Goal: Task Accomplishment & Management: Manage account settings

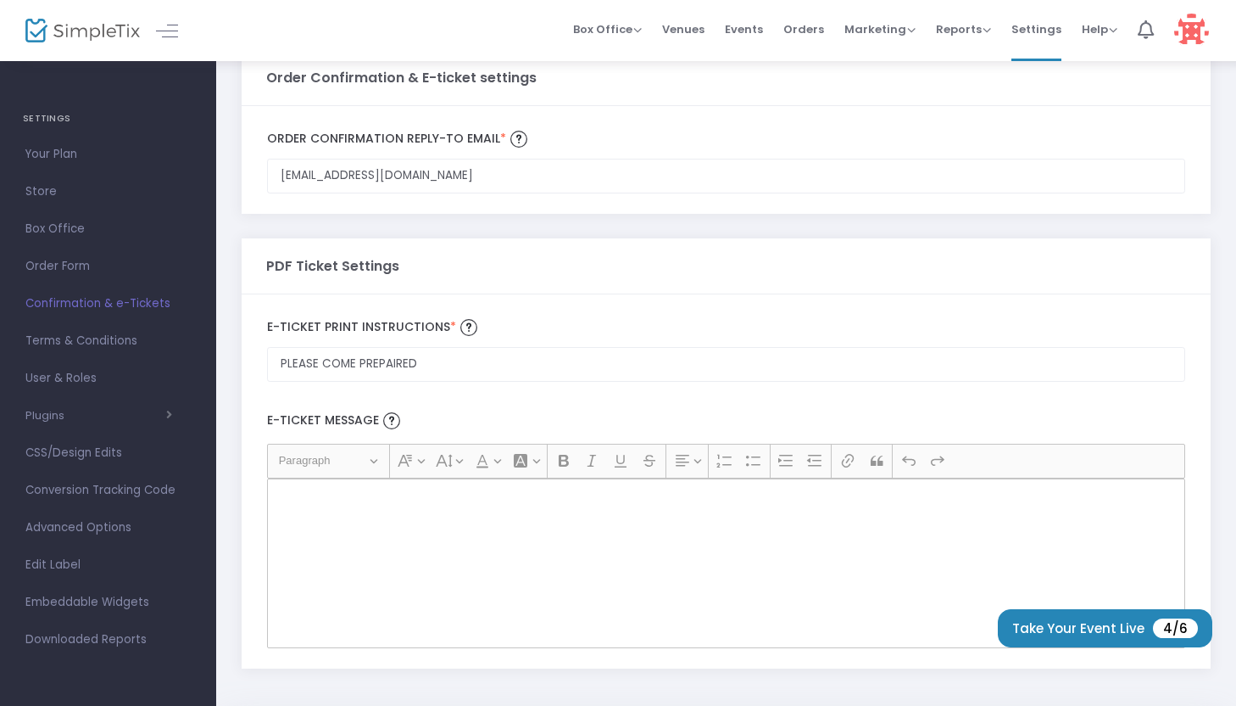
scroll to position [106, 0]
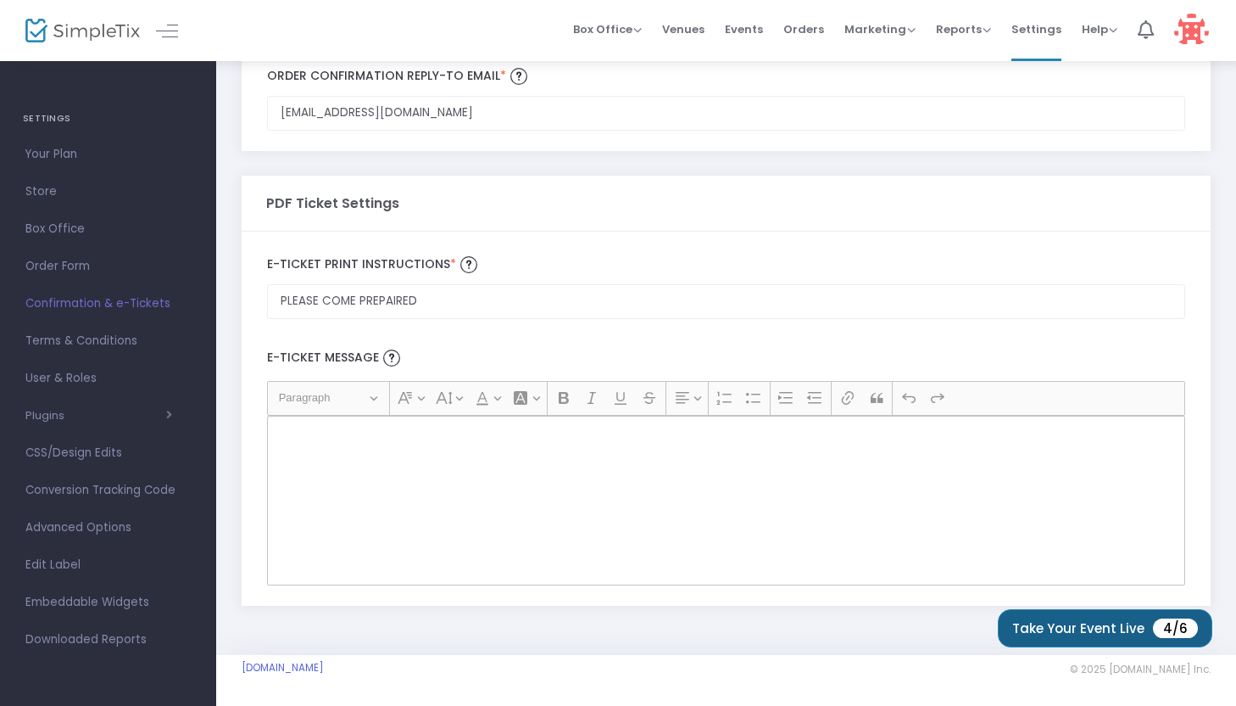
click at [1026, 626] on button "Take Your Event Live 4/6" at bounding box center [1105, 628] width 215 height 38
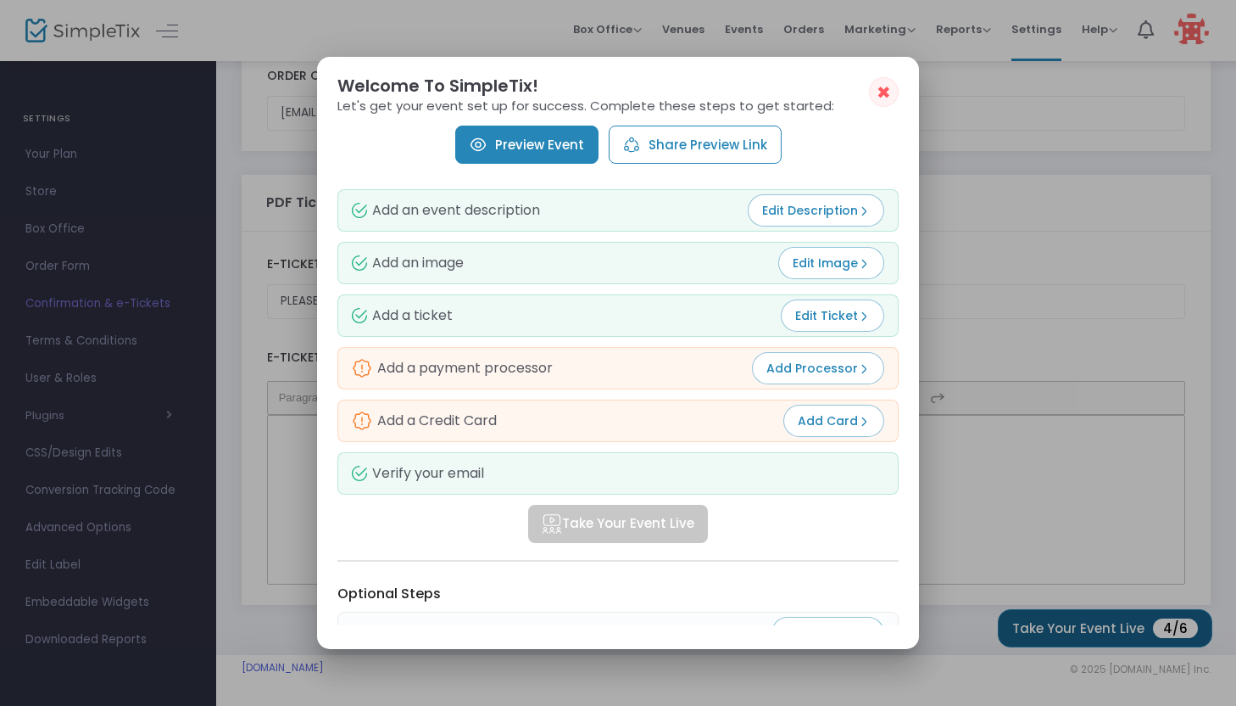
scroll to position [0, 0]
click at [779, 373] on span "Add Processor" at bounding box center [818, 368] width 103 height 17
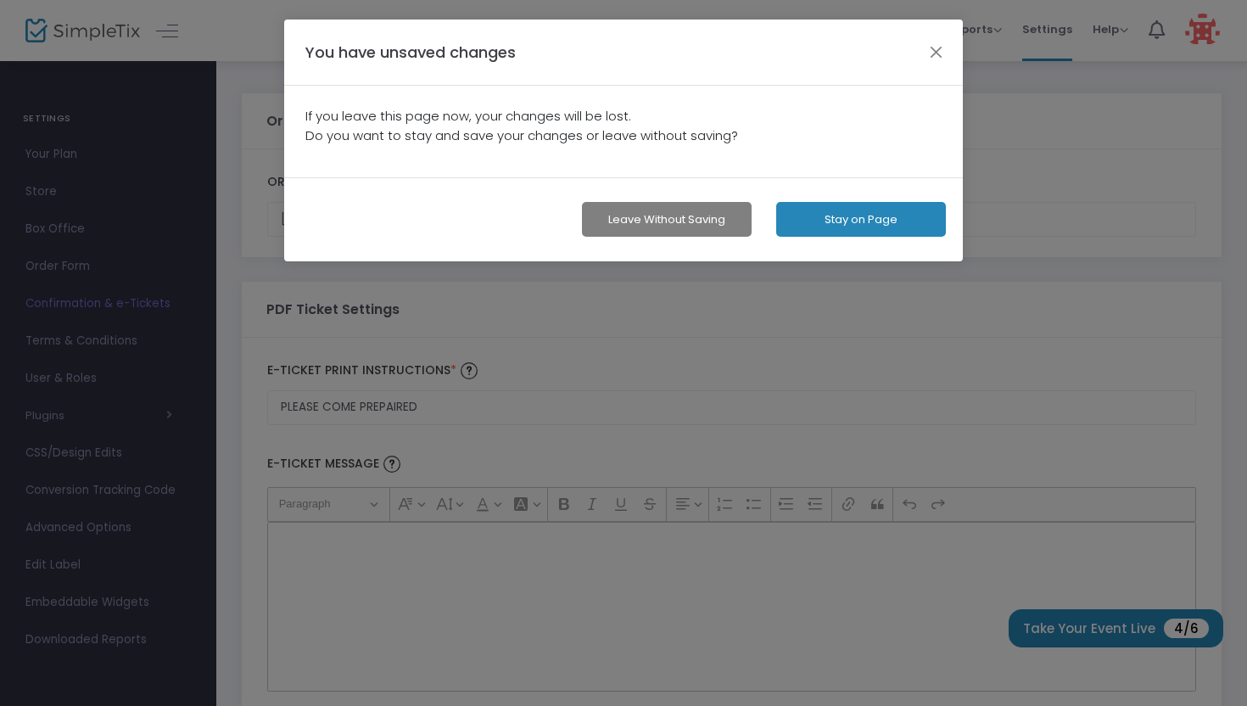
click at [845, 227] on button "Stay on Page" at bounding box center [861, 219] width 170 height 35
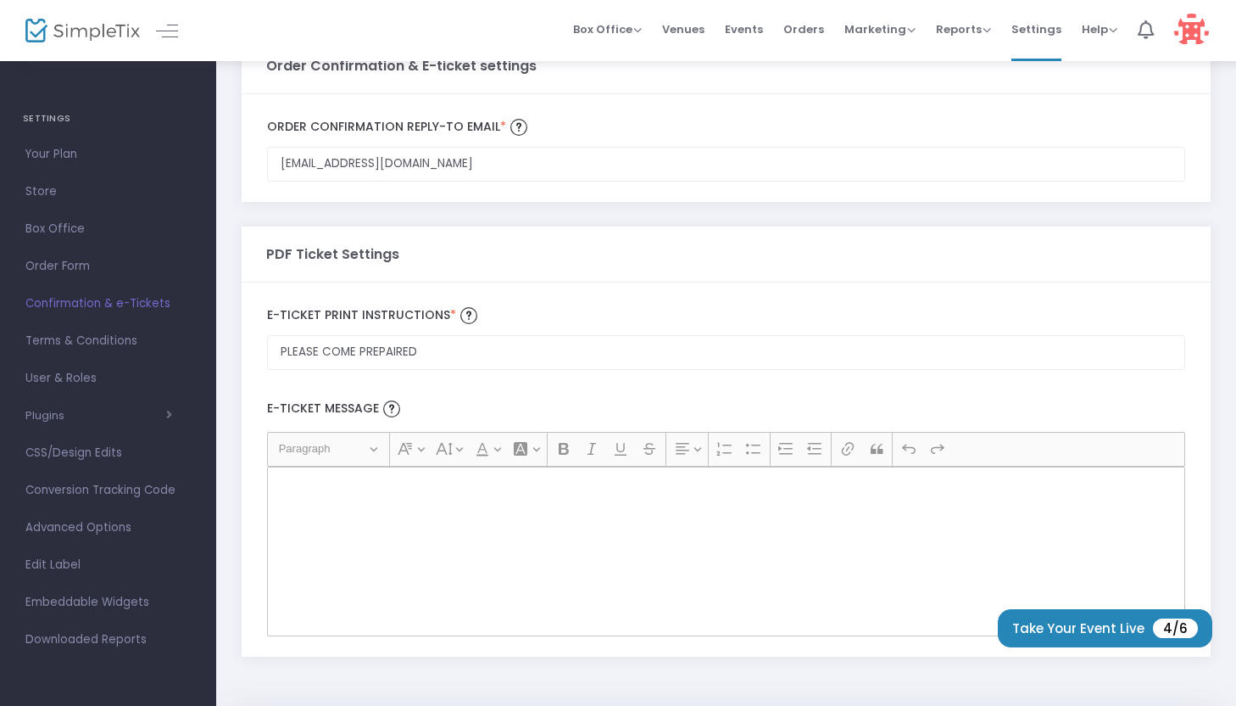
scroll to position [106, 0]
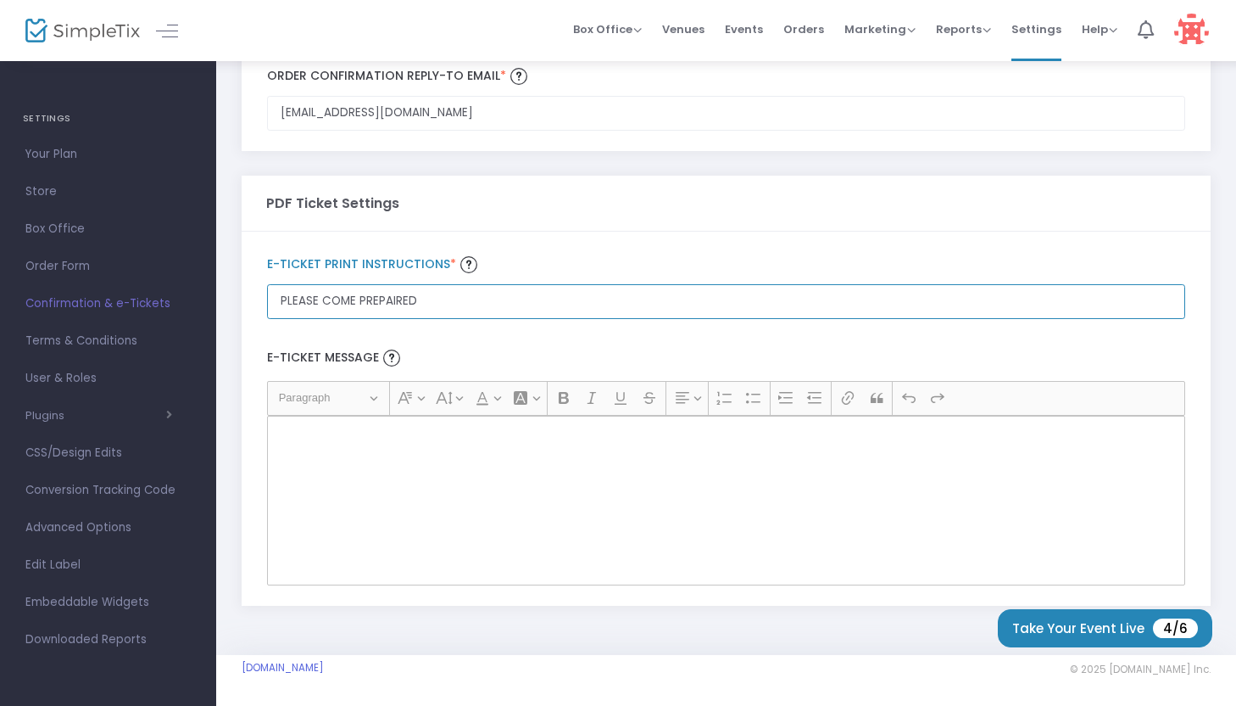
click at [689, 306] on input "PLEASE COME PREPAIRED" at bounding box center [726, 301] width 918 height 35
type input "P"
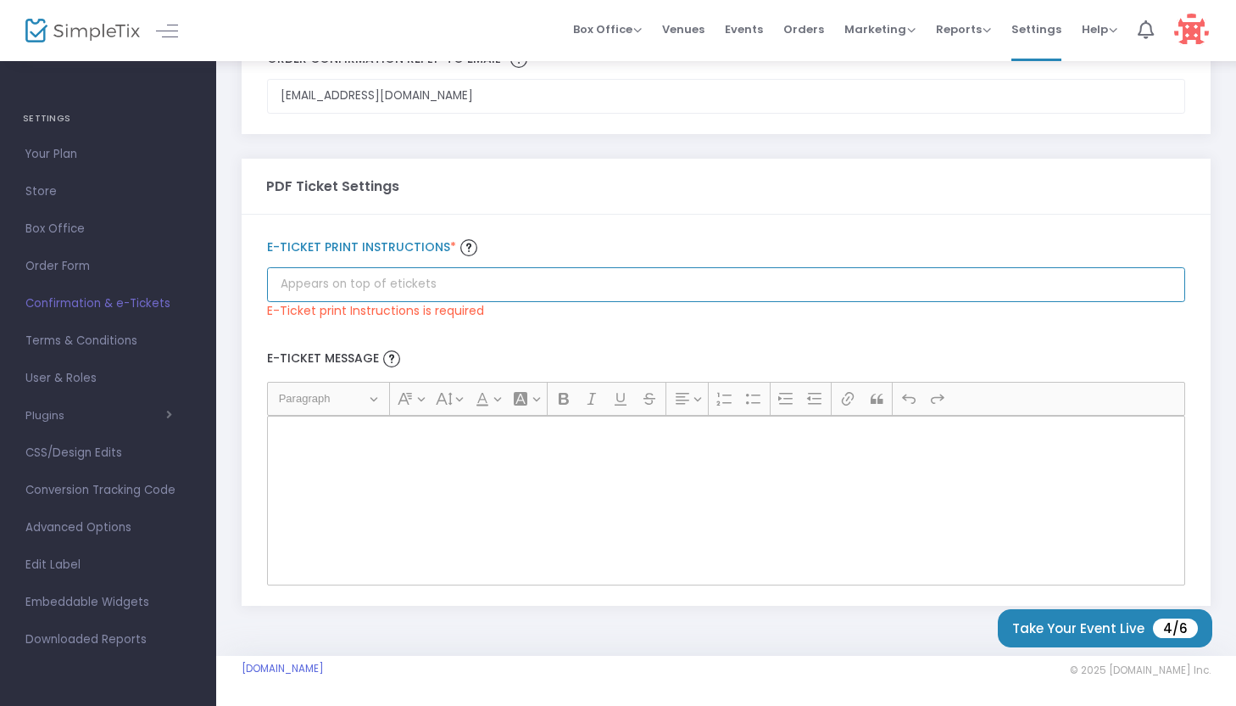
scroll to position [0, 0]
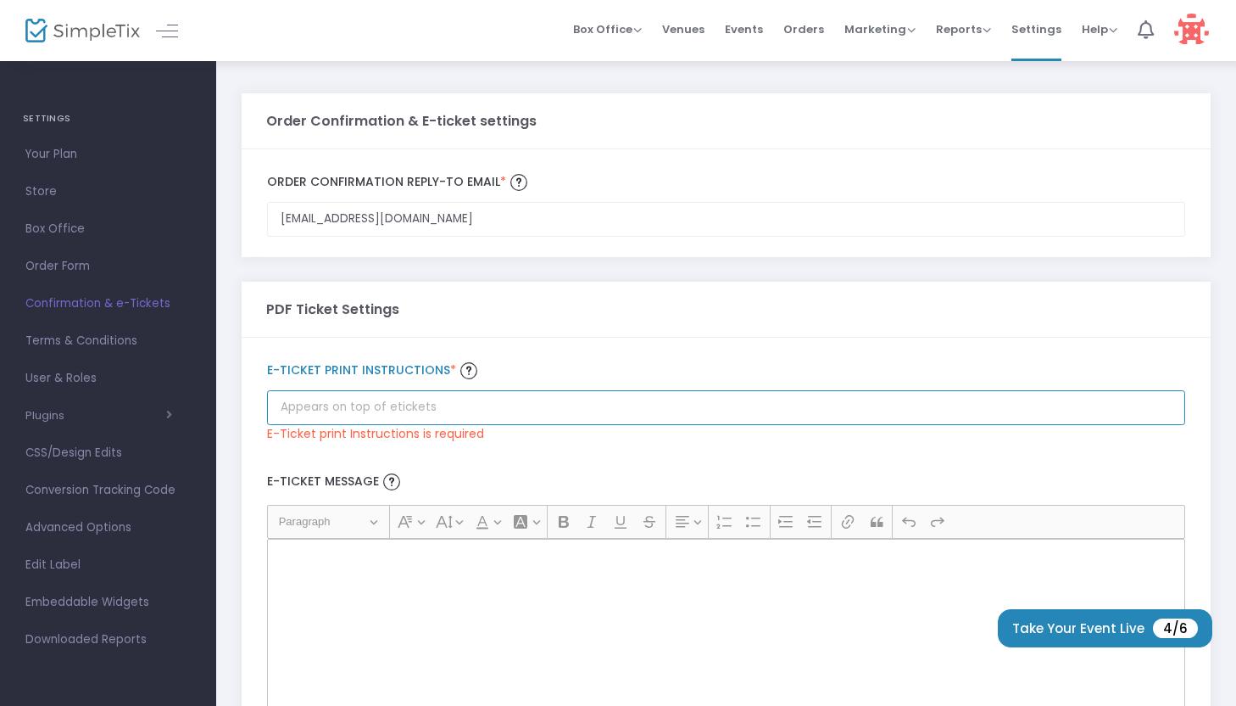
click at [536, 403] on input "Order Confirmation Reply-to email *" at bounding box center [726, 407] width 918 height 35
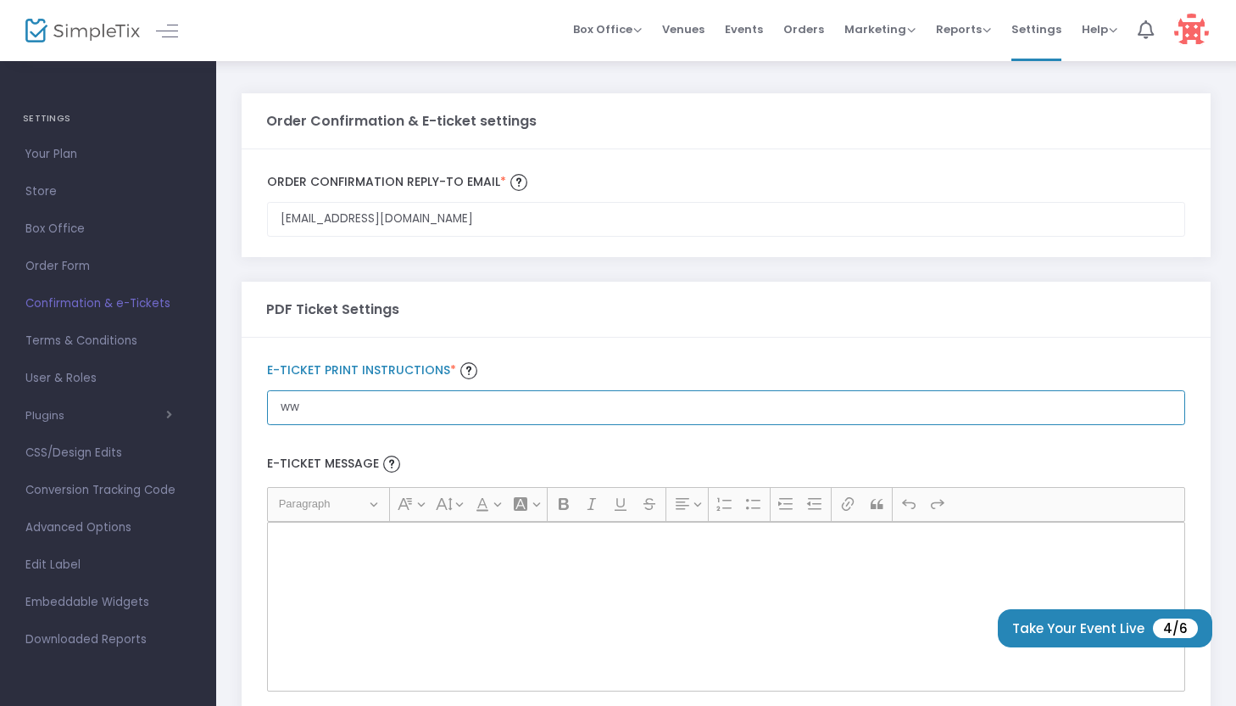
type input "w"
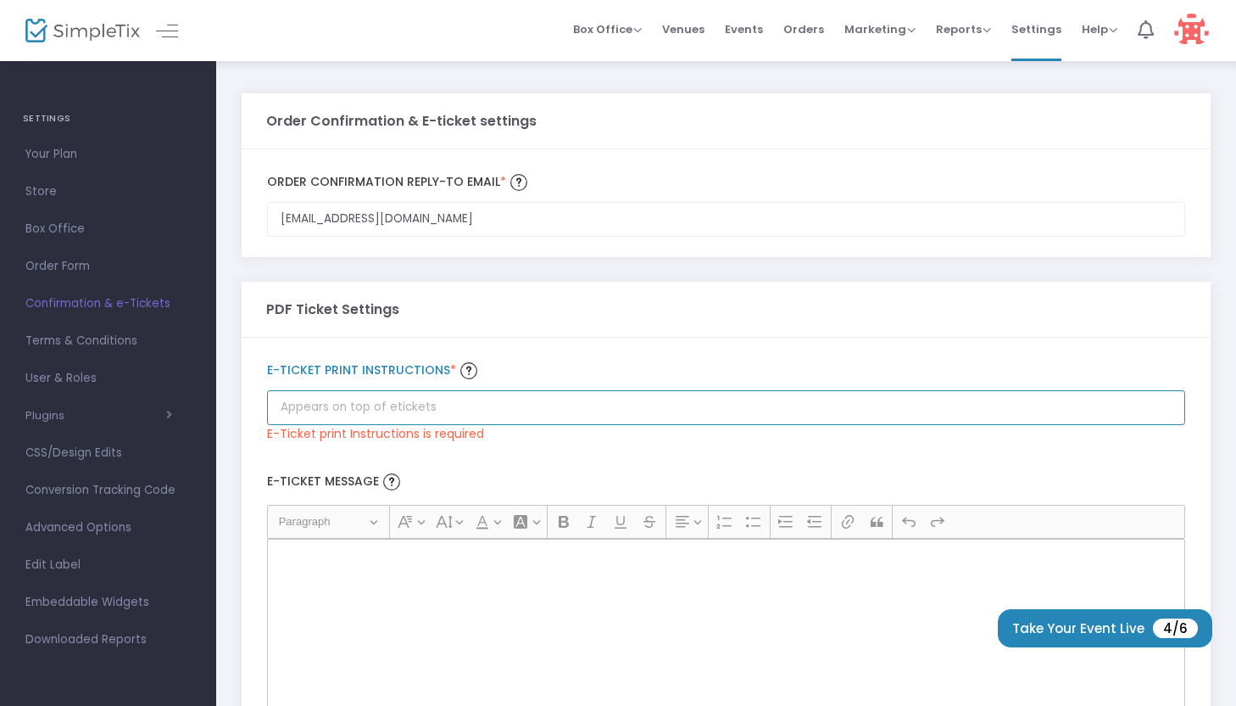
click at [468, 404] on input "Order Confirmation Reply-to email *" at bounding box center [726, 407] width 918 height 35
paste input "https://ticketstripe.com/arm6Duval"
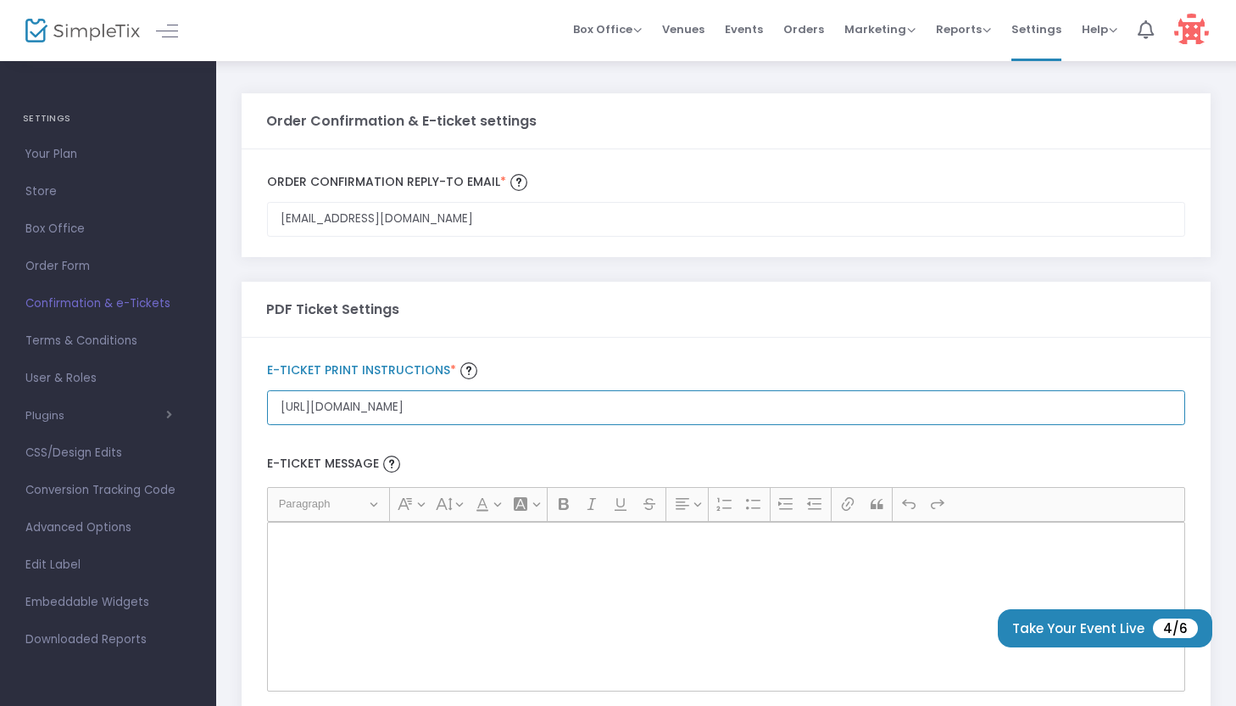
type input "https://ticketstripe.com/arm6Duval"
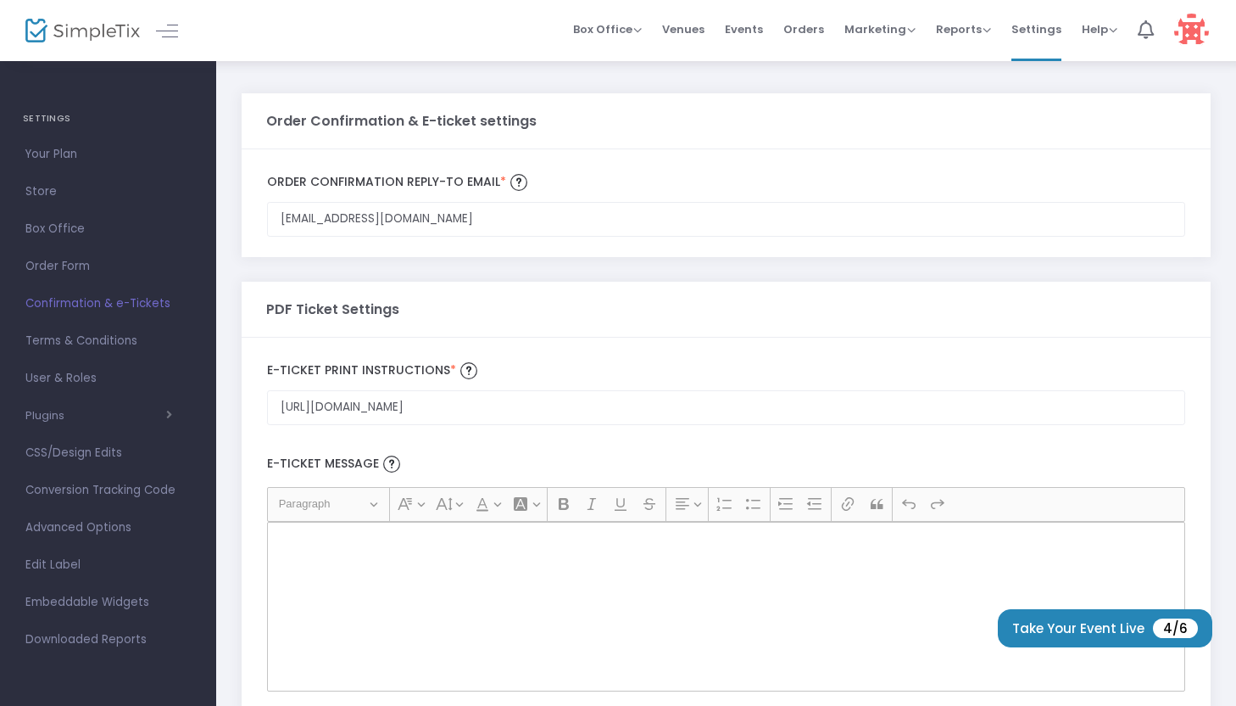
click at [546, 575] on div "Rich Text Editor, main" at bounding box center [726, 607] width 918 height 170
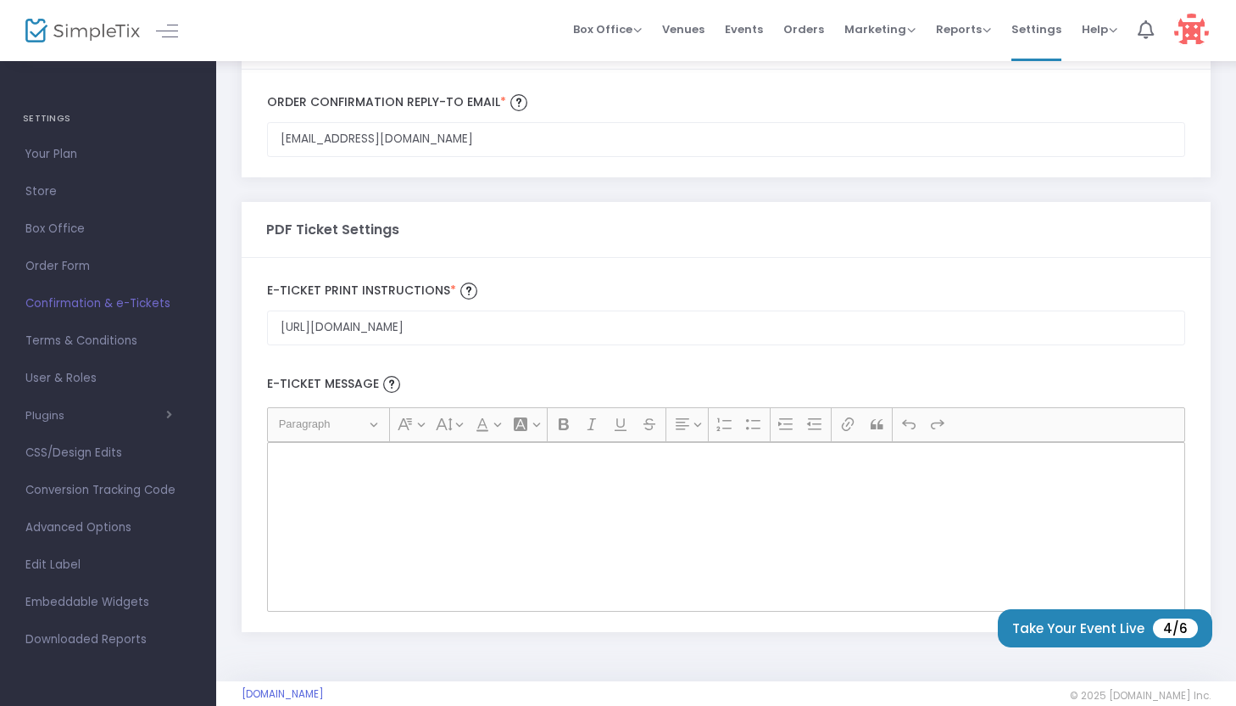
scroll to position [106, 0]
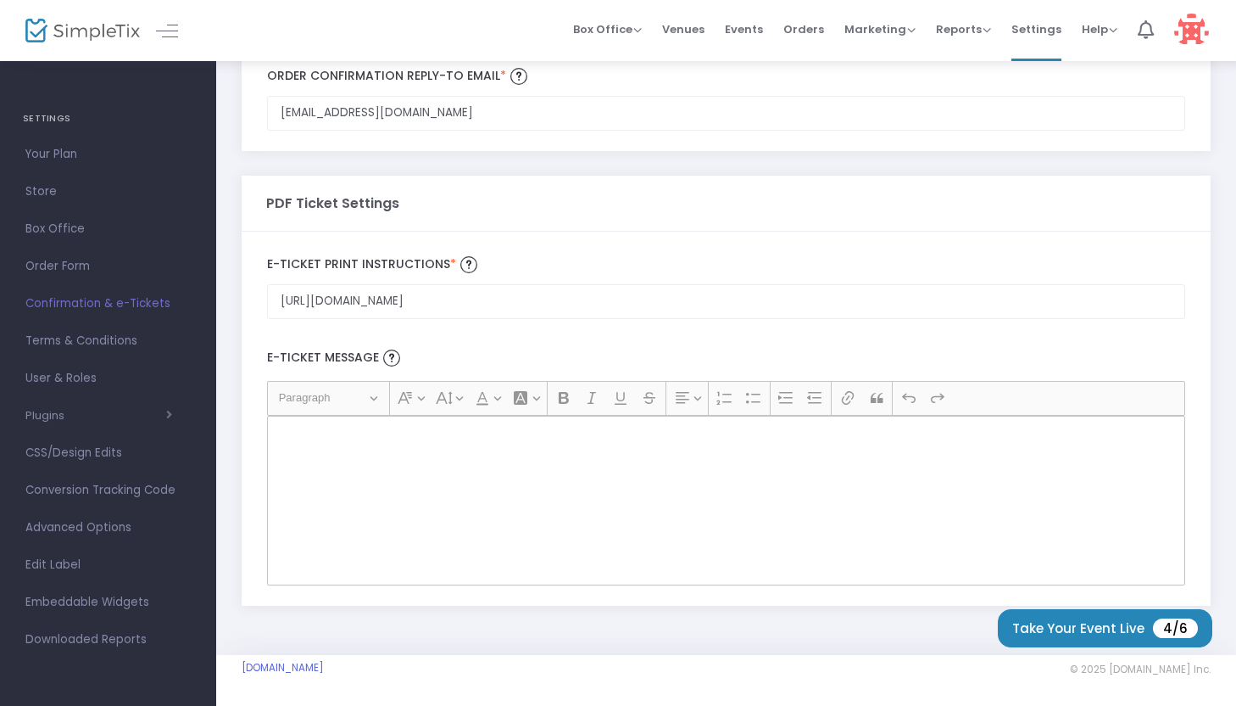
click at [1218, 543] on div "Order Confirmation & E-ticket settings ZACHPRICE502@GMAIL.COM Order Confirmatio…" at bounding box center [726, 303] width 1020 height 701
click at [656, 455] on div "Rich Text Editor, main" at bounding box center [726, 501] width 918 height 170
click at [665, 455] on div "Rich Text Editor, main" at bounding box center [726, 501] width 918 height 170
click at [90, 381] on span "User & Roles" at bounding box center [107, 378] width 165 height 22
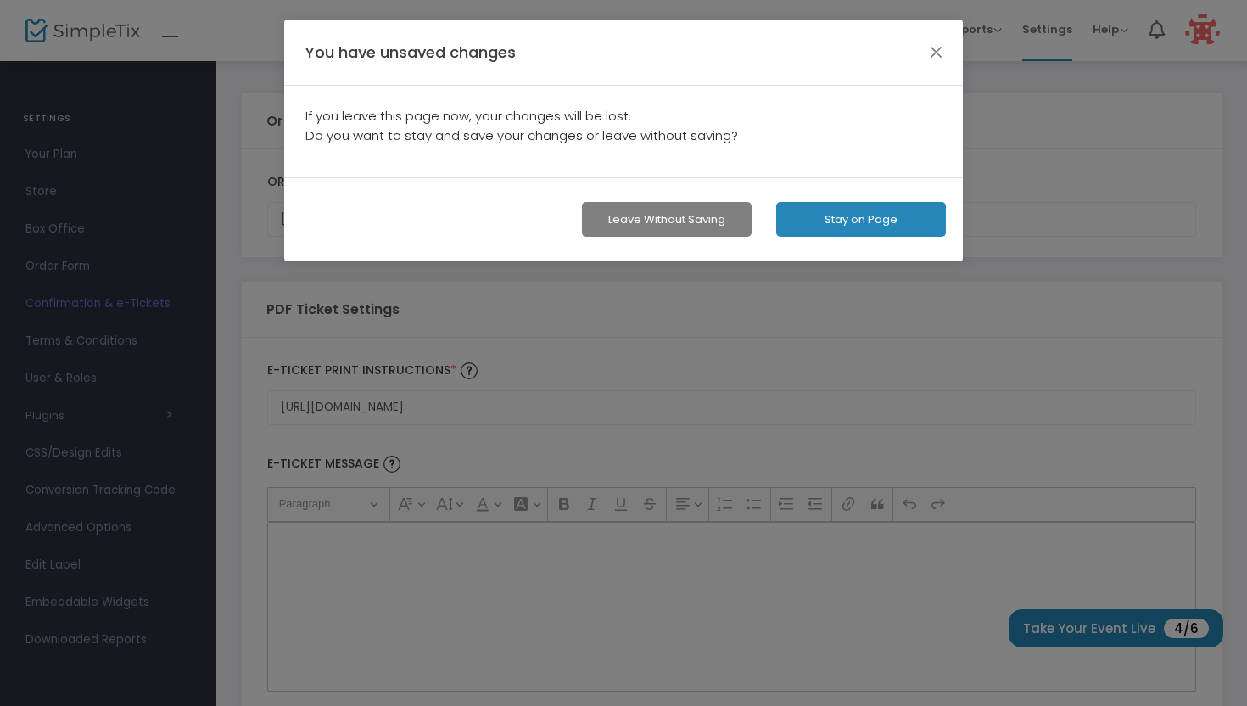
click at [714, 230] on button "Leave without Saving" at bounding box center [667, 219] width 170 height 35
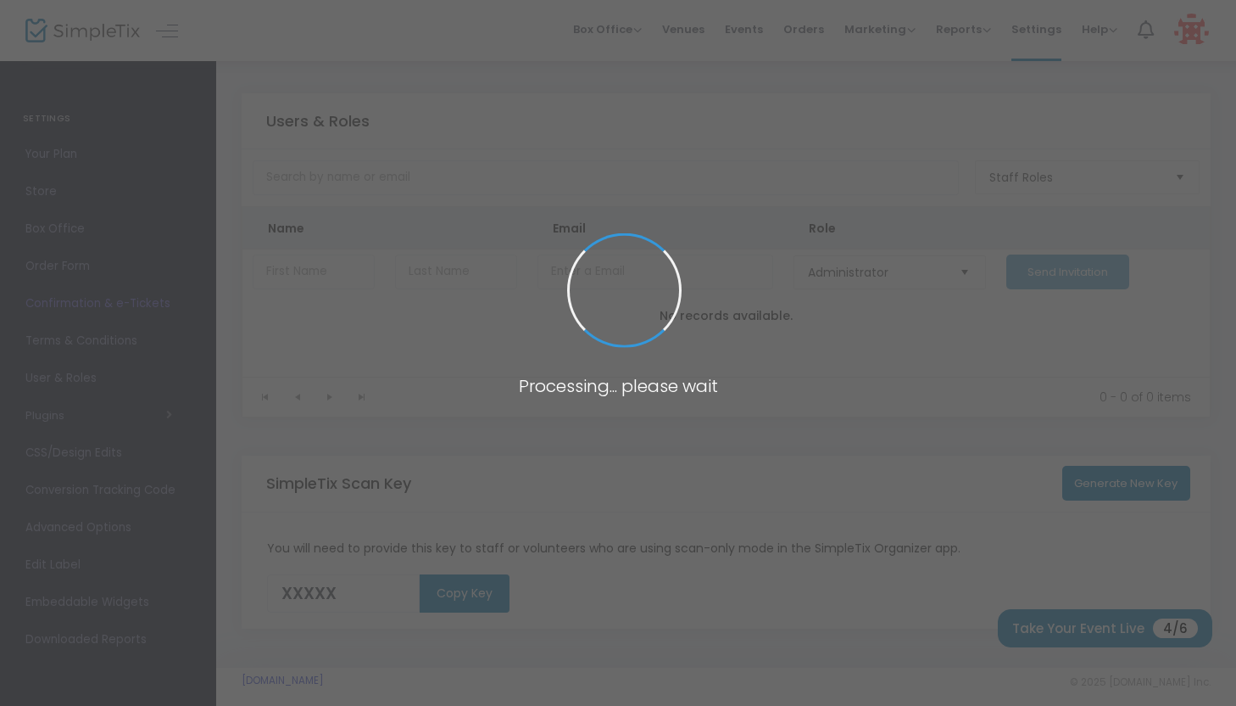
type input "UGSSD"
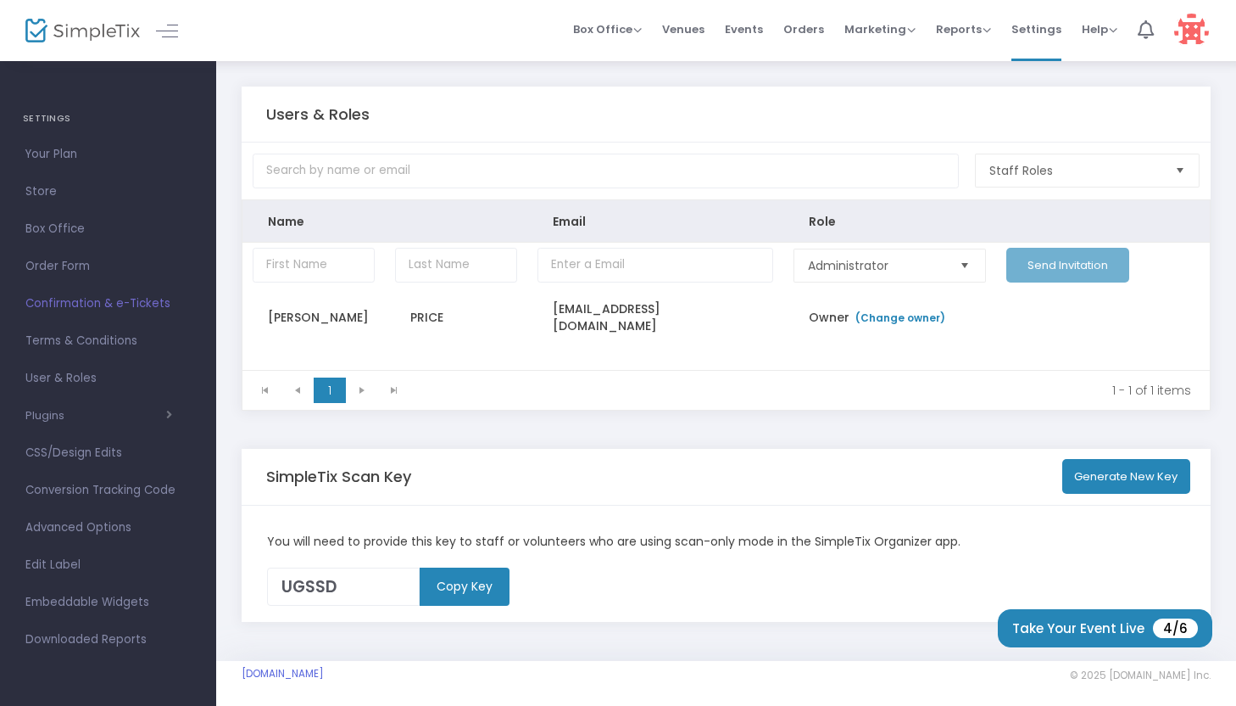
scroll to position [12, 0]
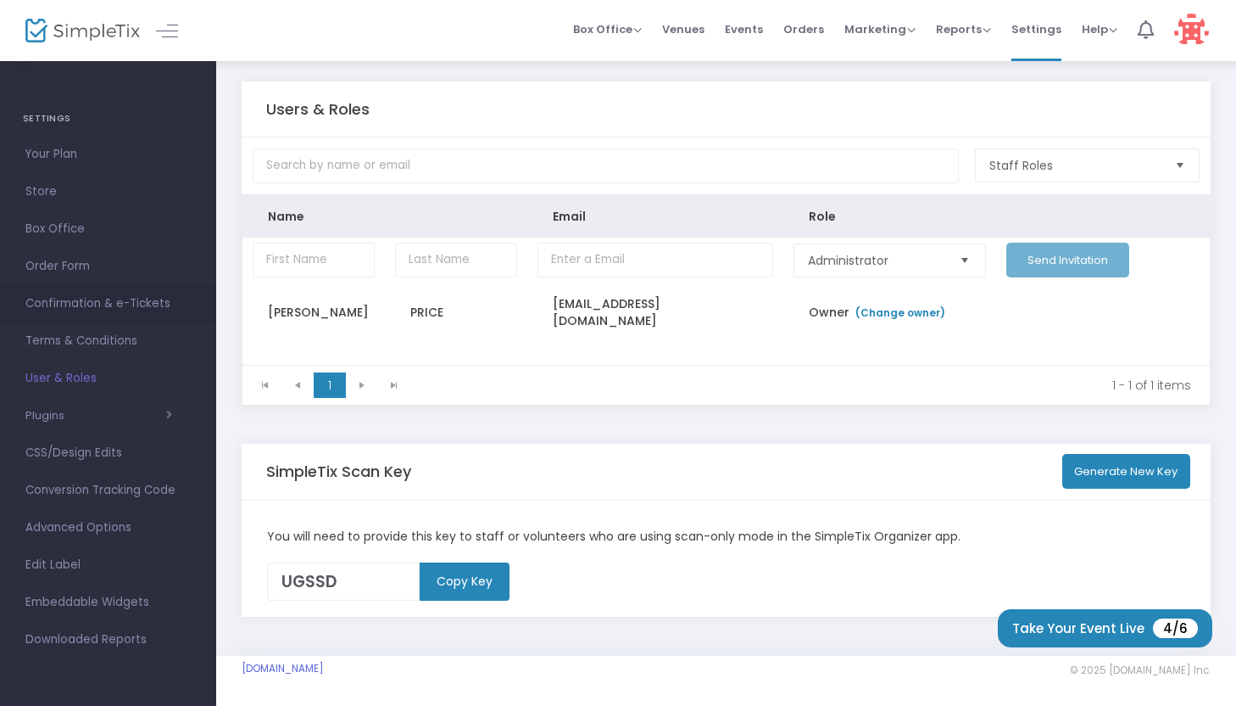
click at [93, 310] on span "Confirmation & e-Tickets" at bounding box center [107, 304] width 165 height 22
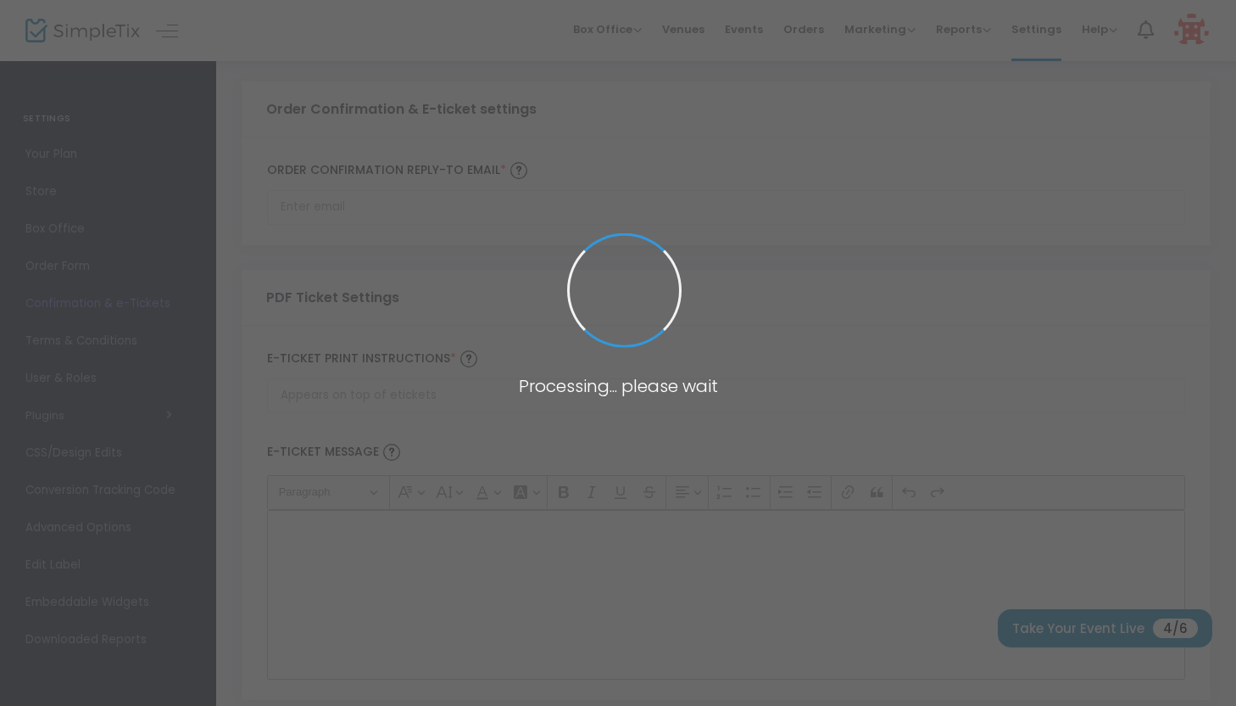
type input "[EMAIL_ADDRESS][DOMAIN_NAME]"
type input "Print and bring this ticket with you"
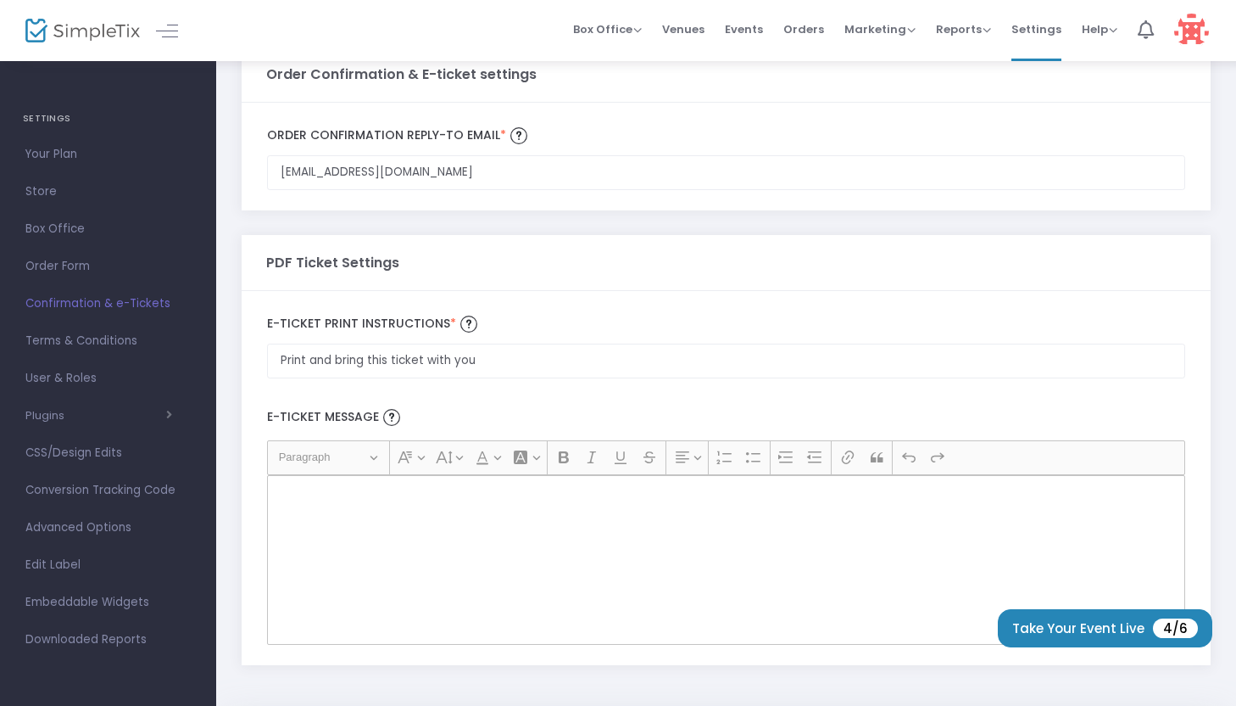
scroll to position [106, 0]
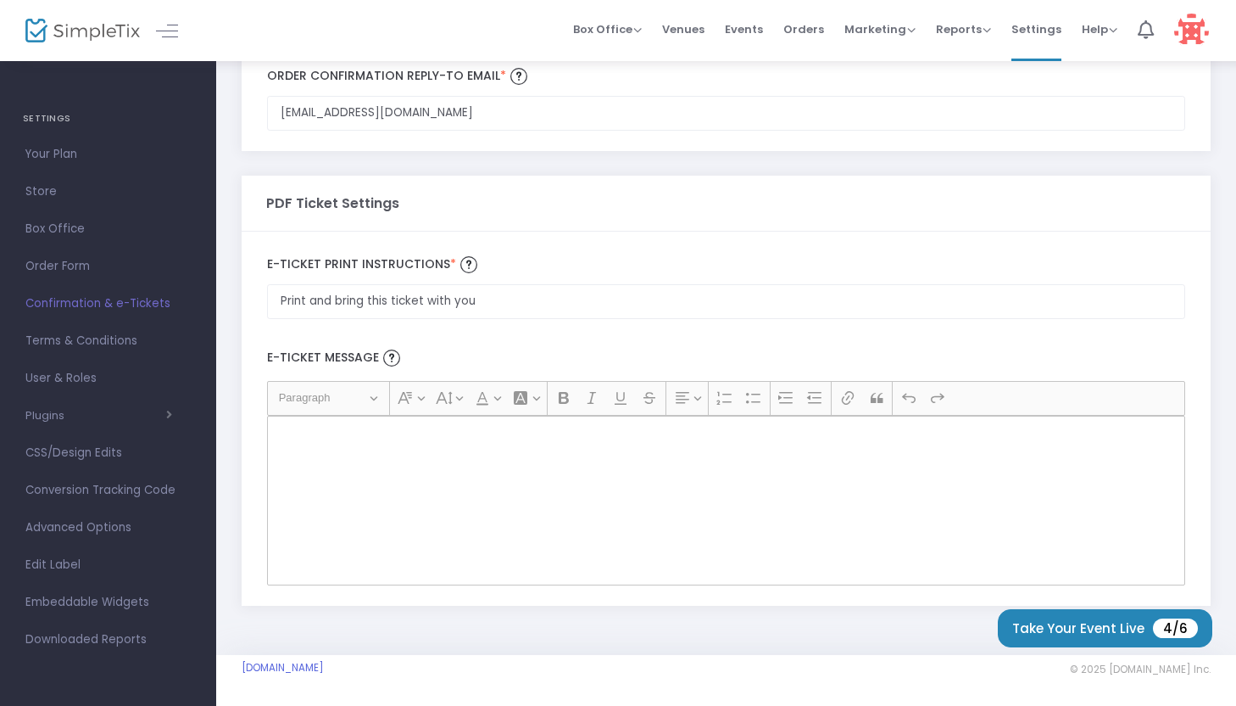
click at [75, 156] on span "Your Plan" at bounding box center [107, 154] width 165 height 22
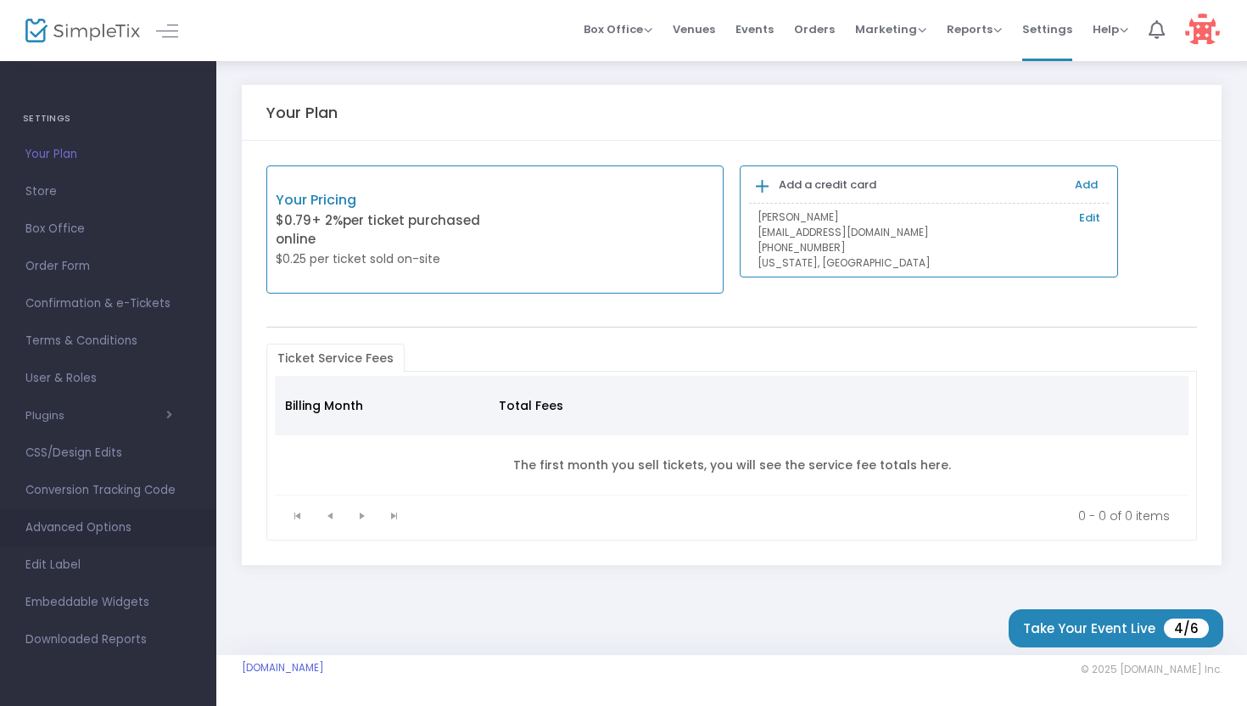
click at [74, 534] on span "Advanced Options" at bounding box center [107, 527] width 165 height 22
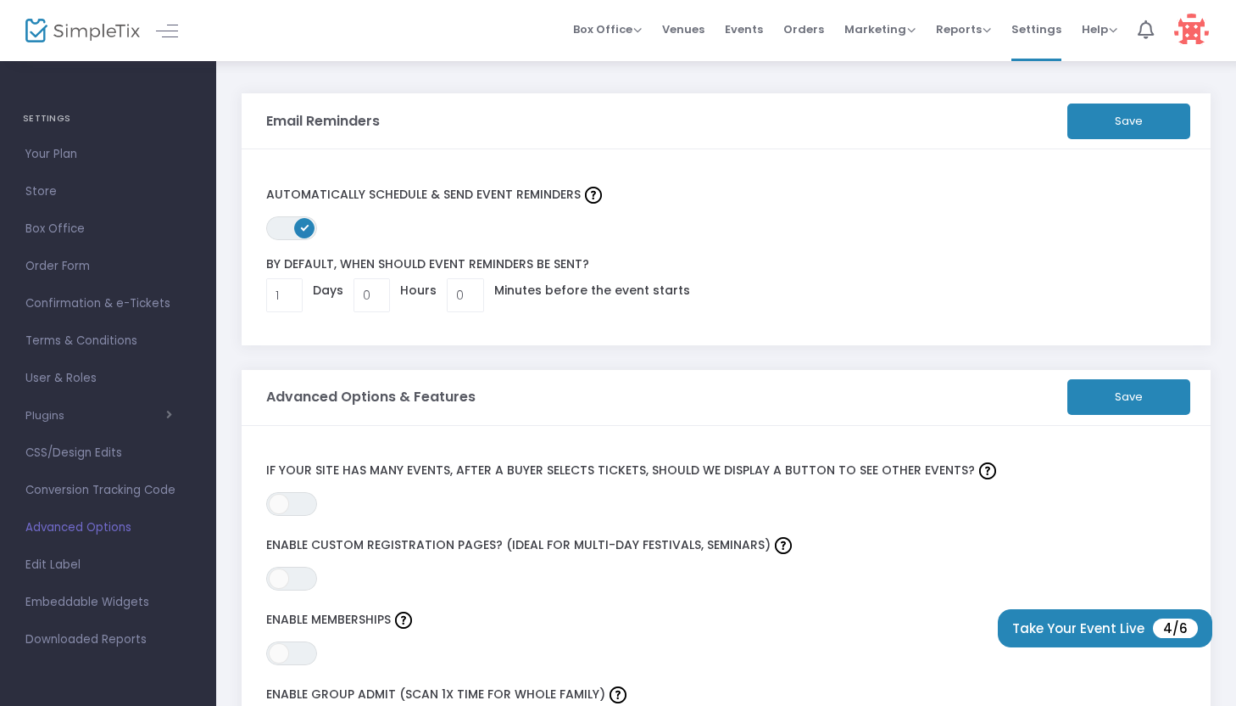
click at [84, 379] on span "User & Roles" at bounding box center [107, 378] width 165 height 22
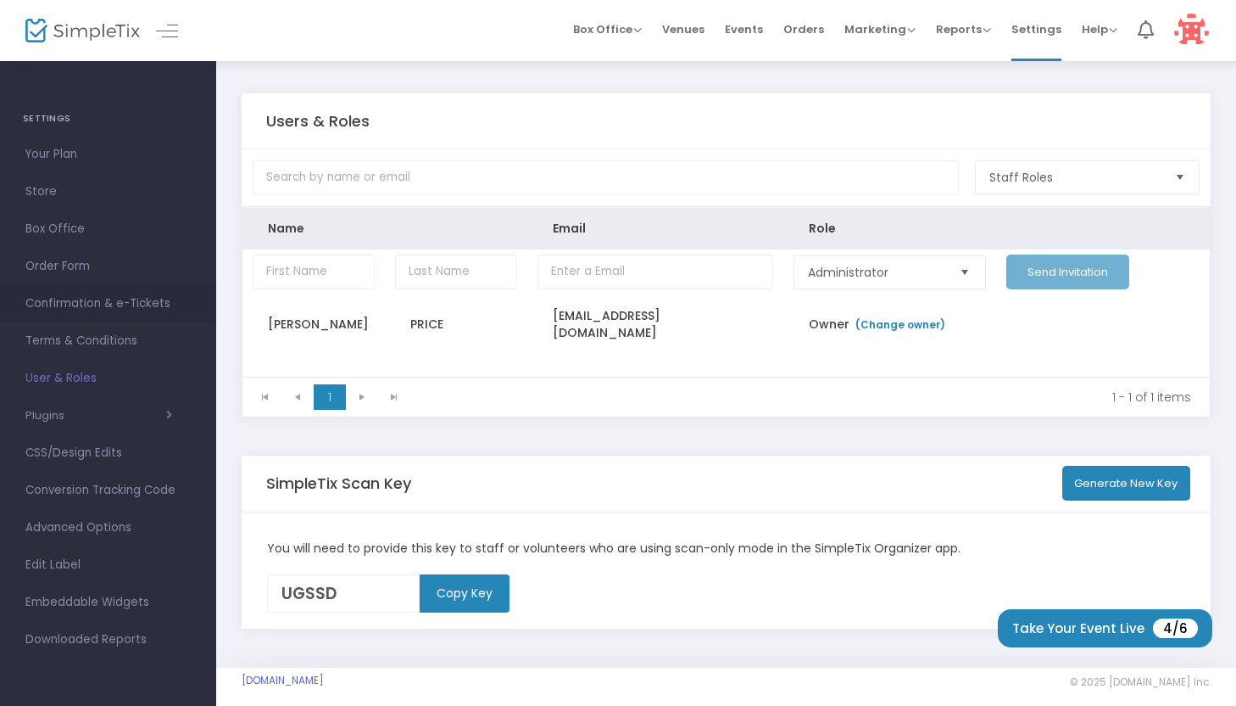
click at [67, 304] on span "Confirmation & e-Tickets" at bounding box center [107, 304] width 165 height 22
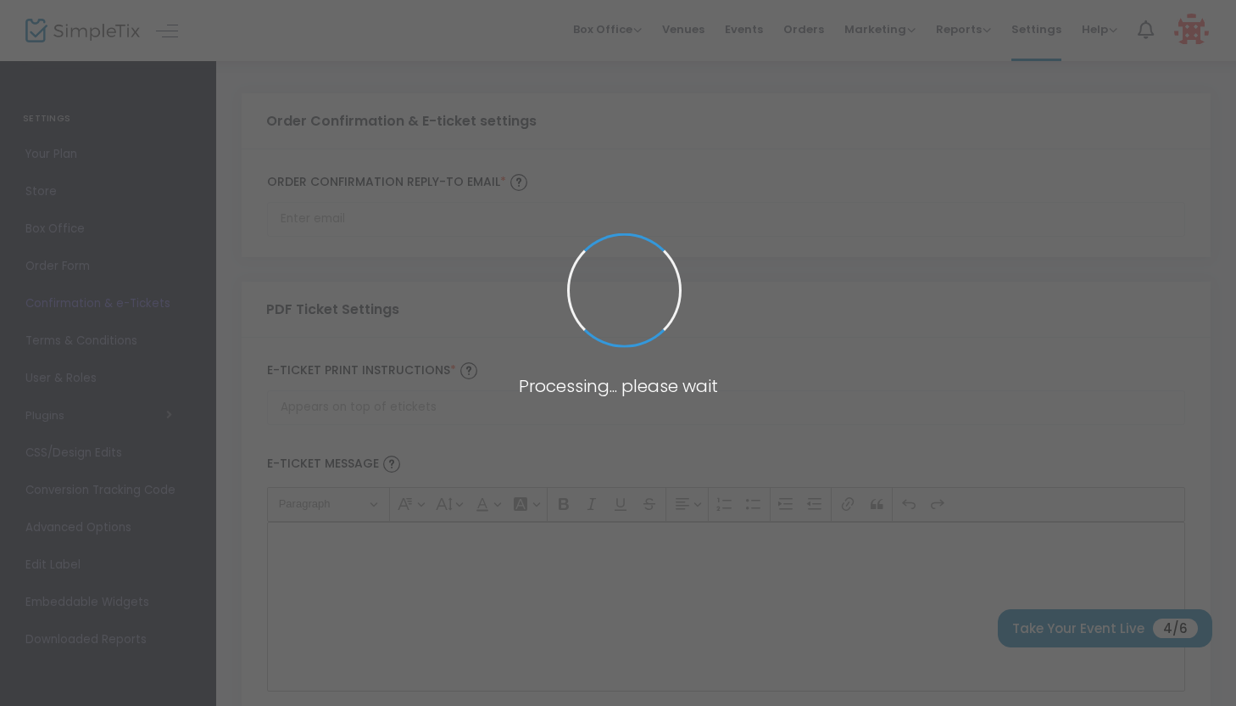
type input "[EMAIL_ADDRESS][DOMAIN_NAME]"
type input "Print and bring this ticket with you"
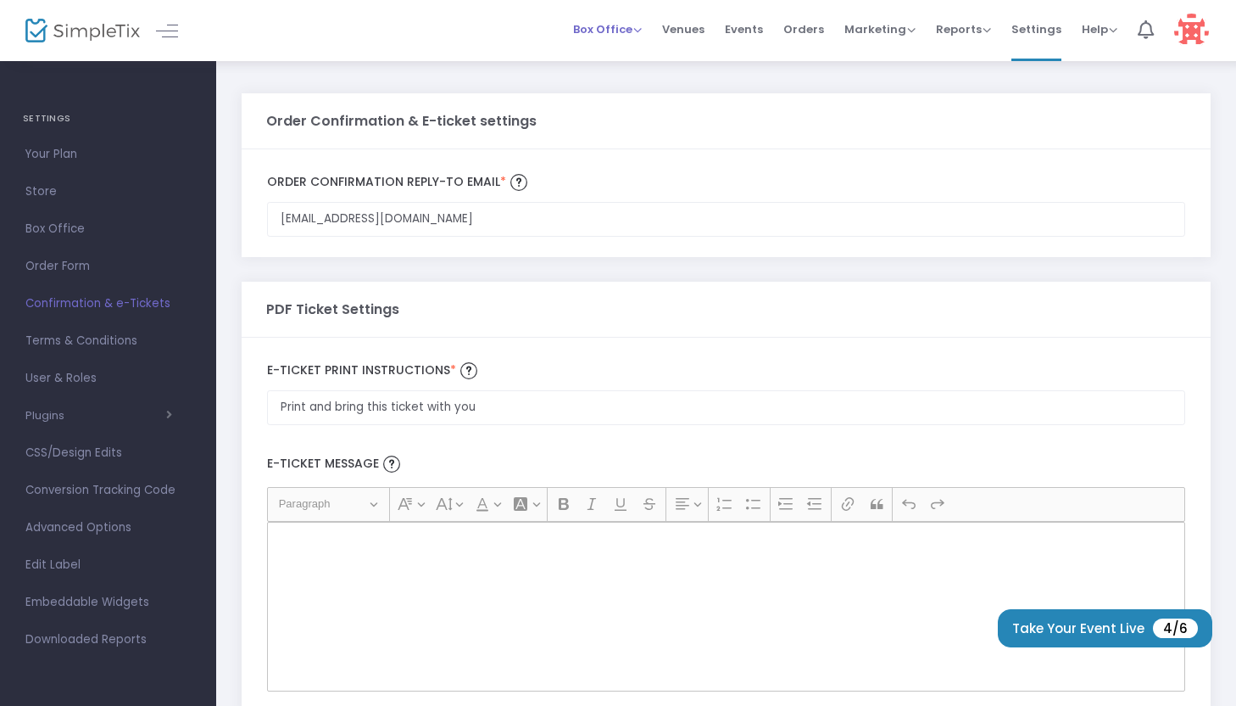
click at [642, 34] on span "Box Office" at bounding box center [607, 29] width 69 height 16
click at [640, 60] on li "Sell Tickets" at bounding box center [633, 57] width 121 height 33
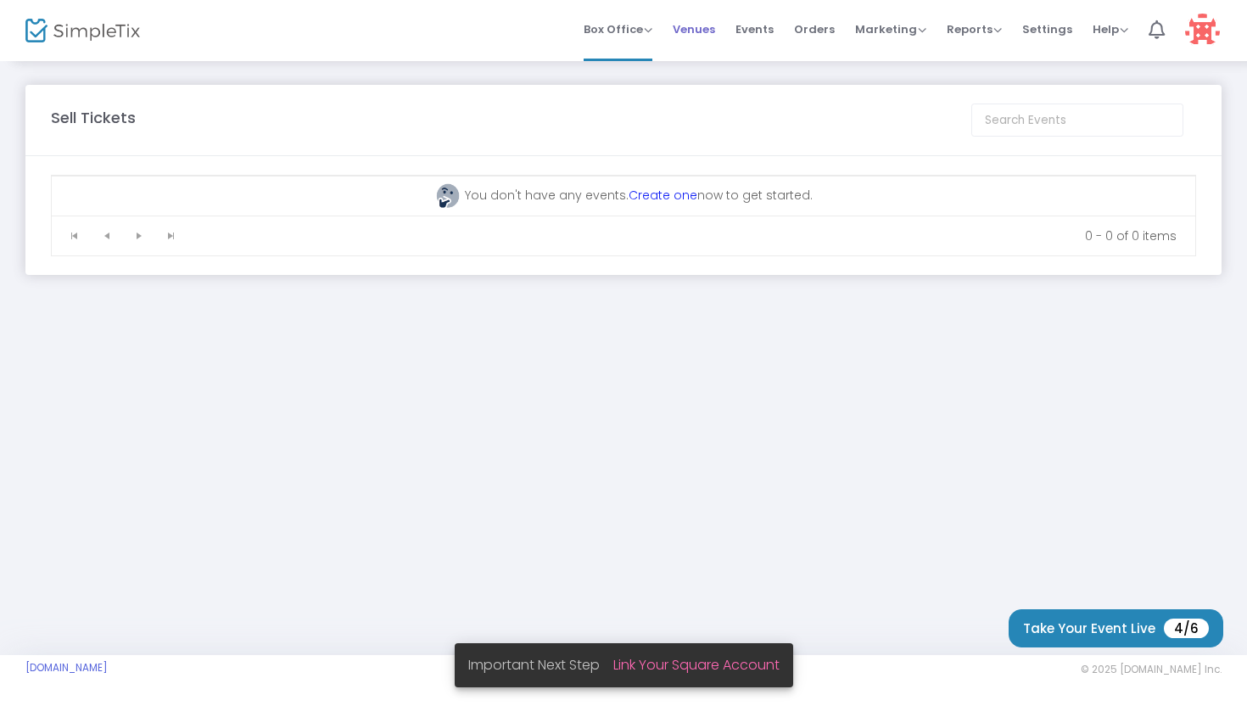
click at [710, 36] on span "Venues" at bounding box center [693, 29] width 42 height 43
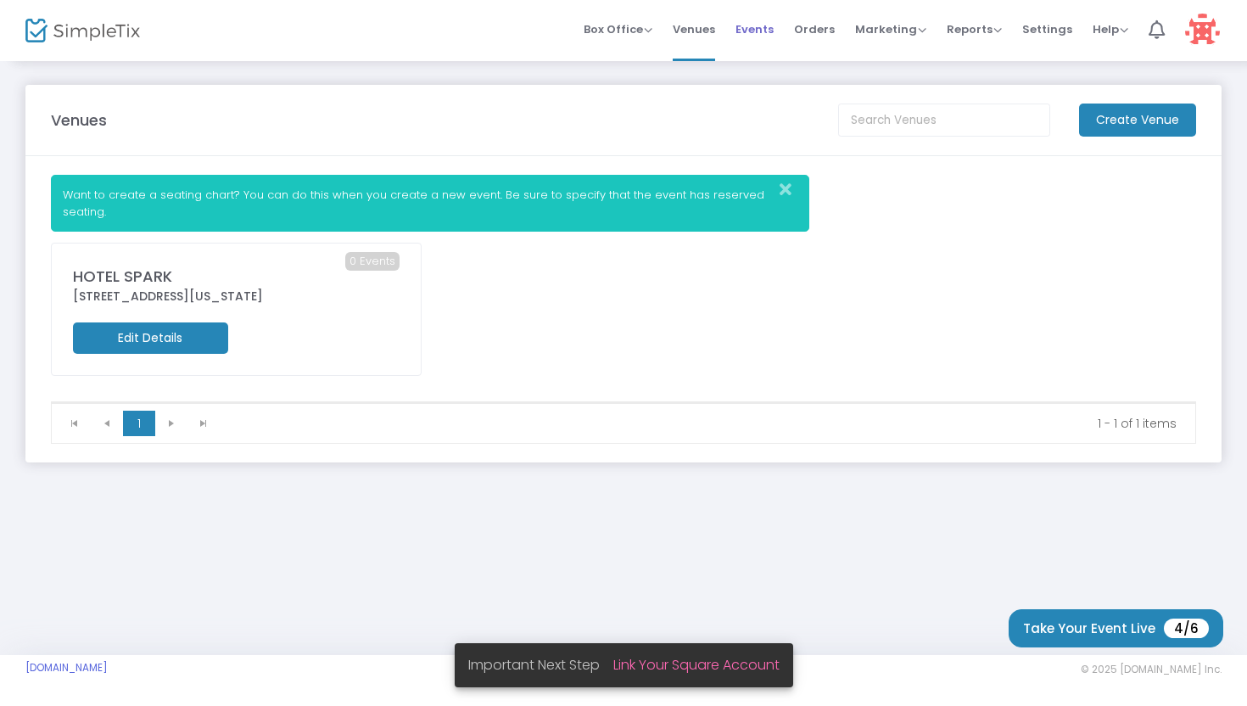
click at [763, 29] on span "Events" at bounding box center [754, 29] width 38 height 43
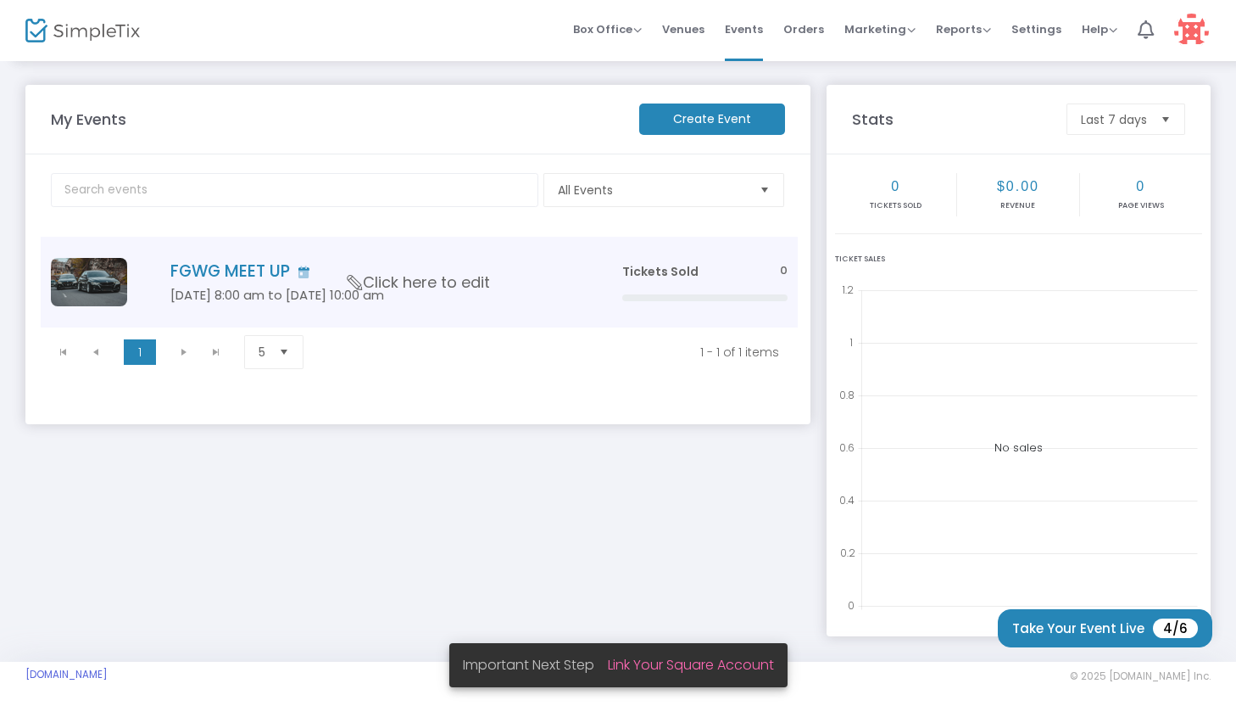
click at [508, 289] on h5 "[DATE] 8:00 am to [DATE] 10:00 am" at bounding box center [370, 294] width 401 height 15
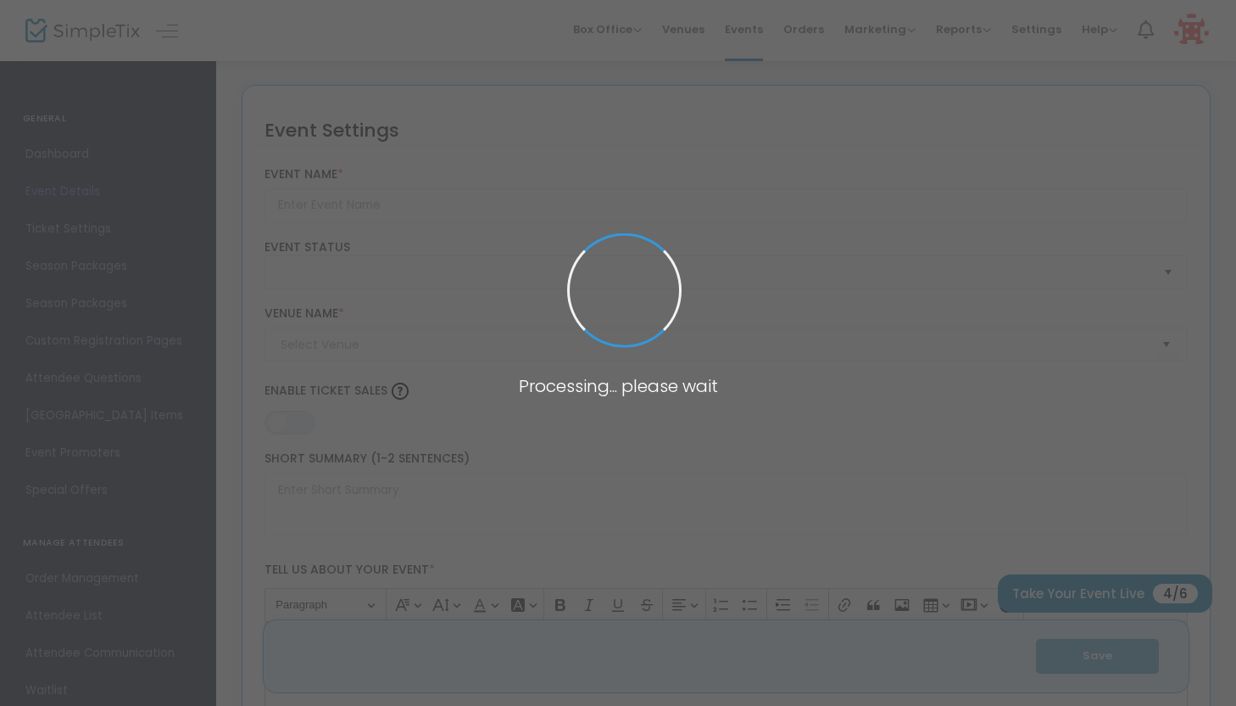
type input "FGWG MEET UP"
type textarea "GOOD PEOPLE"
type input "Register Now"
type input "HOTEL SPARK"
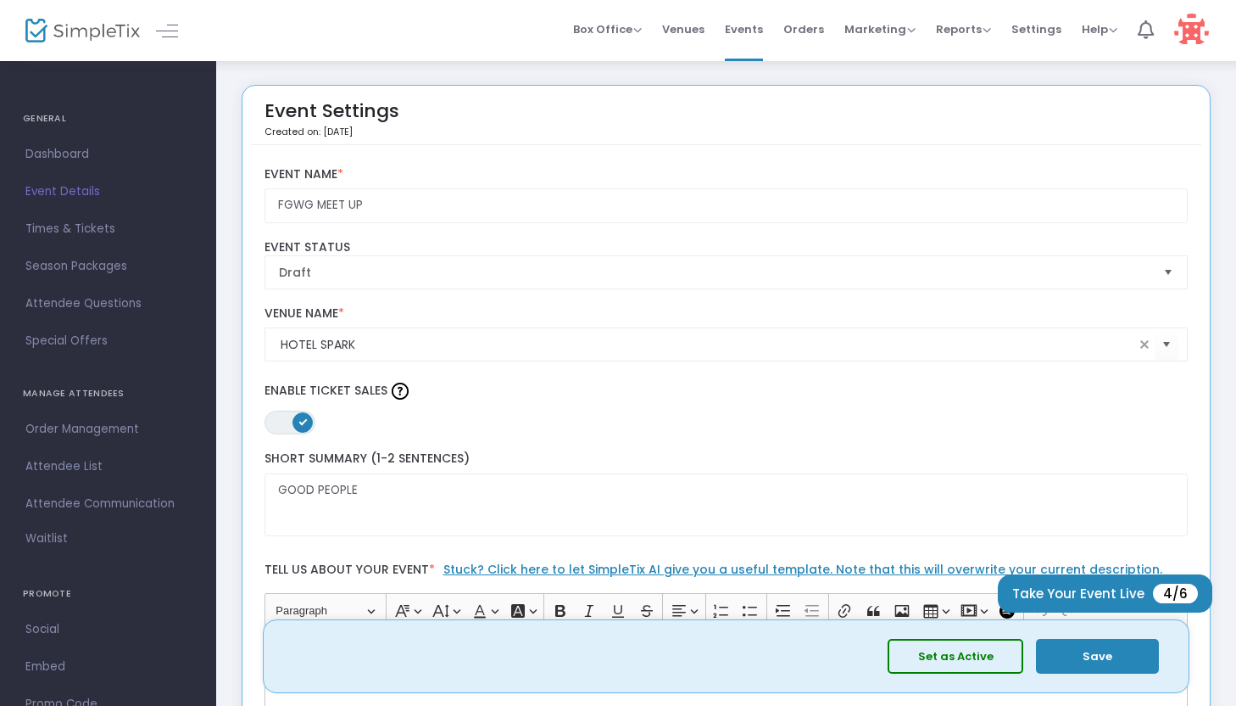
click at [306, 423] on span at bounding box center [303, 422] width 20 height 20
click at [281, 425] on span at bounding box center [277, 422] width 20 height 20
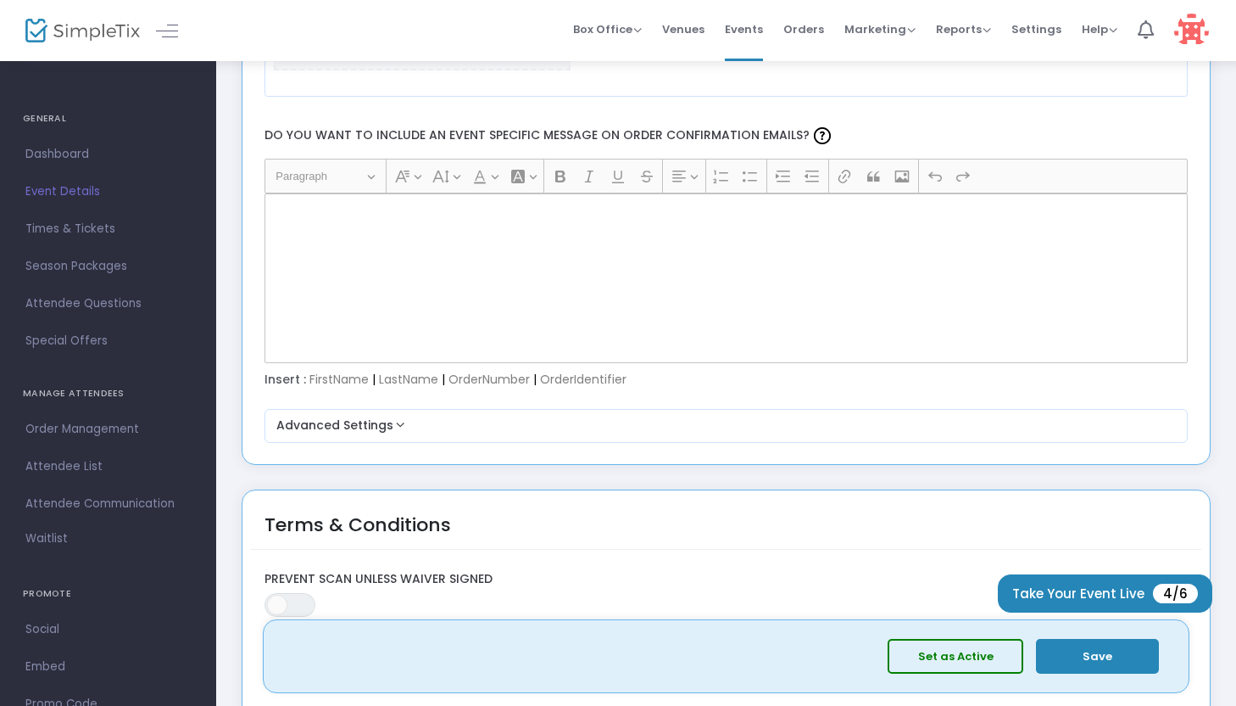
scroll to position [2453, 0]
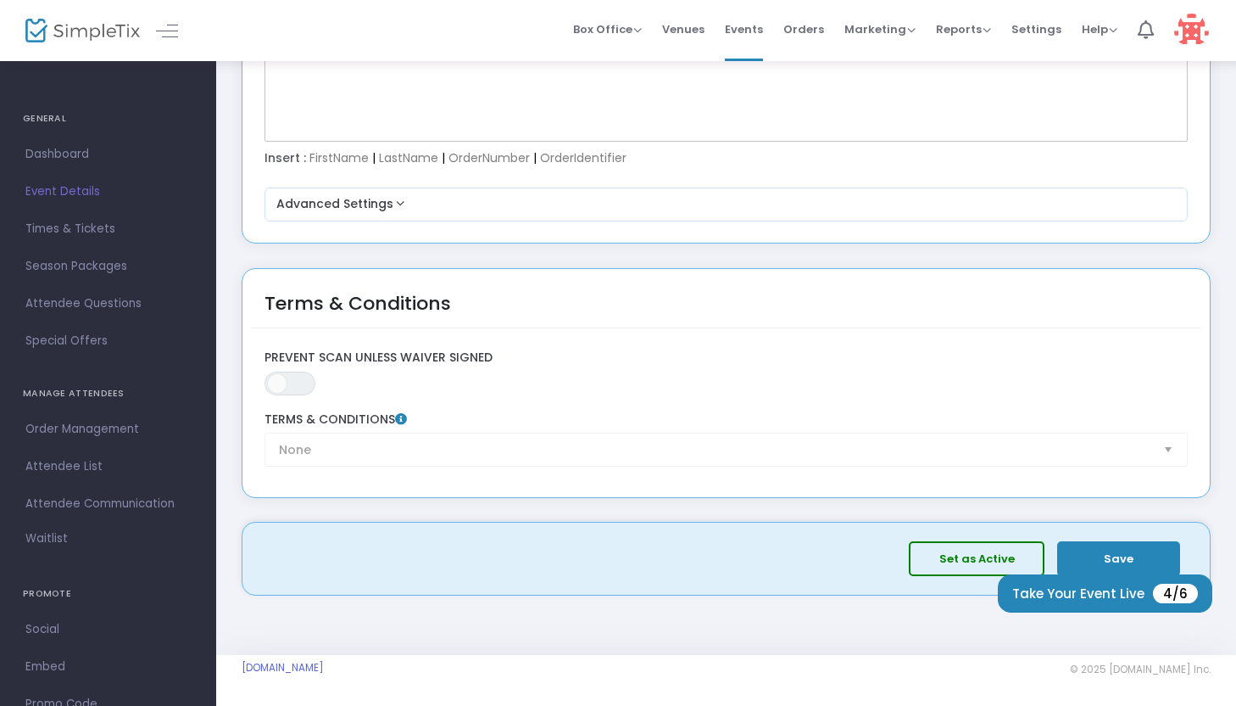
click at [936, 553] on button "Set as Active" at bounding box center [977, 558] width 136 height 35
click at [1091, 550] on button "Save" at bounding box center [1118, 558] width 123 height 35
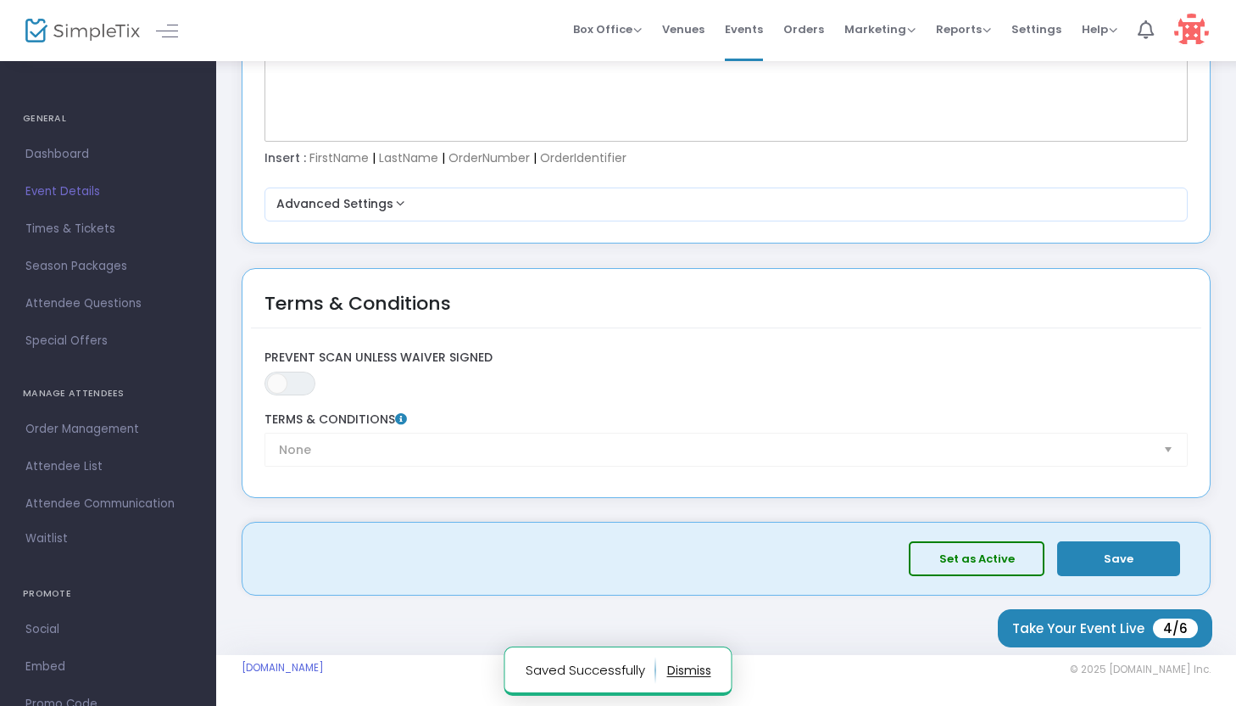
click at [700, 672] on button "button" at bounding box center [689, 669] width 44 height 27
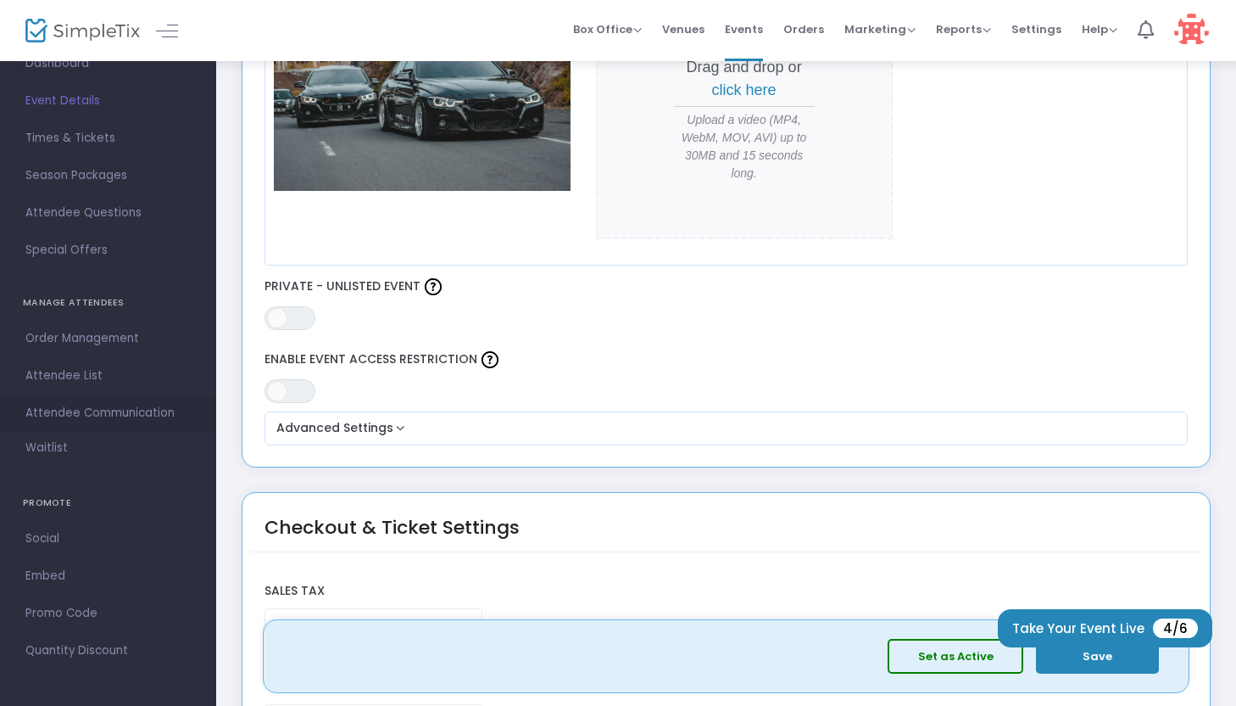
scroll to position [271, 0]
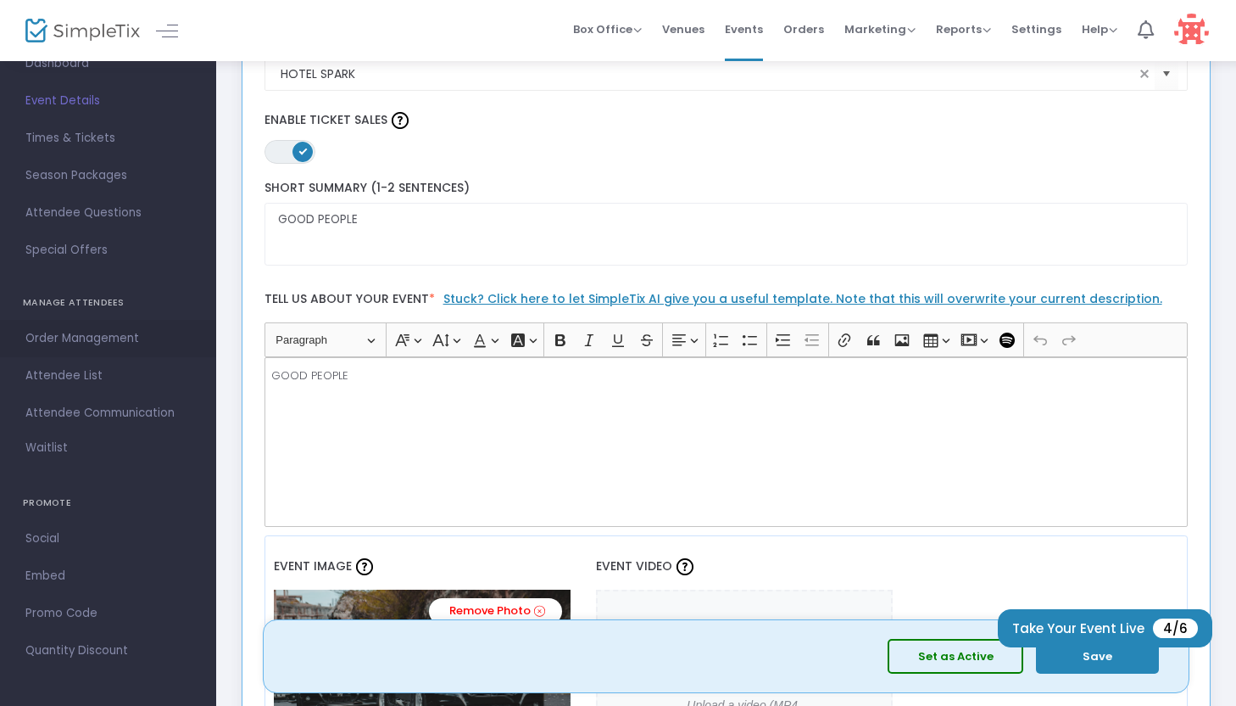
click at [76, 350] on link "Order Management" at bounding box center [108, 338] width 216 height 37
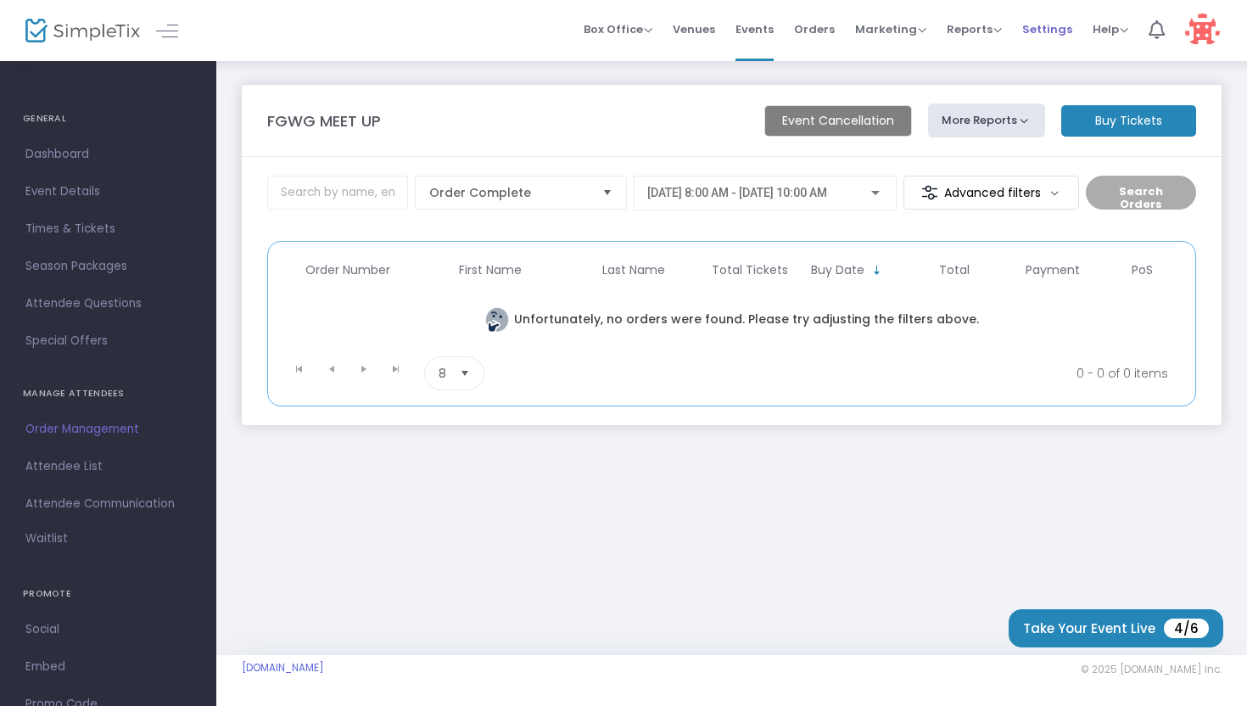
click at [1054, 31] on span "Settings" at bounding box center [1047, 29] width 50 height 43
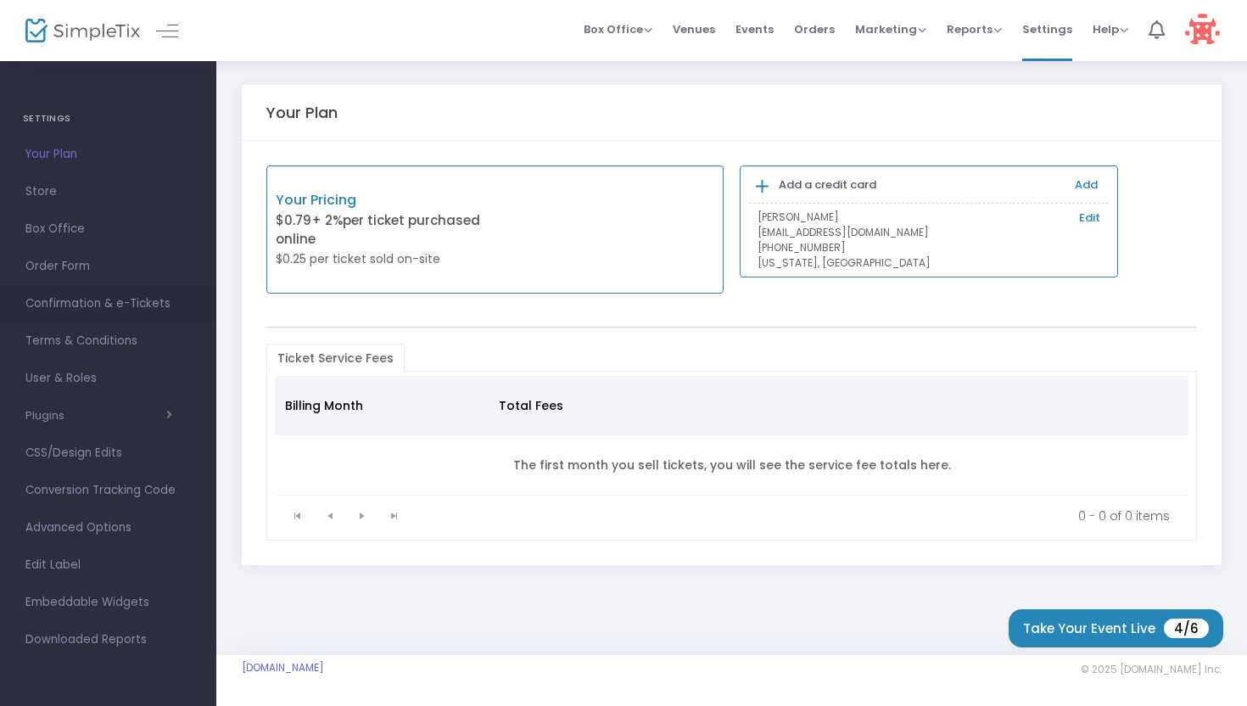
click at [137, 305] on span "Confirmation & e-Tickets" at bounding box center [107, 304] width 165 height 22
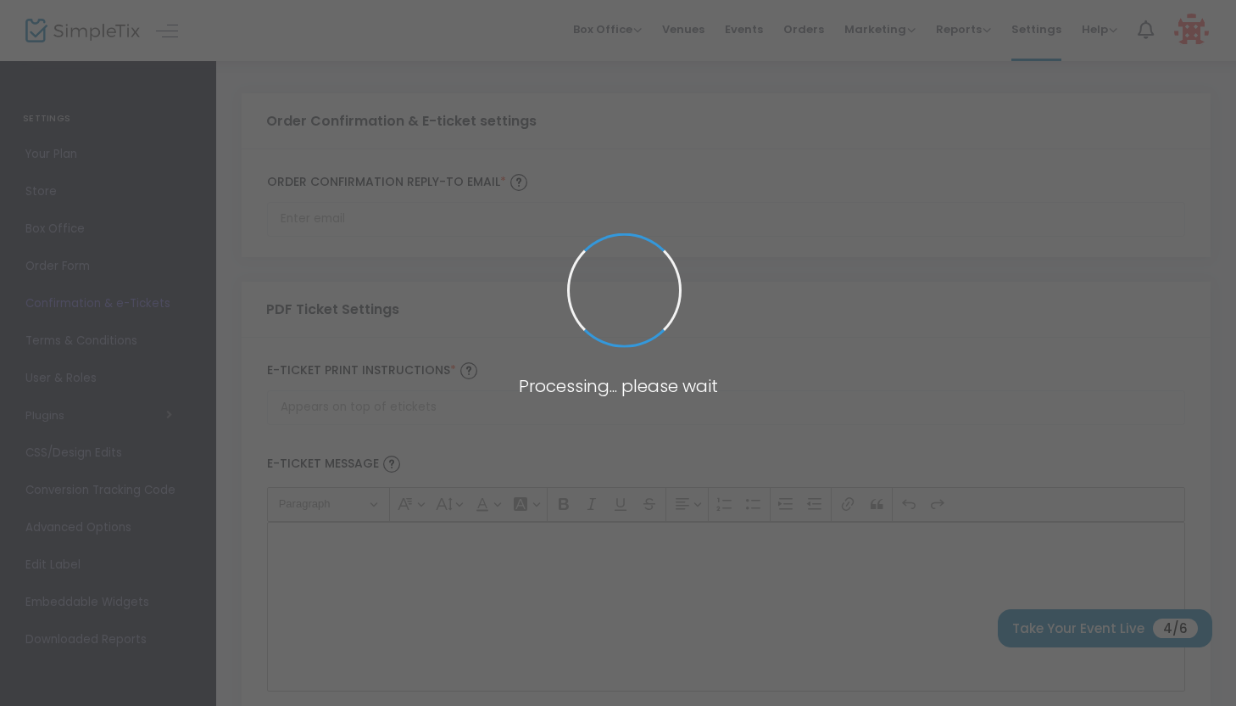
type input "[EMAIL_ADDRESS][DOMAIN_NAME]"
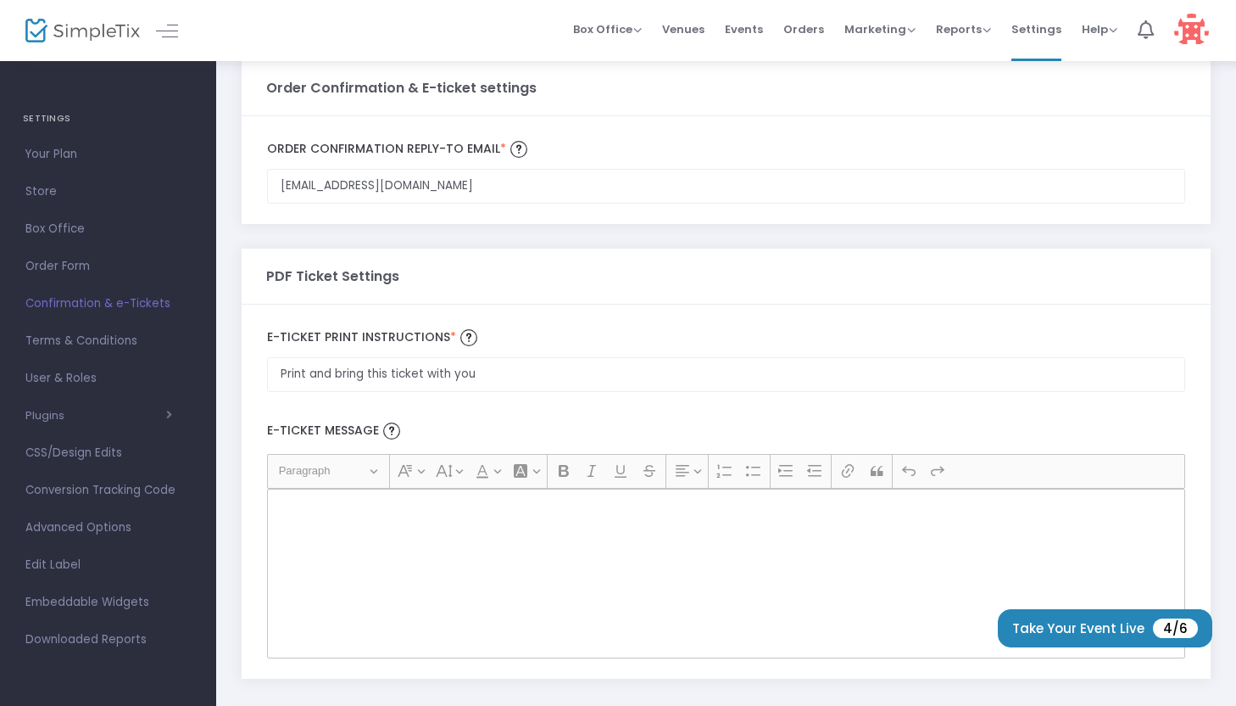
scroll to position [106, 0]
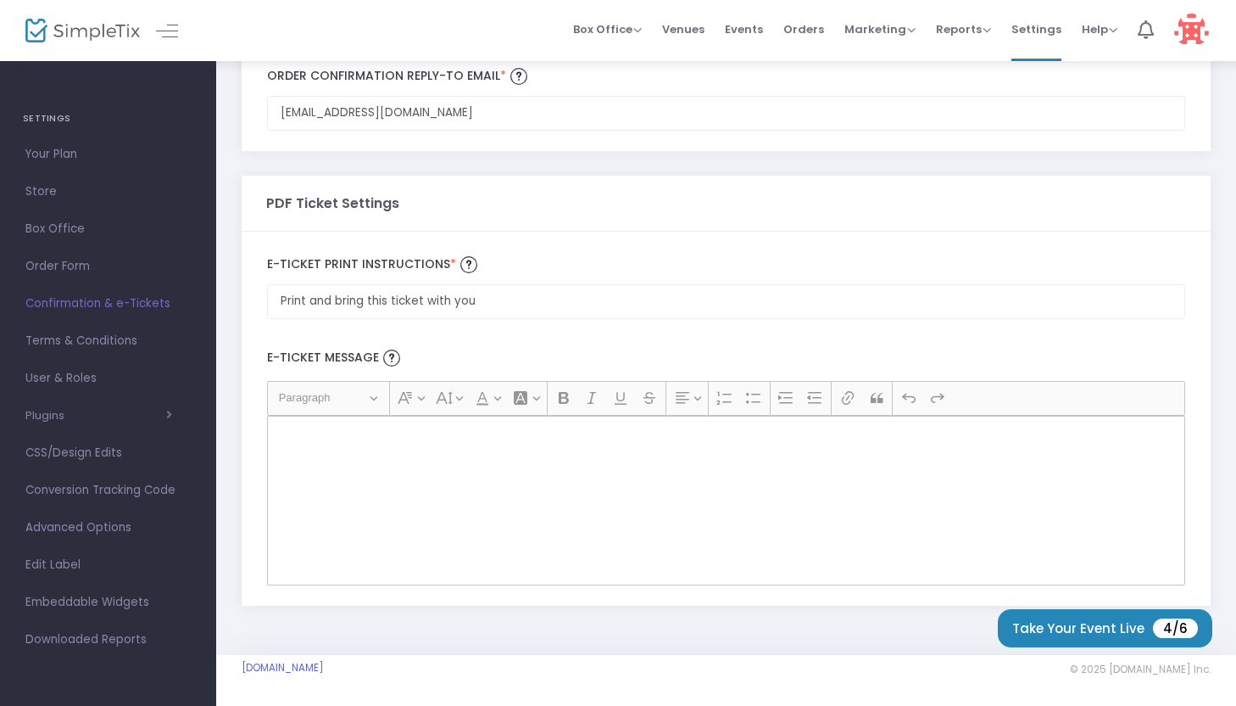
click at [439, 466] on div "Rich Text Editor, main" at bounding box center [726, 501] width 918 height 170
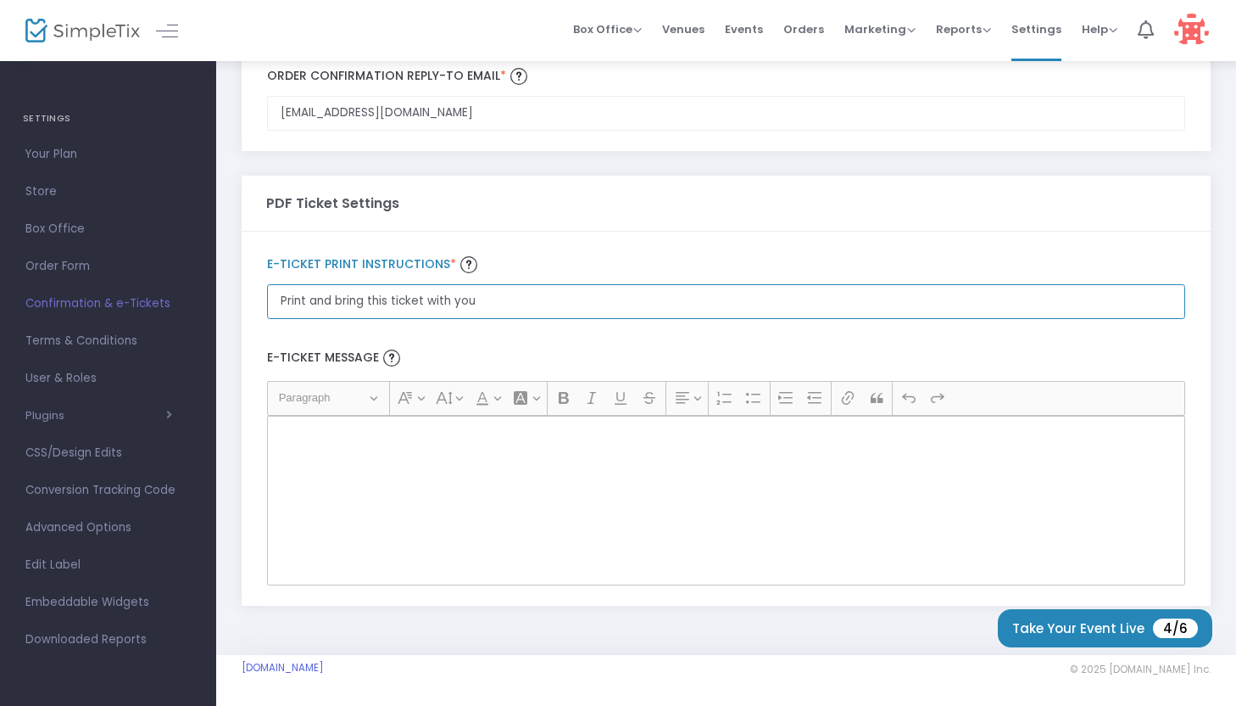
click at [503, 301] on input "Print and bring this ticket with you" at bounding box center [726, 301] width 918 height 35
type input "Print and bring this ticket with"
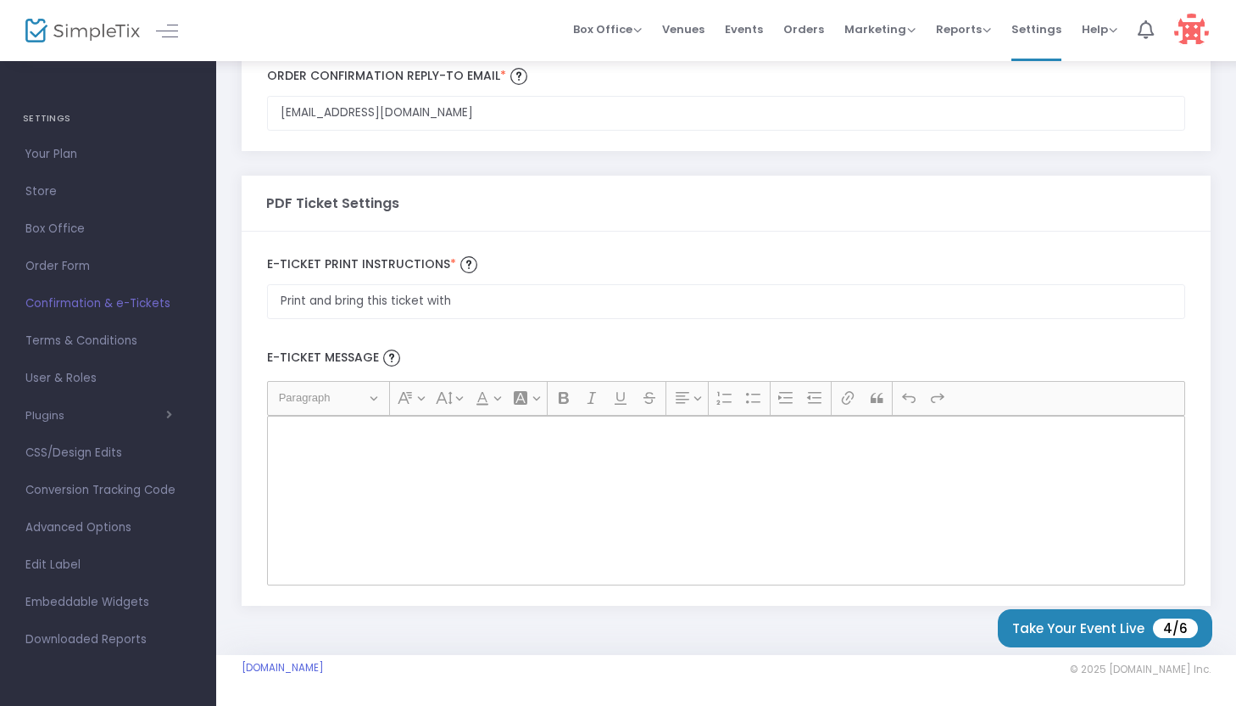
click at [701, 252] on label "E-Ticket print Instructions *" at bounding box center [726, 264] width 918 height 25
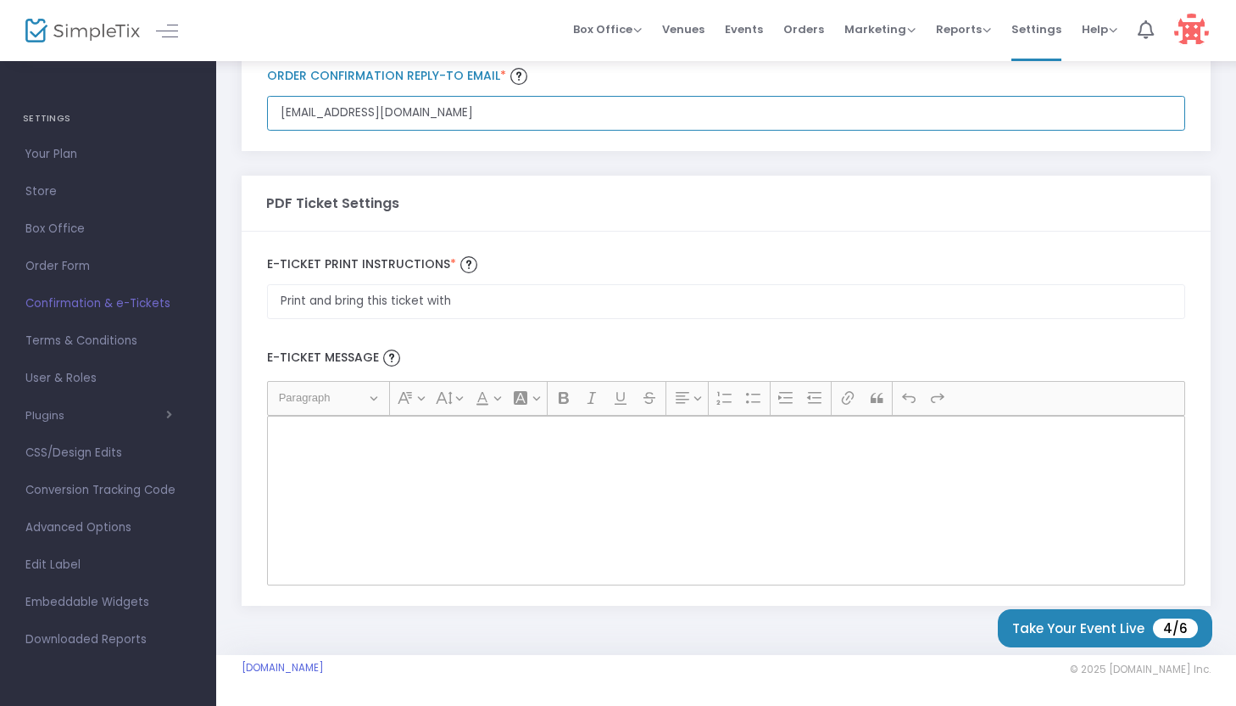
click at [701, 131] on input "[EMAIL_ADDRESS][DOMAIN_NAME]" at bounding box center [726, 113] width 918 height 35
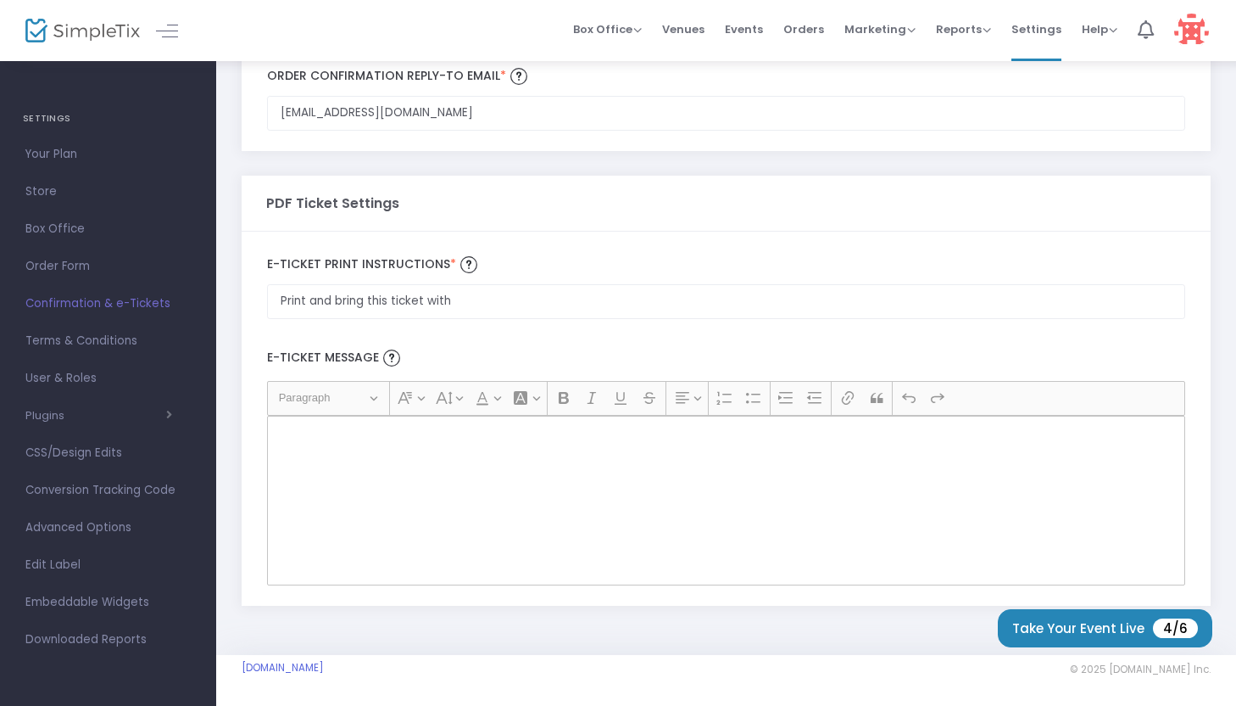
click at [862, 674] on div "© 2025 [DOMAIN_NAME] Inc." at bounding box center [969, 669] width 485 height 17
click at [896, 633] on div "Order Confirmation & E-ticket settings ZACHPRICE502@GMAIL.COM Order Confirmatio…" at bounding box center [726, 303] width 1020 height 701
click at [45, 194] on span "Store" at bounding box center [107, 192] width 165 height 22
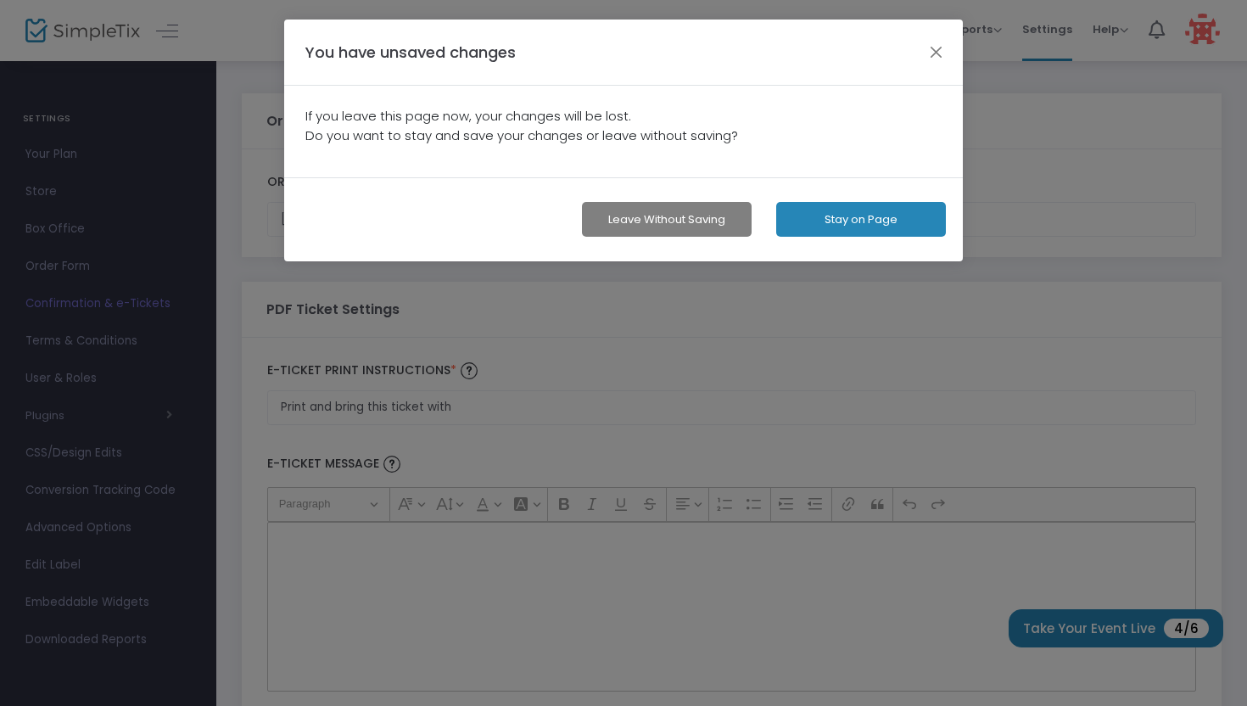
click at [717, 232] on button "Leave without Saving" at bounding box center [667, 219] width 170 height 35
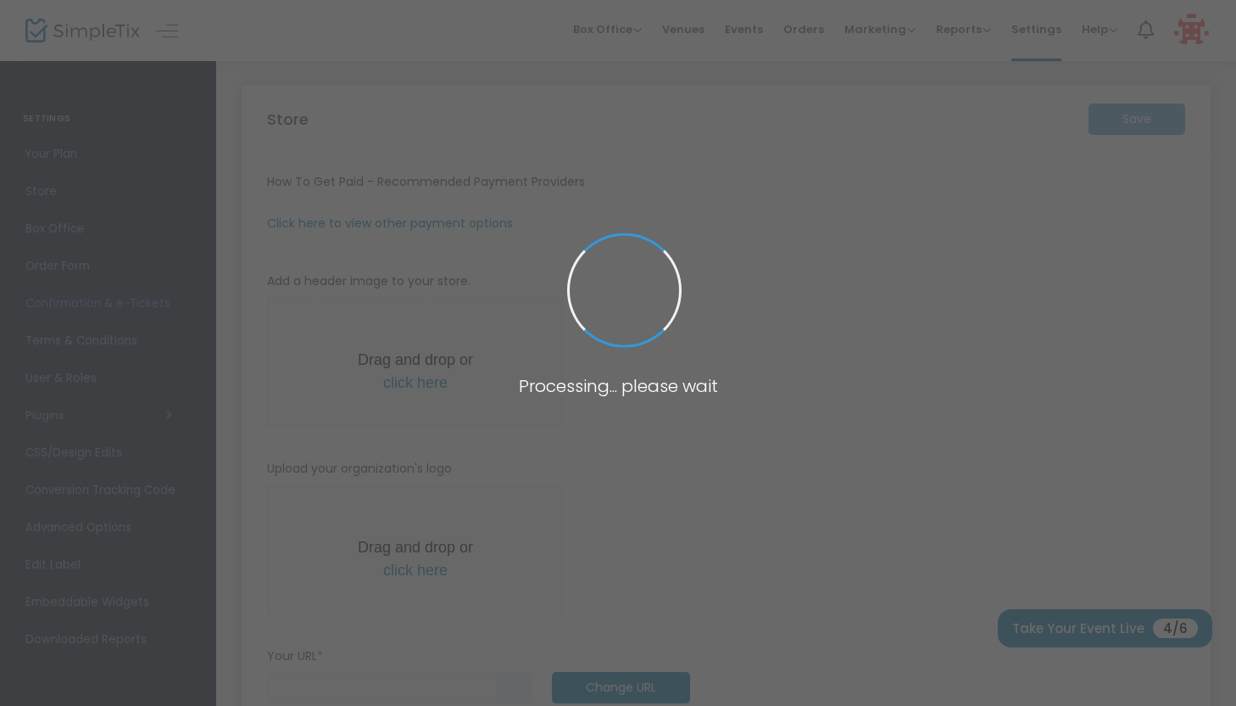
type input "https://FGWG"
radio input "true"
radio input "false"
radio input "true"
type input "FGWG"
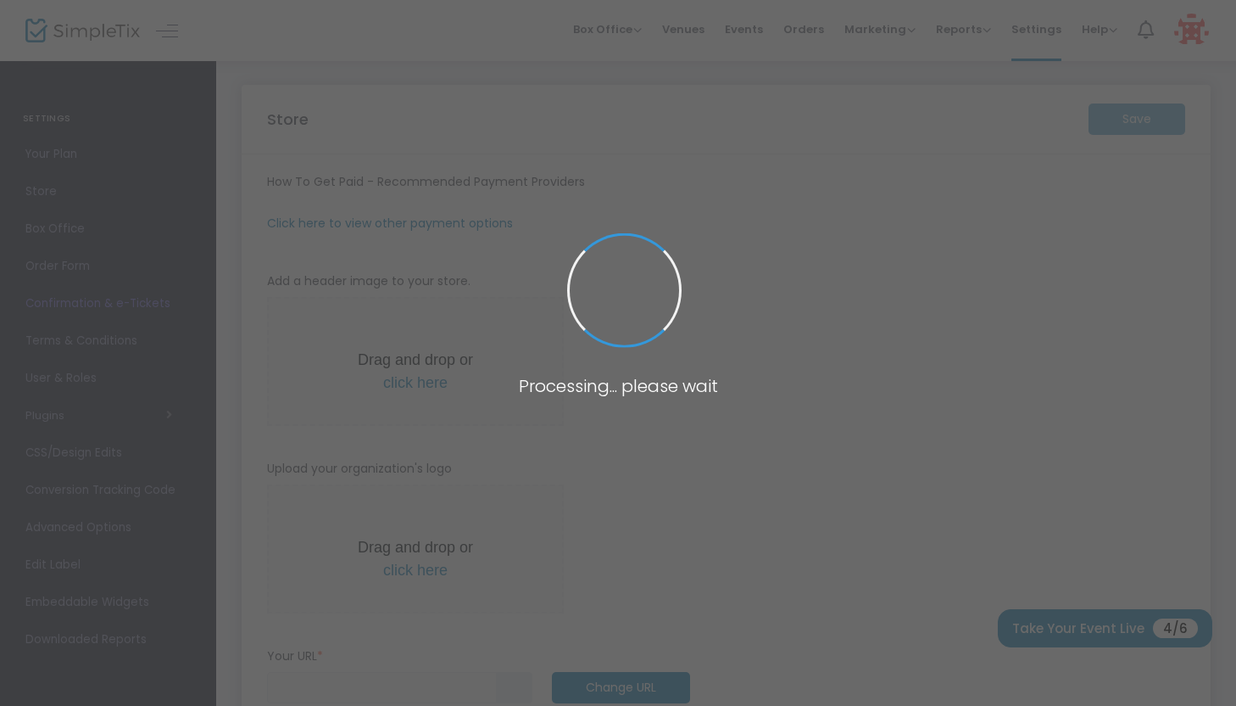
type input "9376545687"
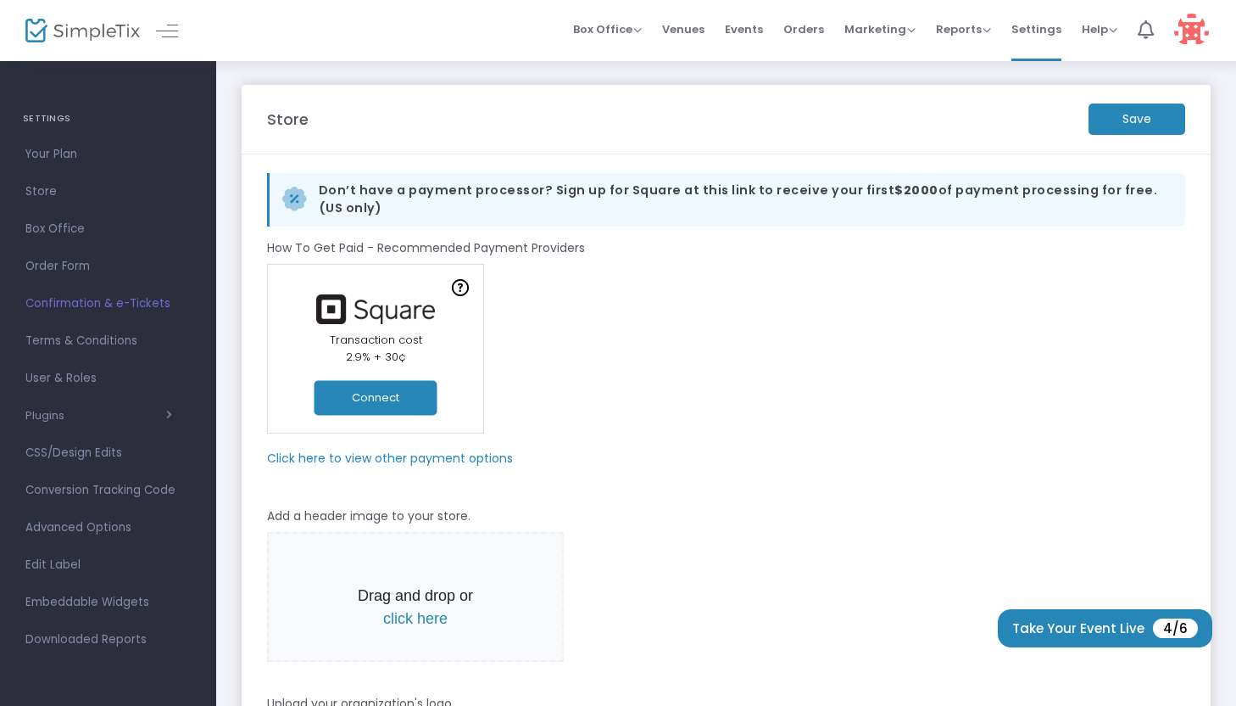
click at [423, 400] on button "Connect" at bounding box center [376, 397] width 123 height 35
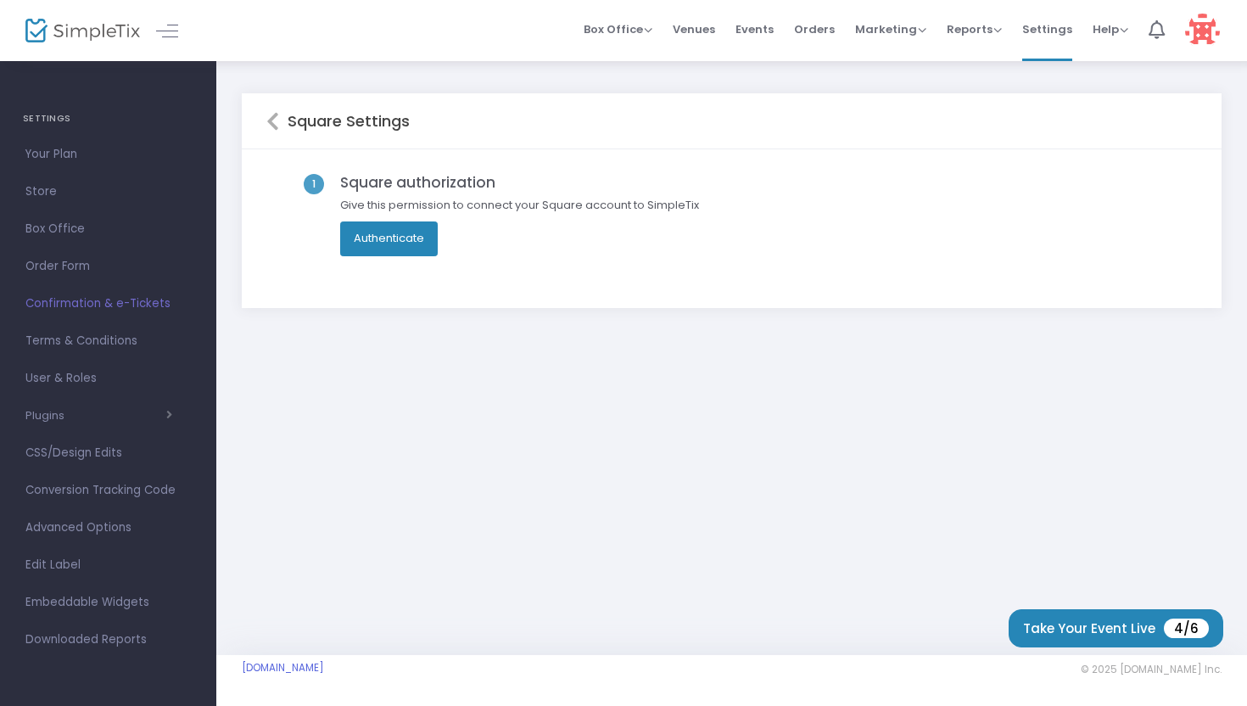
click at [420, 248] on button "Authenticate" at bounding box center [389, 238] width 98 height 34
click at [64, 234] on span "Box Office" at bounding box center [107, 229] width 165 height 22
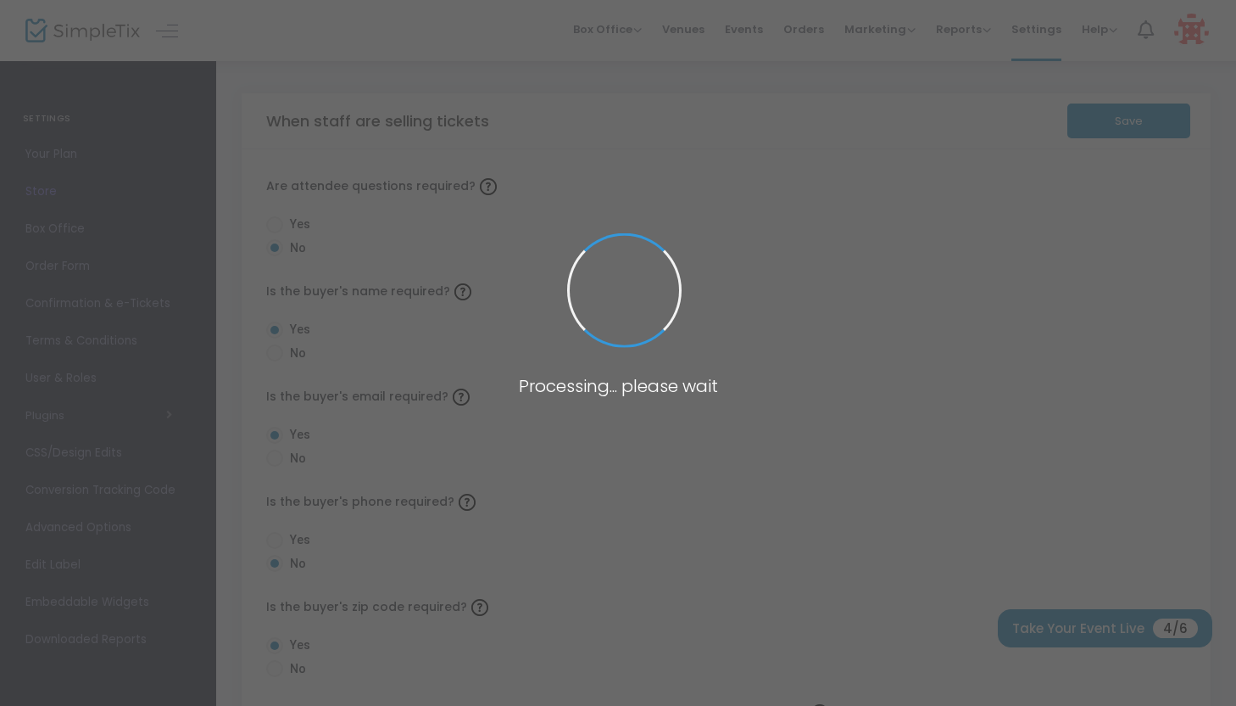
radio input "false"
radio input "true"
radio input "false"
radio input "true"
radio input "false"
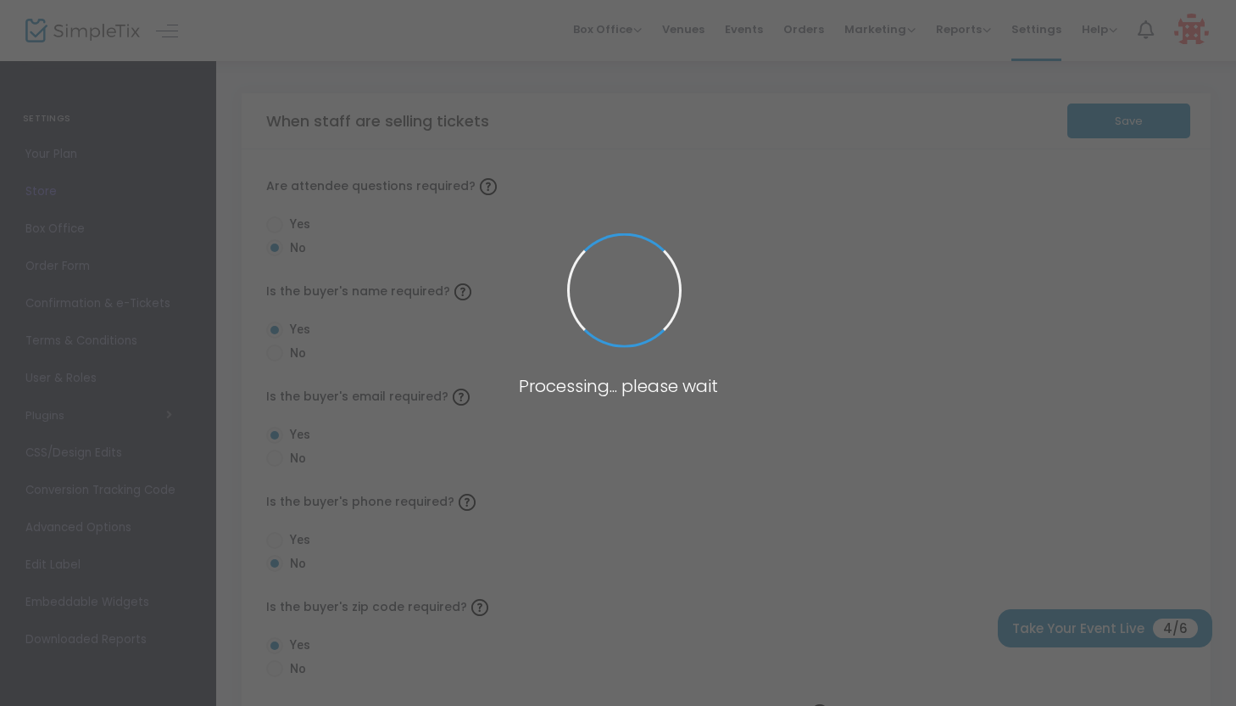
radio input "true"
radio input "false"
radio input "true"
radio input "false"
radio input "true"
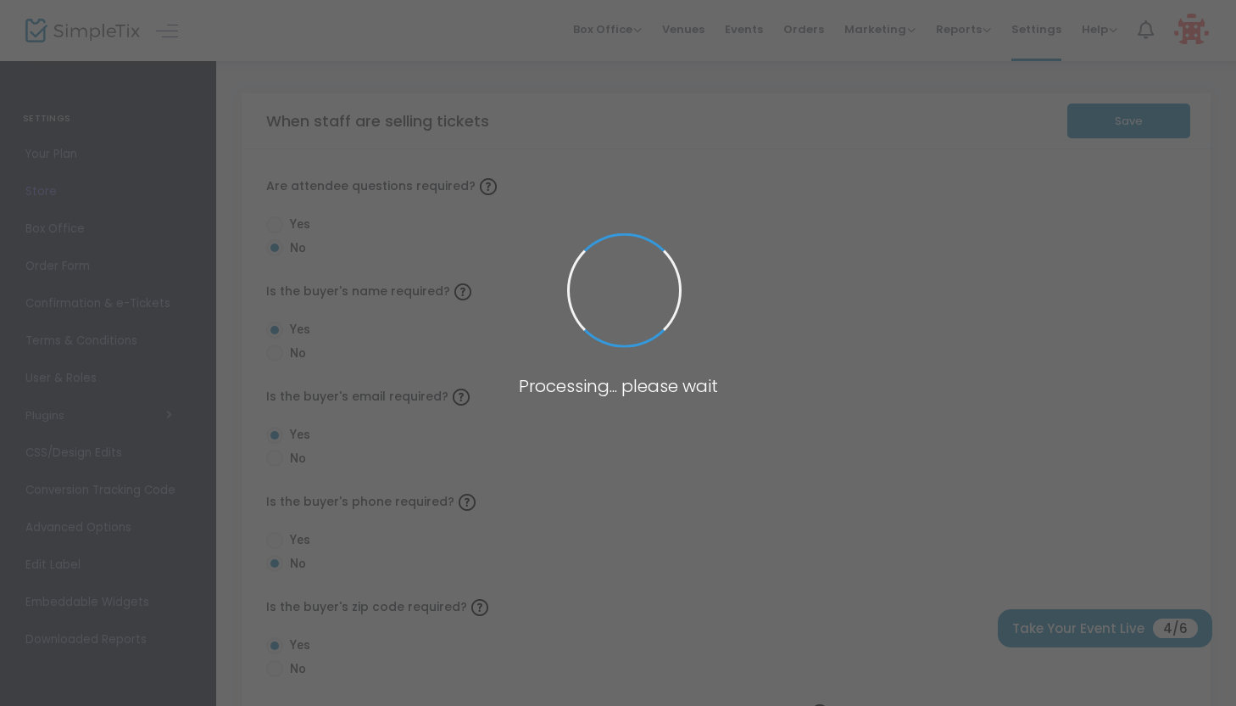
radio input "true"
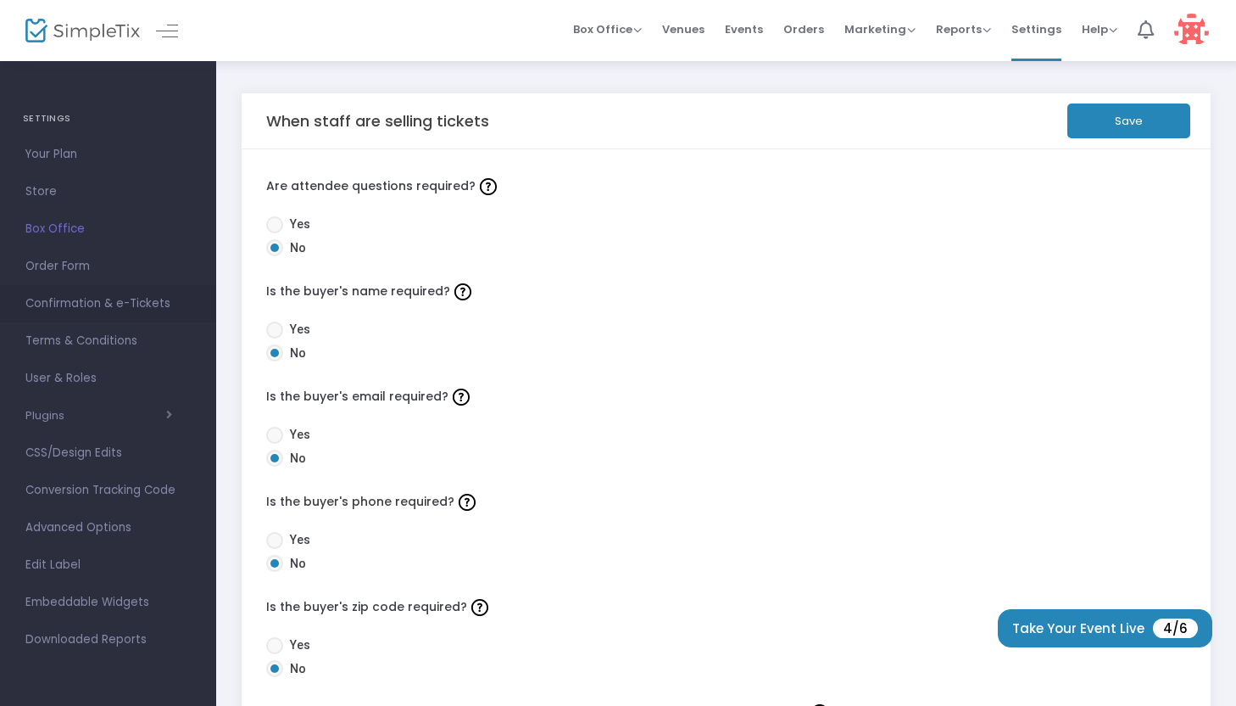
click at [59, 308] on span "Confirmation & e-Tickets" at bounding box center [107, 304] width 165 height 22
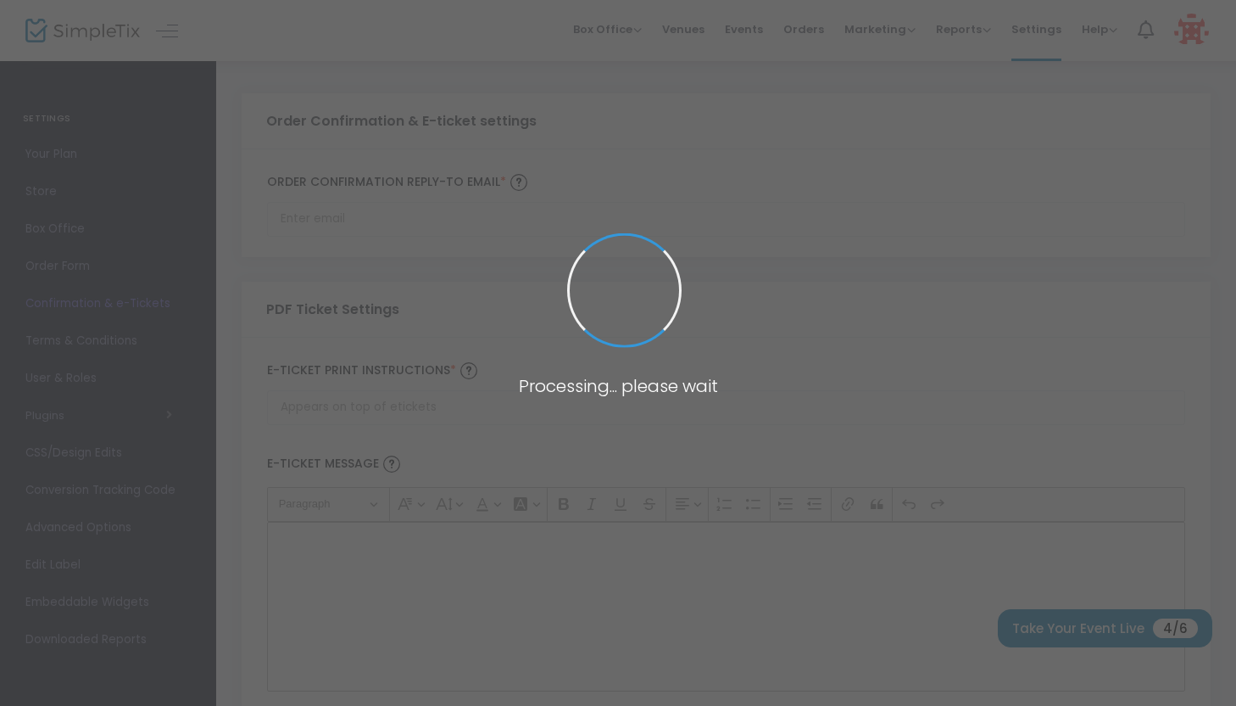
type input "[EMAIL_ADDRESS][DOMAIN_NAME]"
type input "Print and bring this ticket with you"
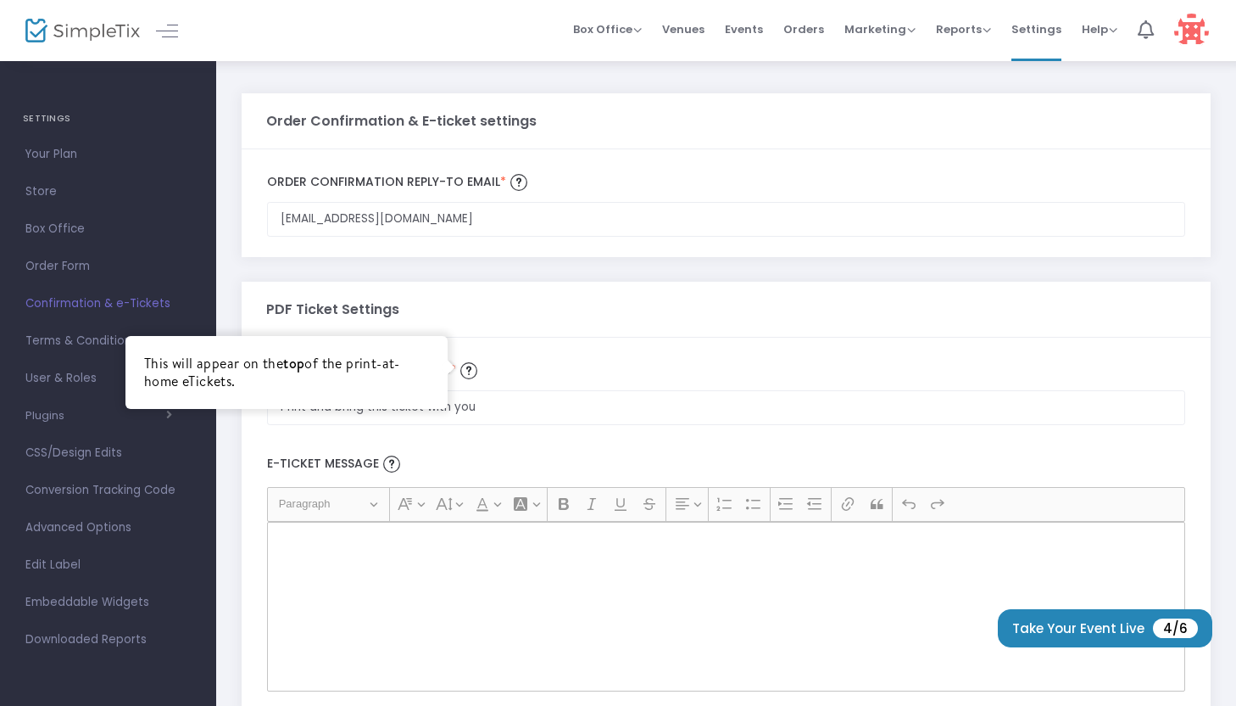
click at [471, 370] on img at bounding box center [468, 370] width 17 height 17
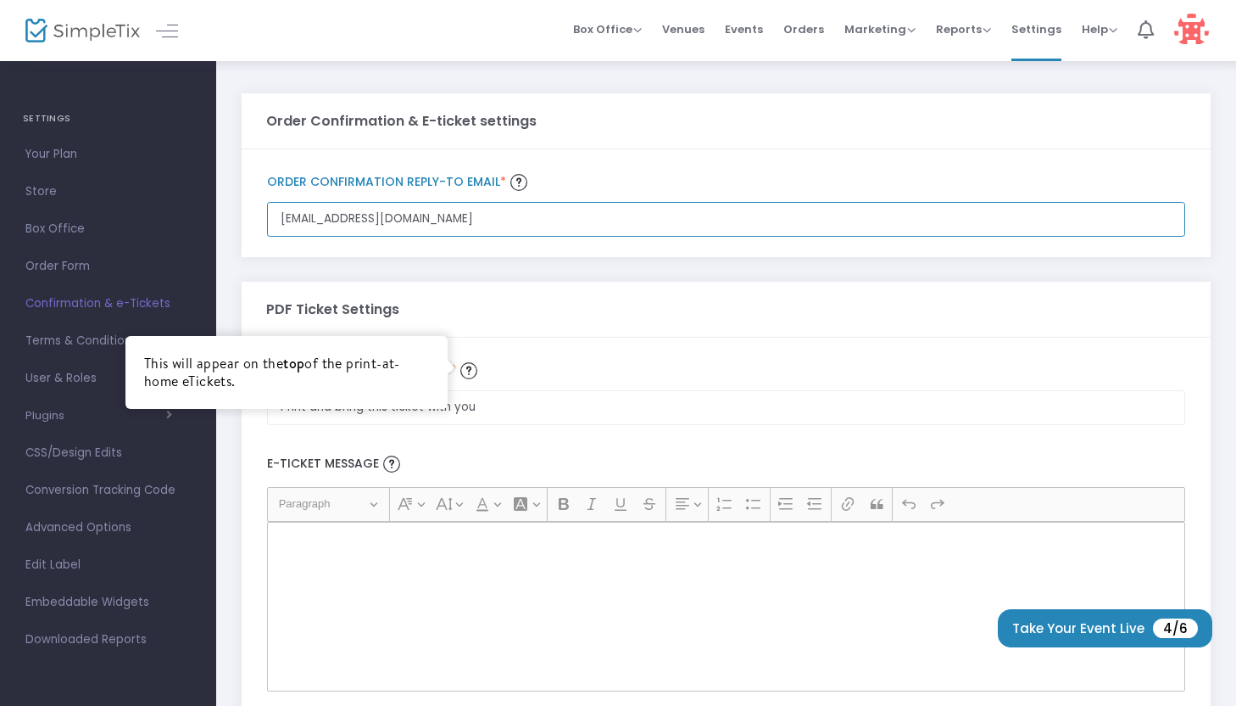
click at [471, 237] on input "[EMAIL_ADDRESS][DOMAIN_NAME]" at bounding box center [726, 219] width 918 height 35
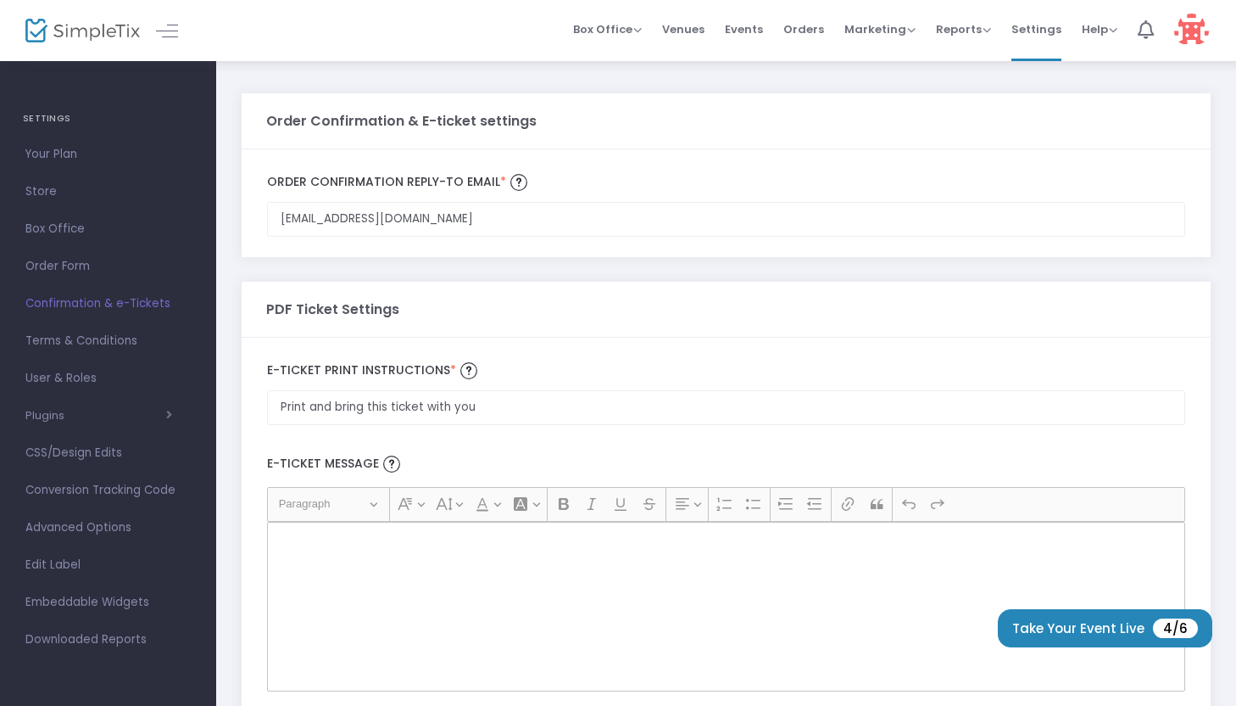
click at [695, 317] on div "PDF Ticket Settings" at bounding box center [726, 309] width 921 height 55
click at [1191, 25] on img at bounding box center [1192, 31] width 35 height 35
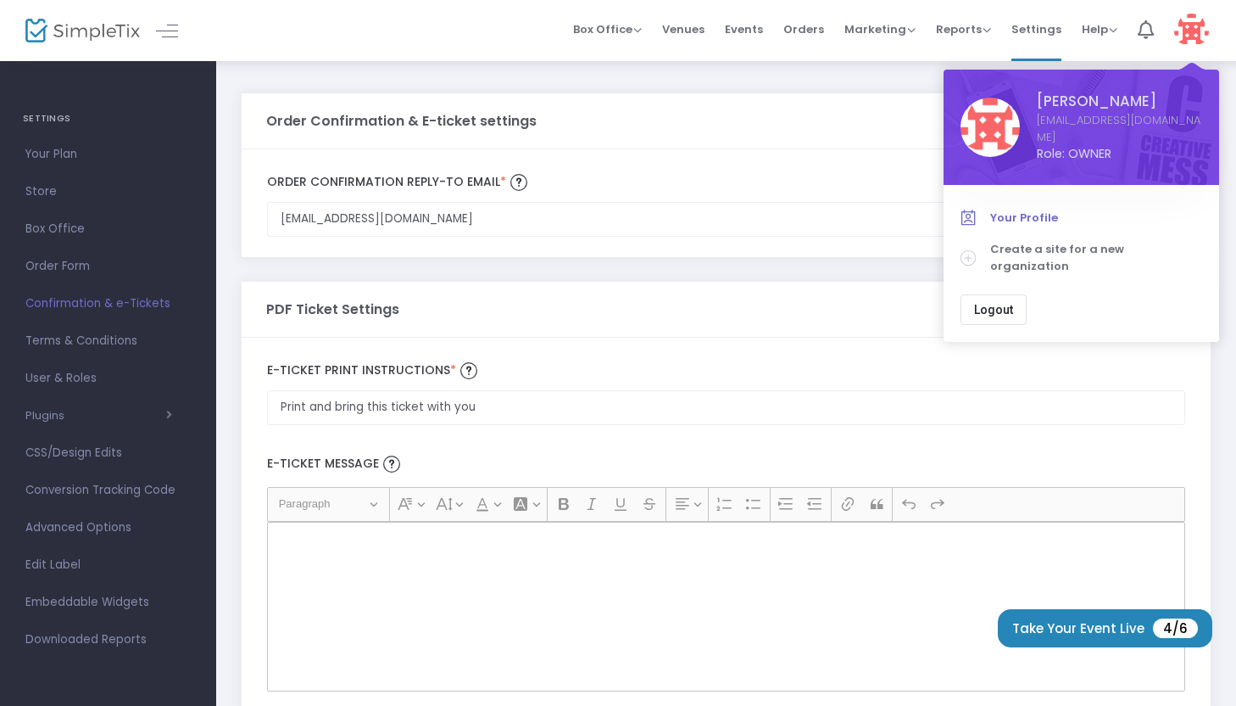
click at [1039, 209] on span "Your Profile" at bounding box center [1097, 217] width 212 height 17
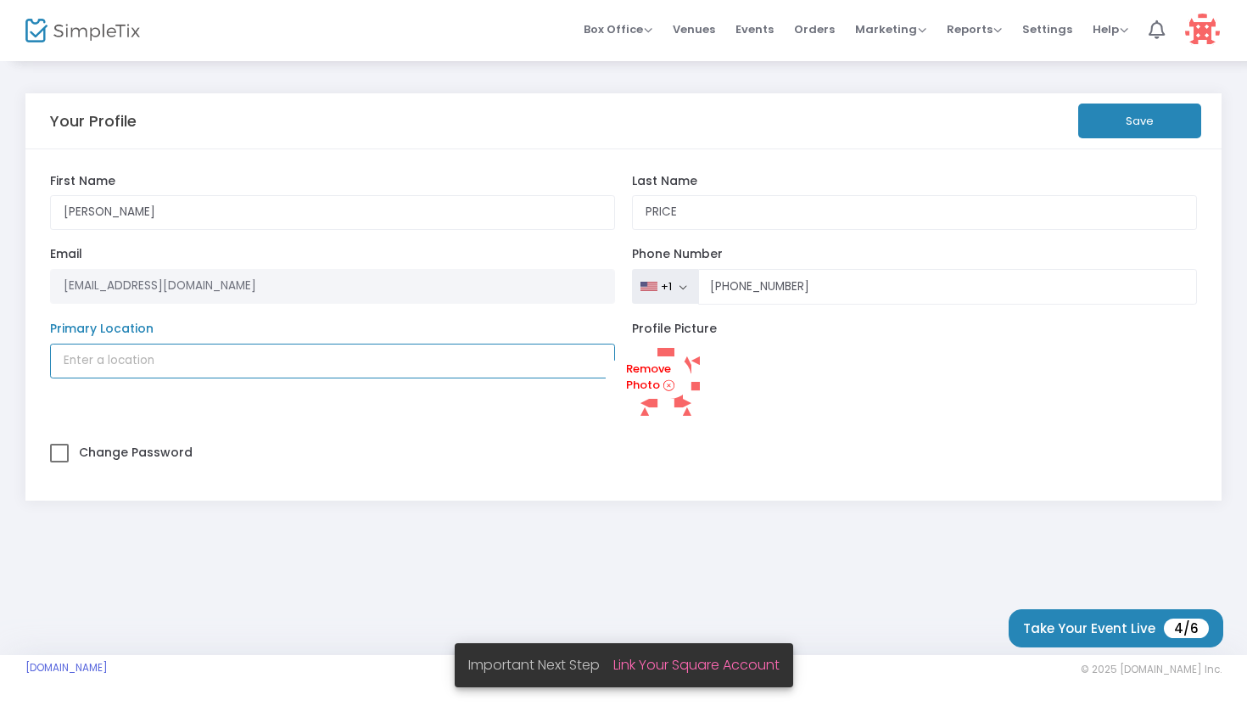
click at [362, 362] on input "Primary Location" at bounding box center [333, 360] width 566 height 35
type input "Kettering, United States"
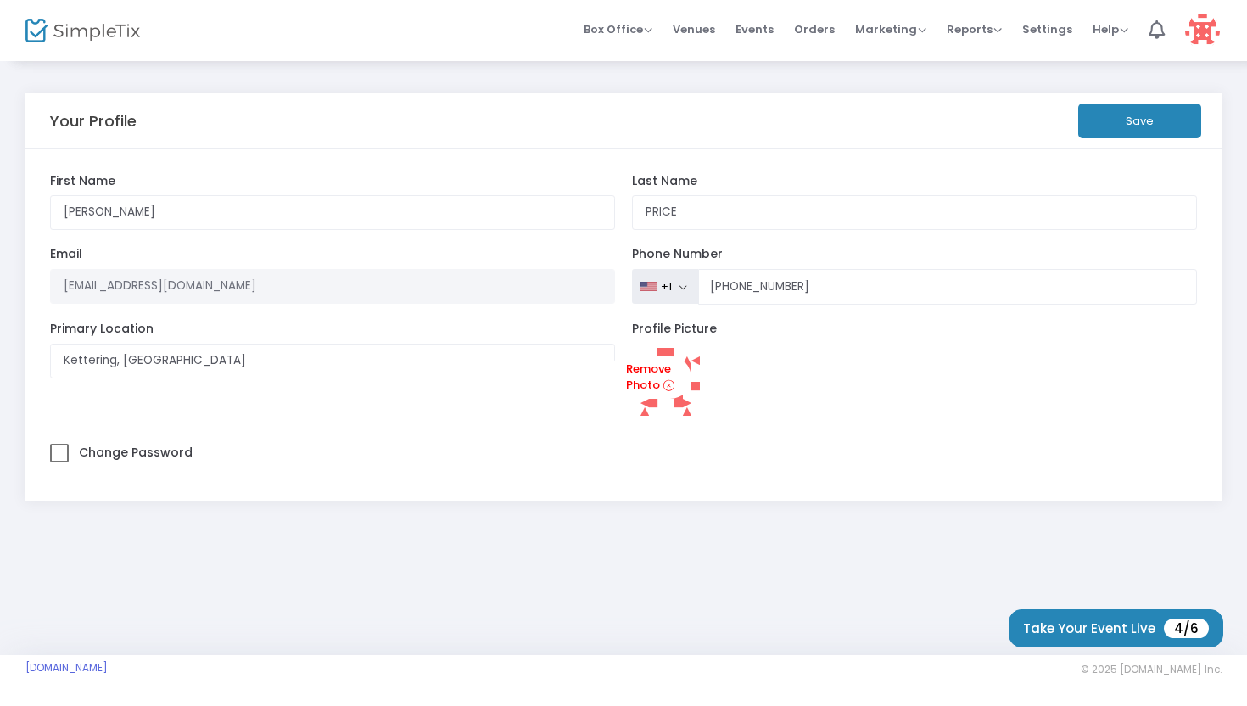
click at [1144, 126] on button "Save" at bounding box center [1139, 120] width 123 height 35
type input "[PHONE_NUMBER]"
click at [697, 668] on button "button" at bounding box center [694, 669] width 44 height 27
click at [1060, 30] on span "Settings" at bounding box center [1047, 29] width 50 height 43
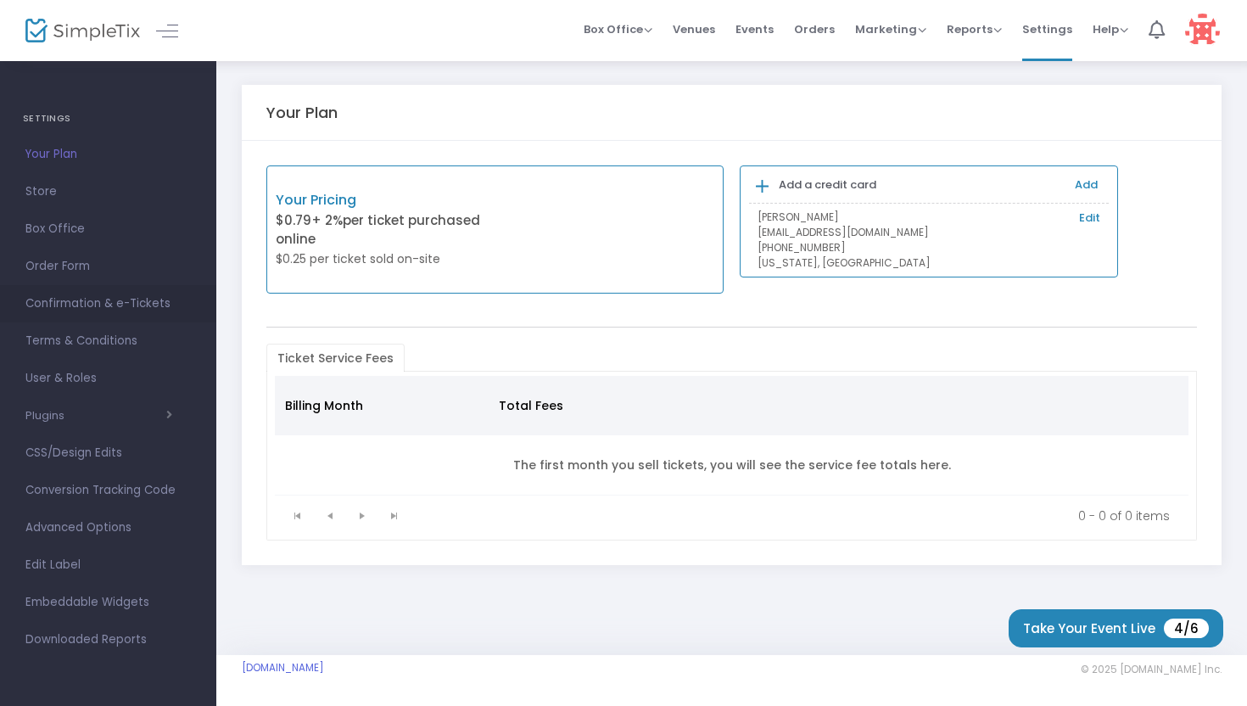
click at [110, 302] on span "Confirmation & e-Tickets" at bounding box center [107, 304] width 165 height 22
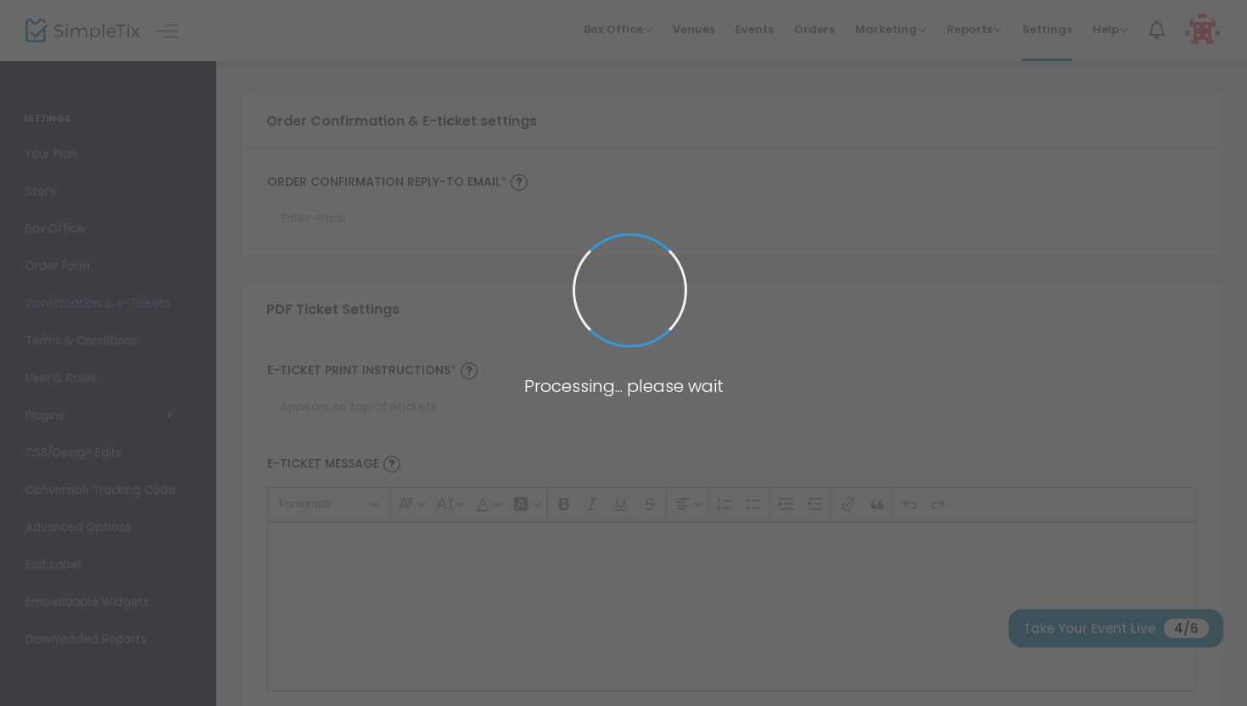
type input "[EMAIL_ADDRESS][DOMAIN_NAME]"
type input "Print and bring this ticket with you"
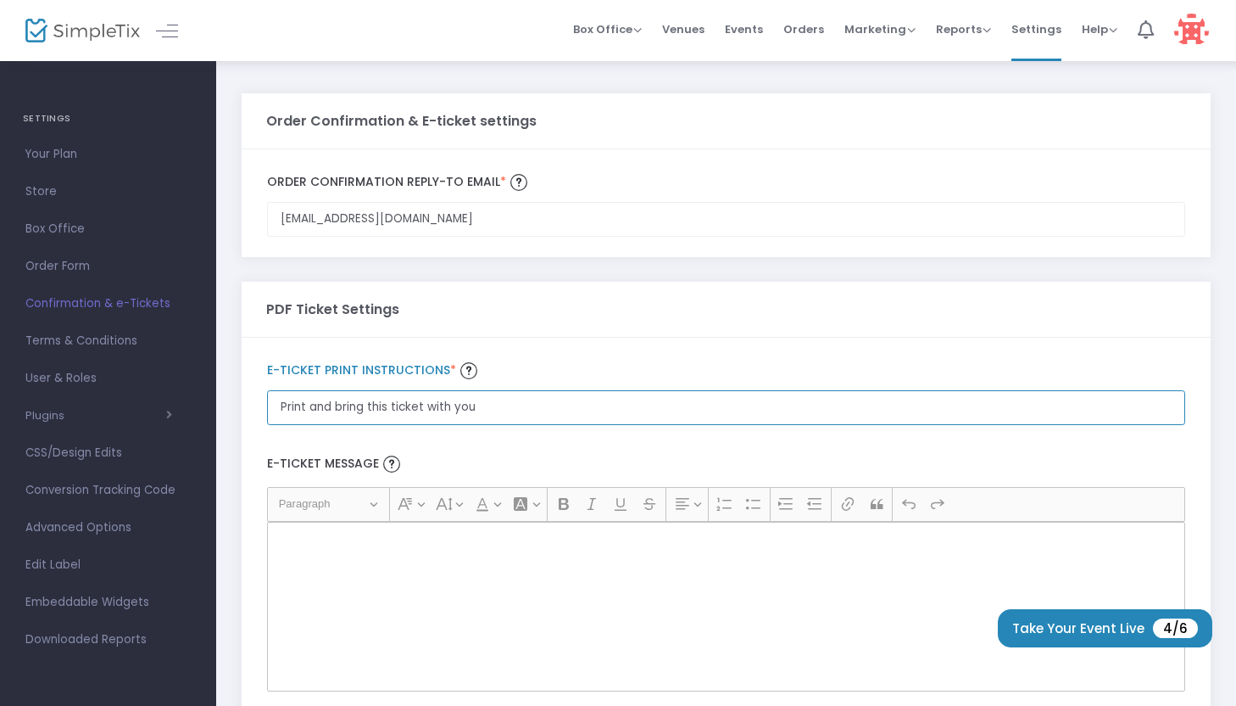
click at [405, 399] on input "Print and bring this ticket with you" at bounding box center [726, 407] width 918 height 35
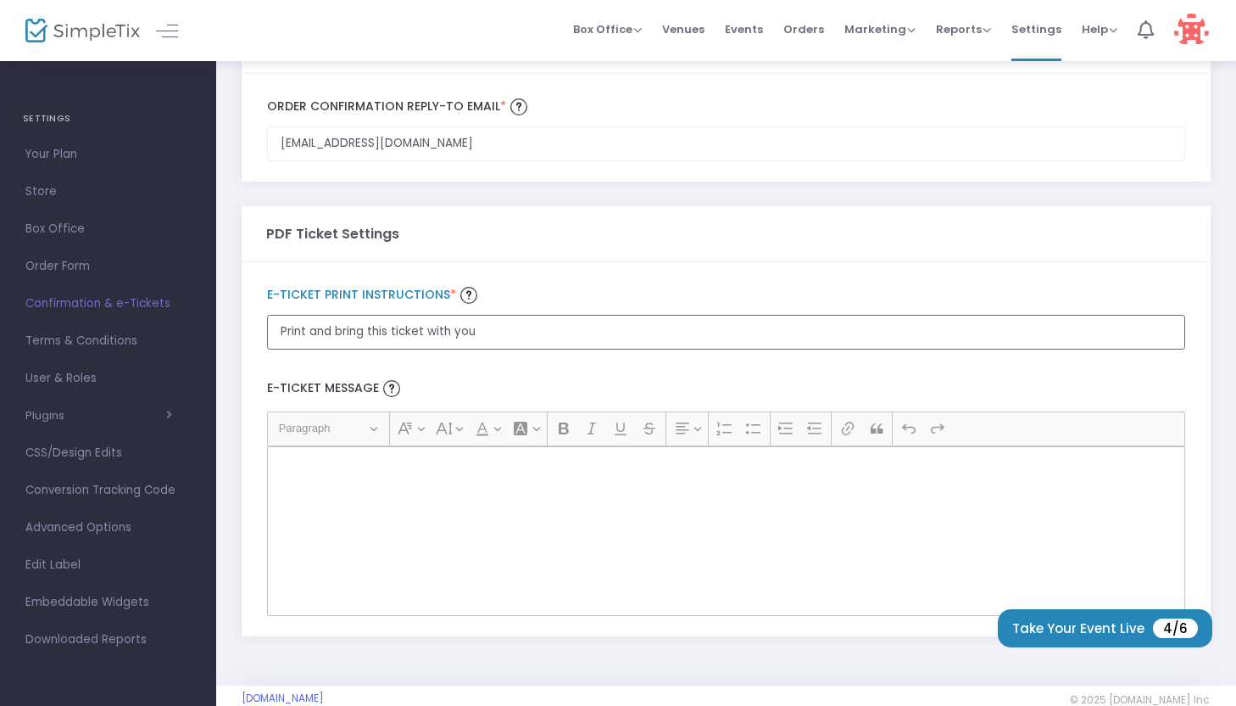
scroll to position [106, 0]
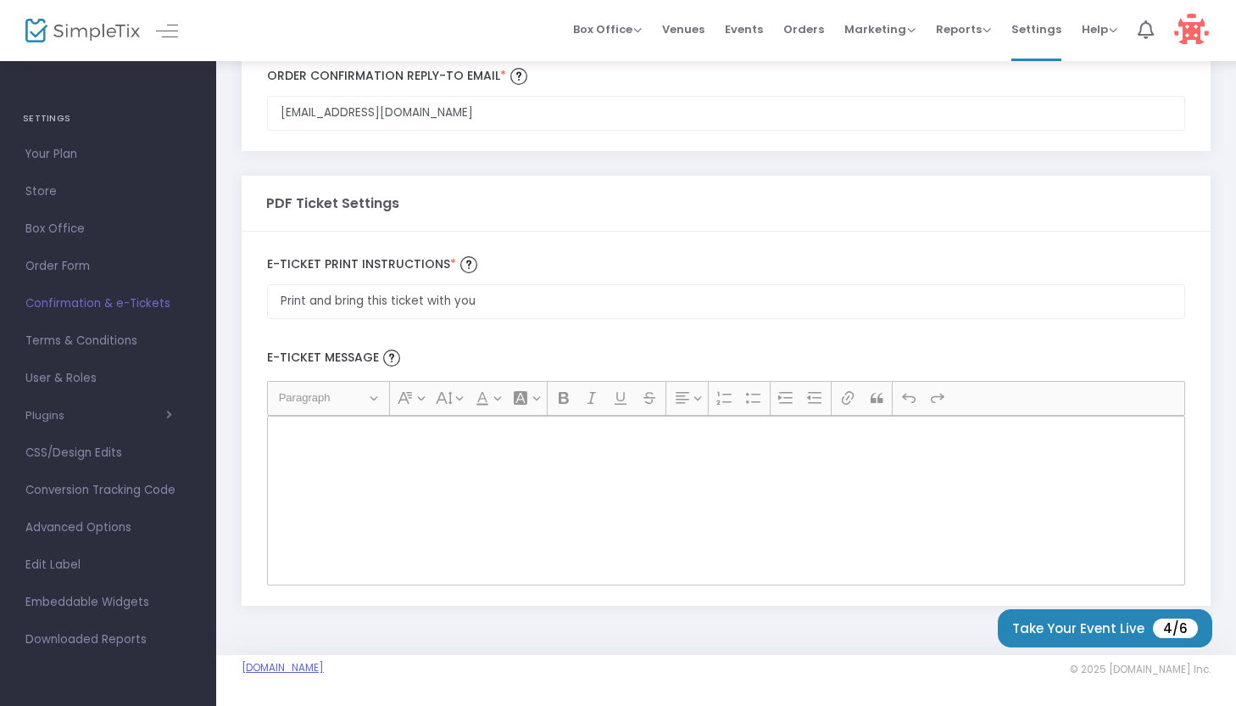
click at [310, 668] on link "[DOMAIN_NAME]" at bounding box center [283, 668] width 82 height 14
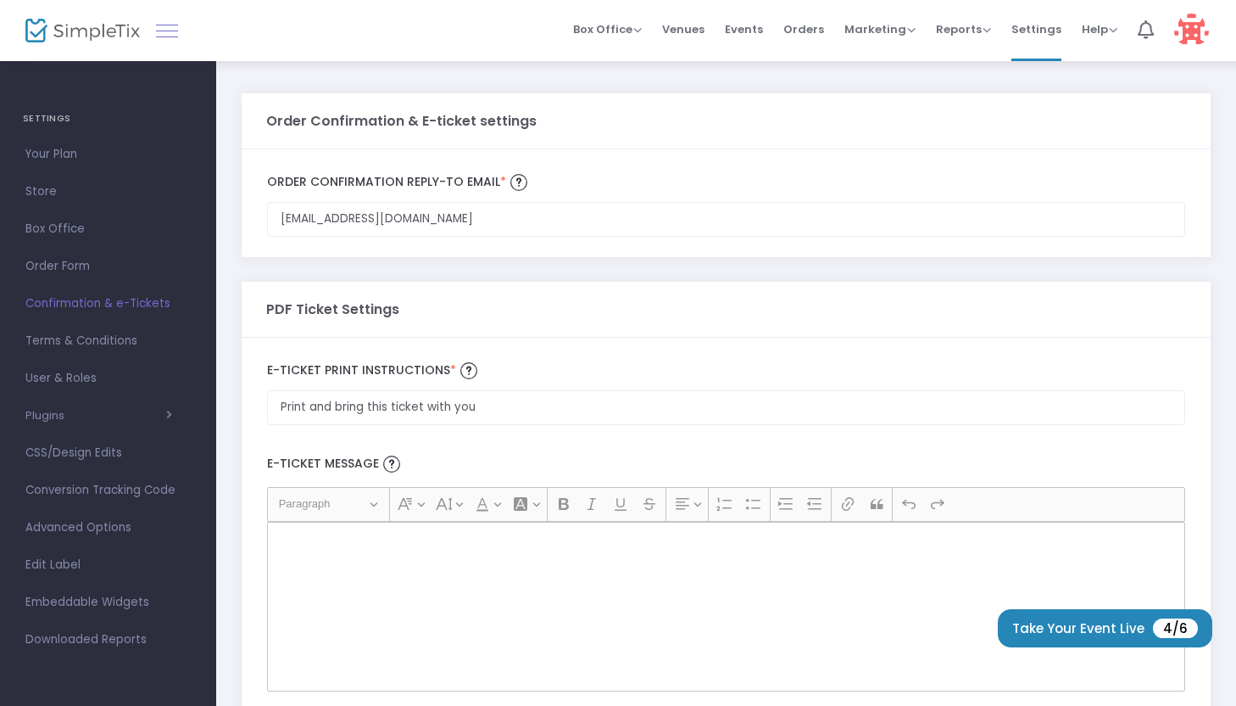
click at [167, 32] on link at bounding box center [167, 31] width 22 height 22
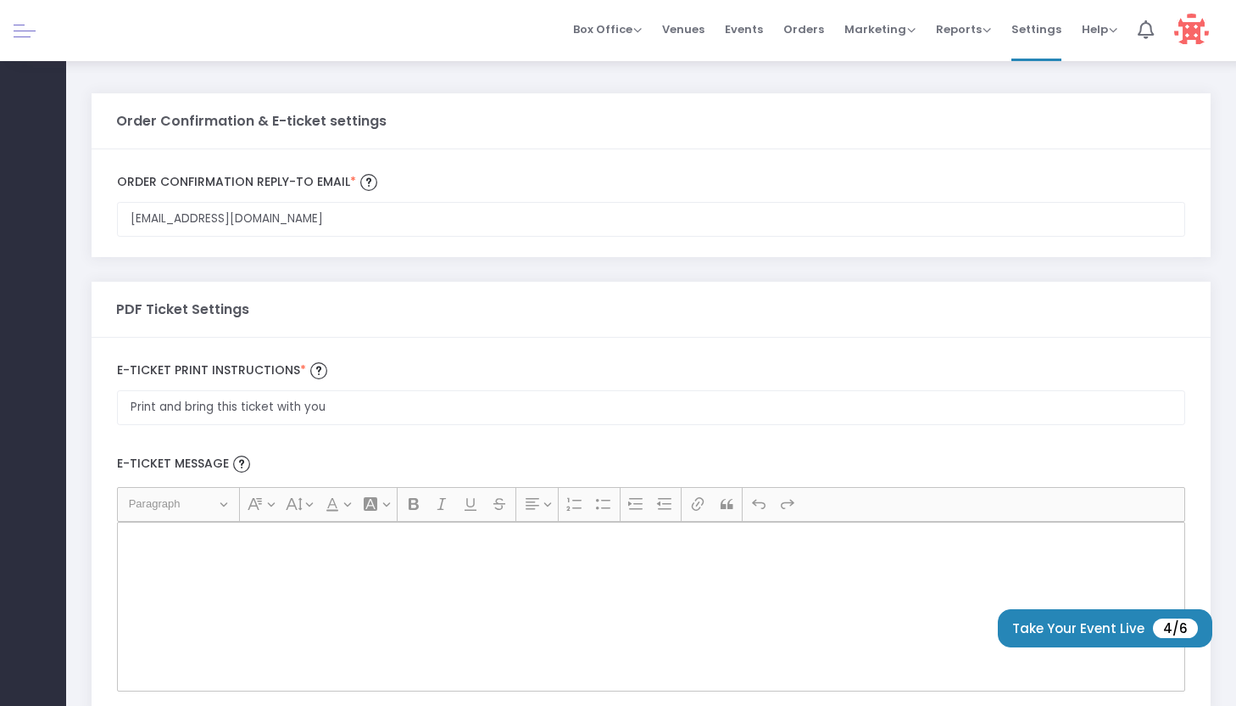
click at [16, 30] on link at bounding box center [25, 31] width 22 height 22
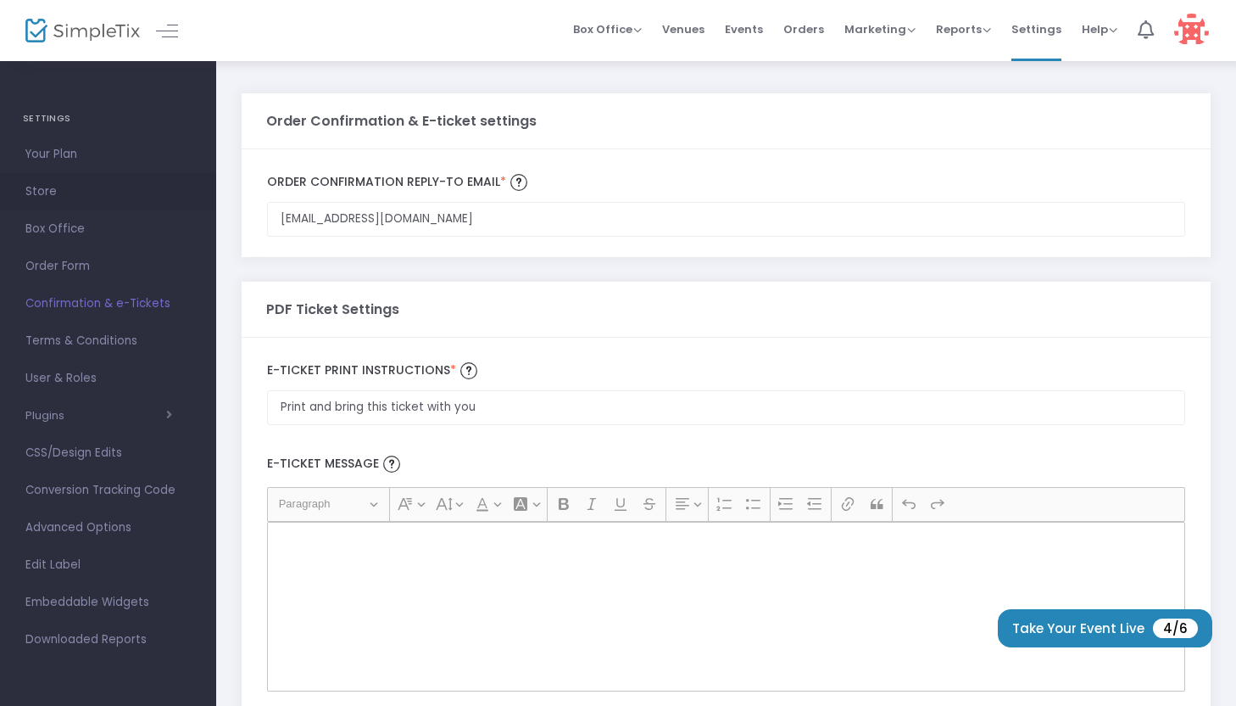
click at [32, 189] on span "Store" at bounding box center [107, 192] width 165 height 22
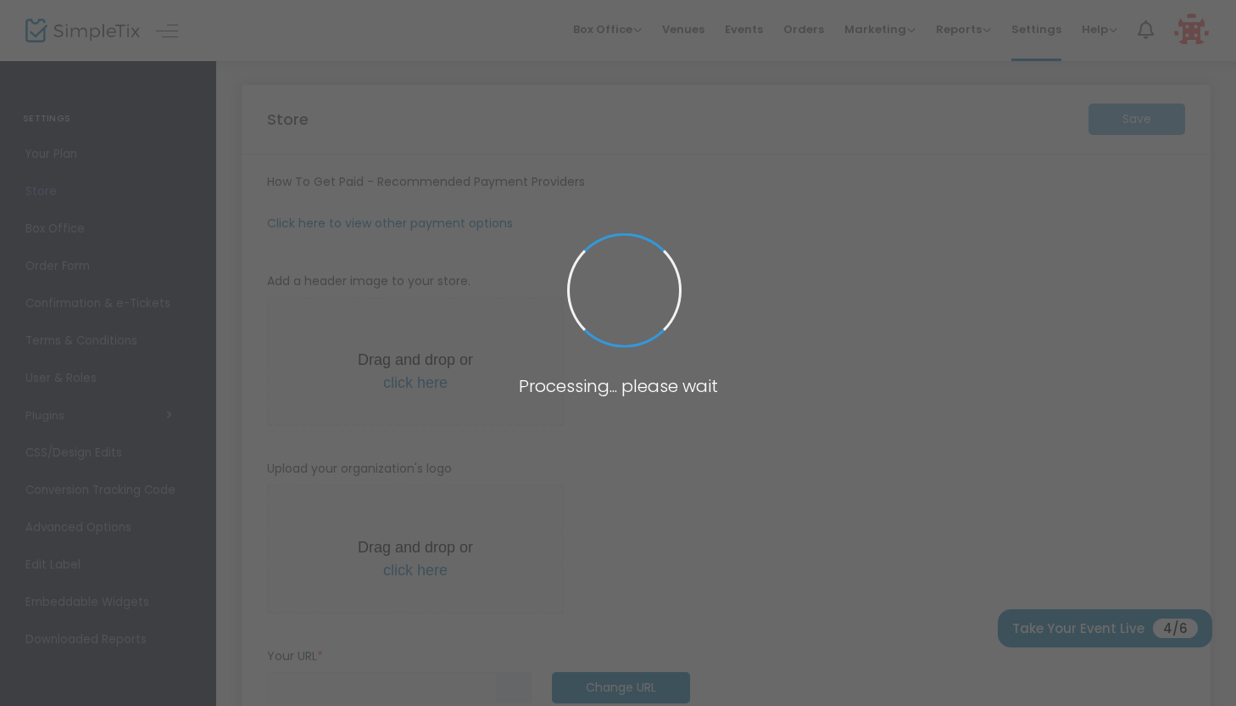
type input "https://FGWG"
radio input "true"
radio input "false"
radio input "true"
type input "FGWG"
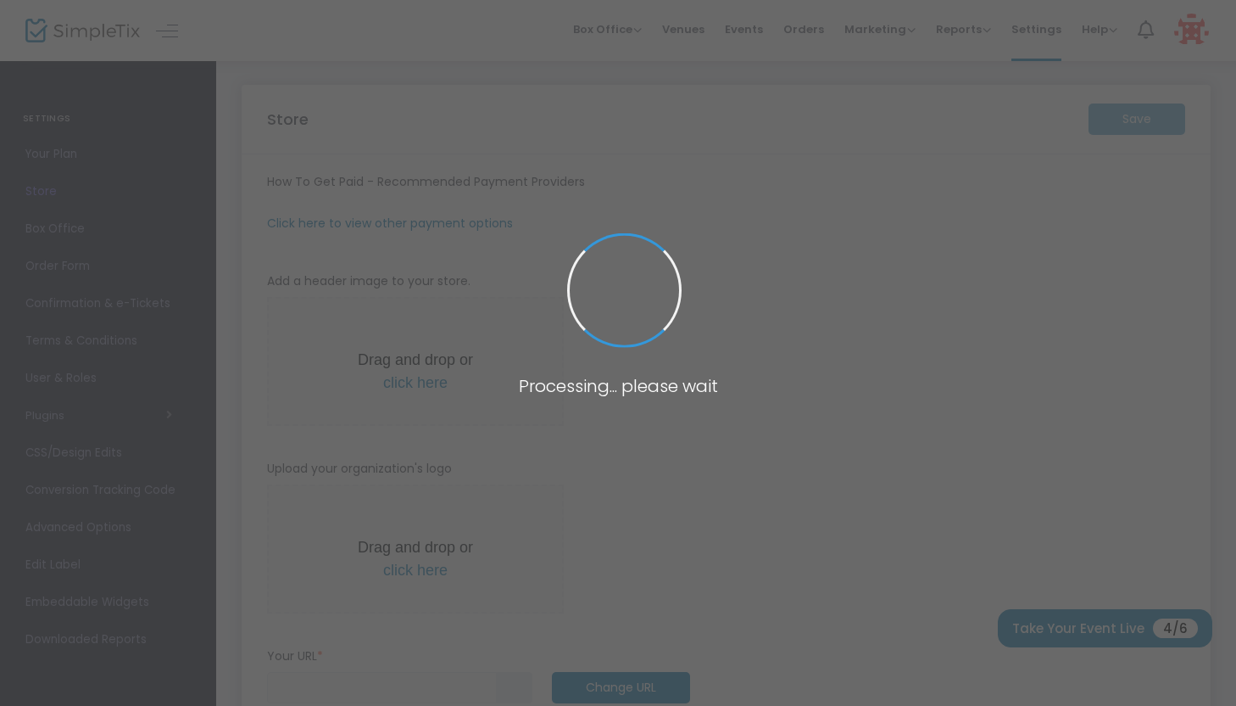
type input "9376545687"
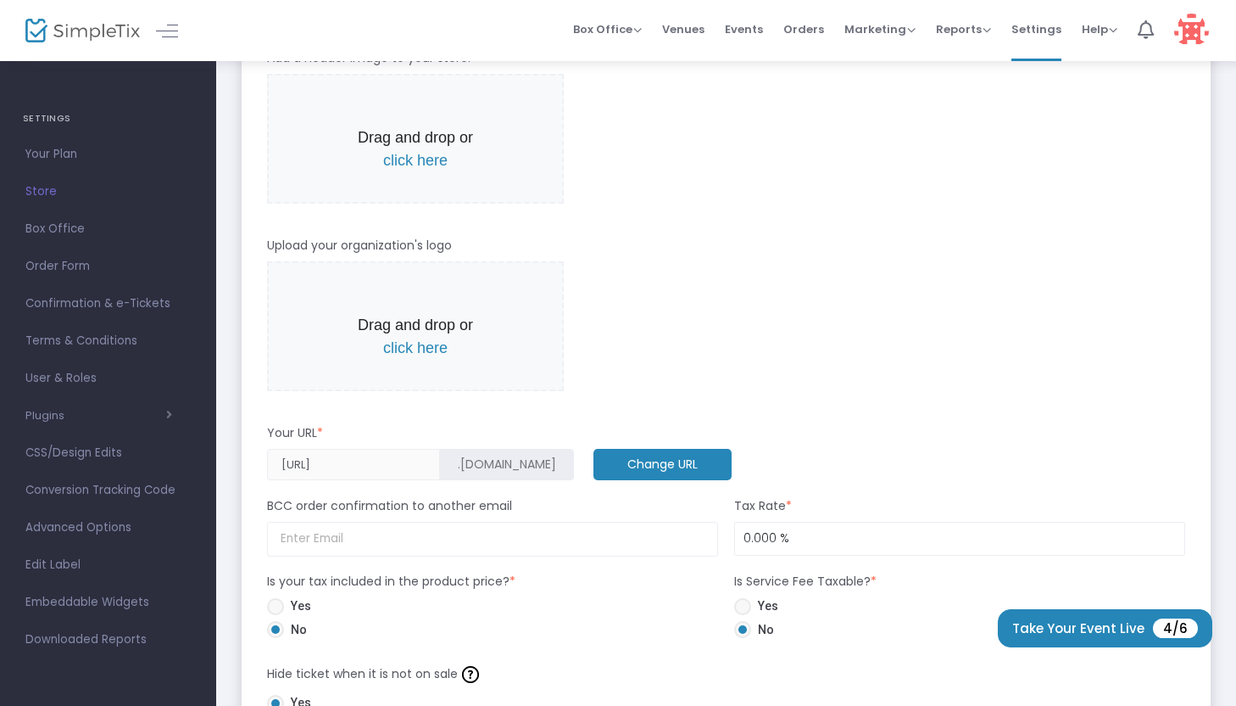
scroll to position [435, 0]
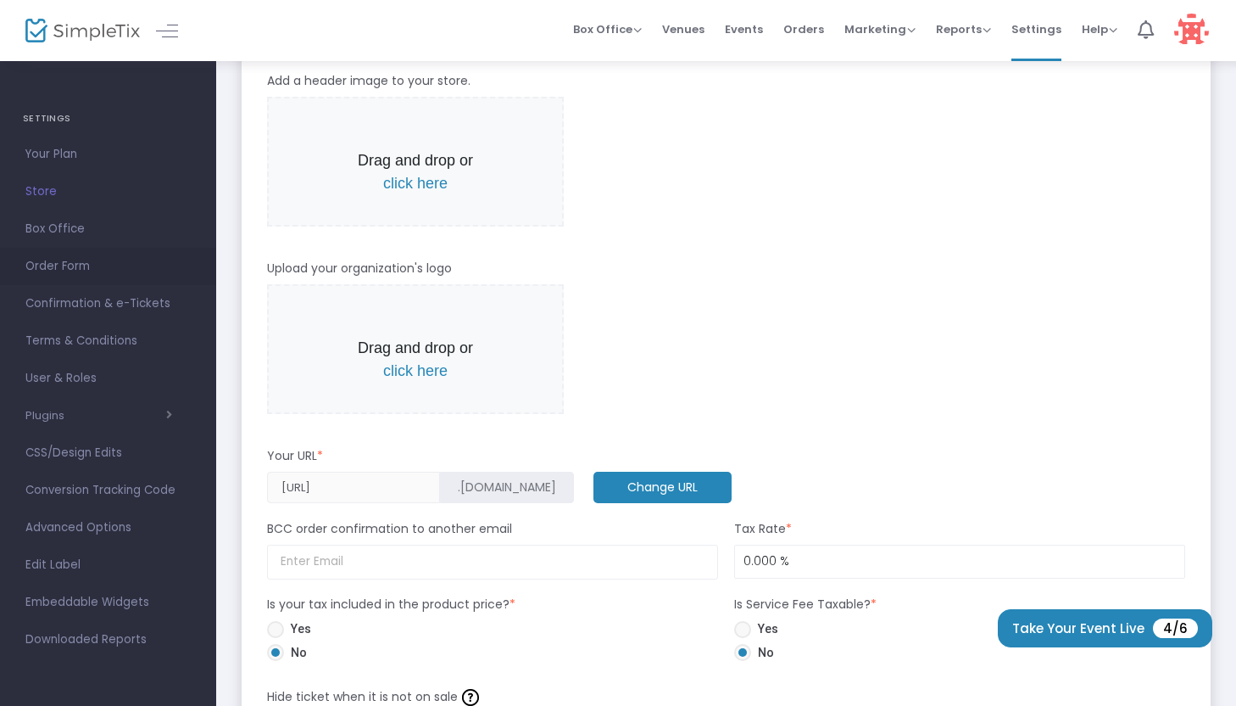
click at [70, 271] on span "Order Form" at bounding box center [107, 266] width 165 height 22
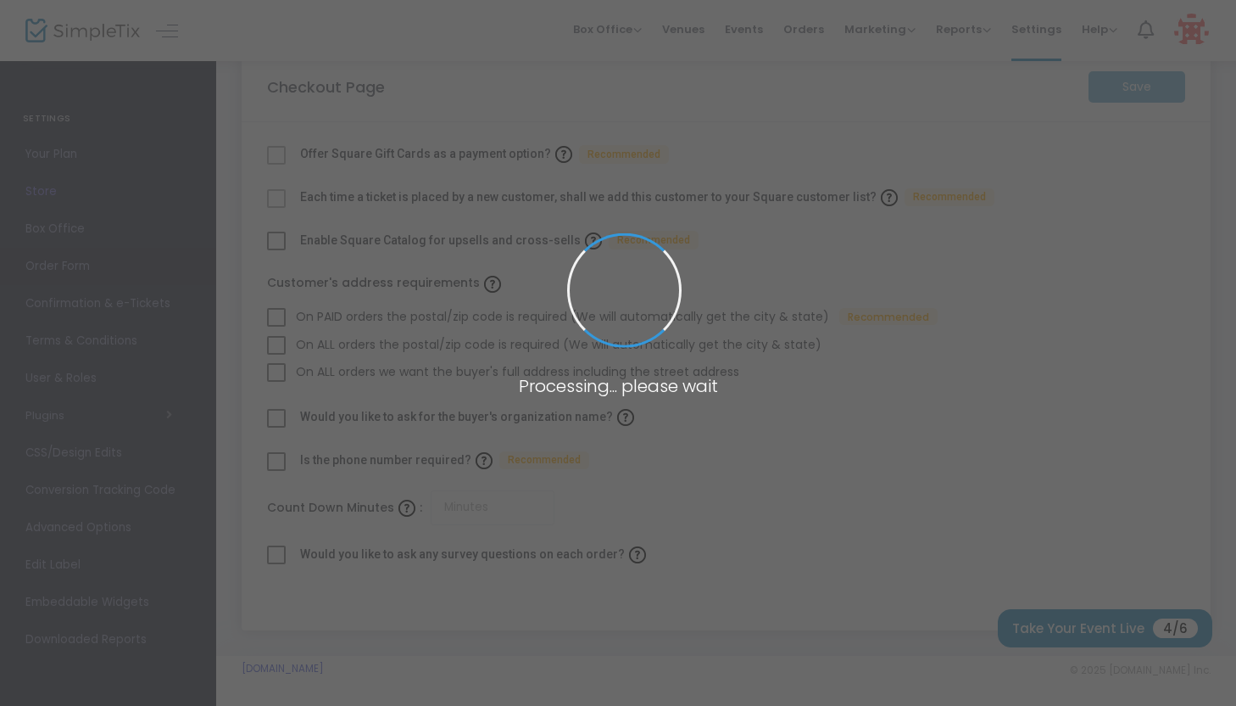
checkbox input "true"
type input "45"
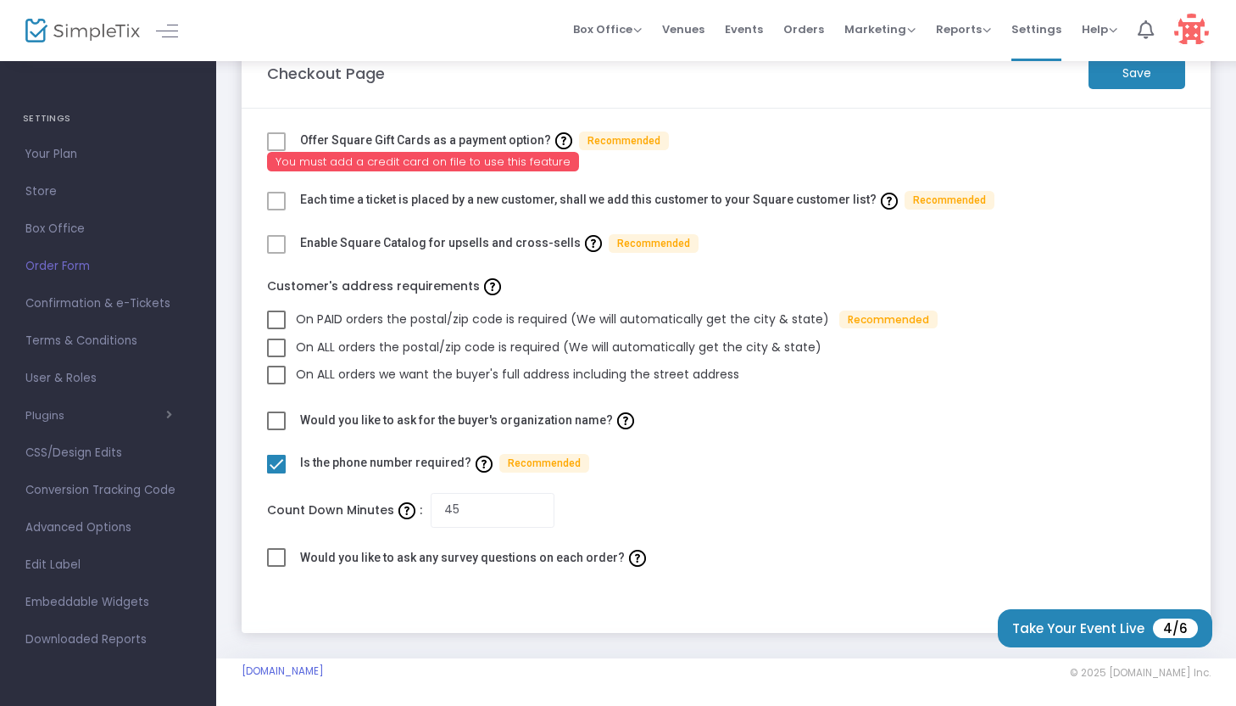
scroll to position [49, 0]
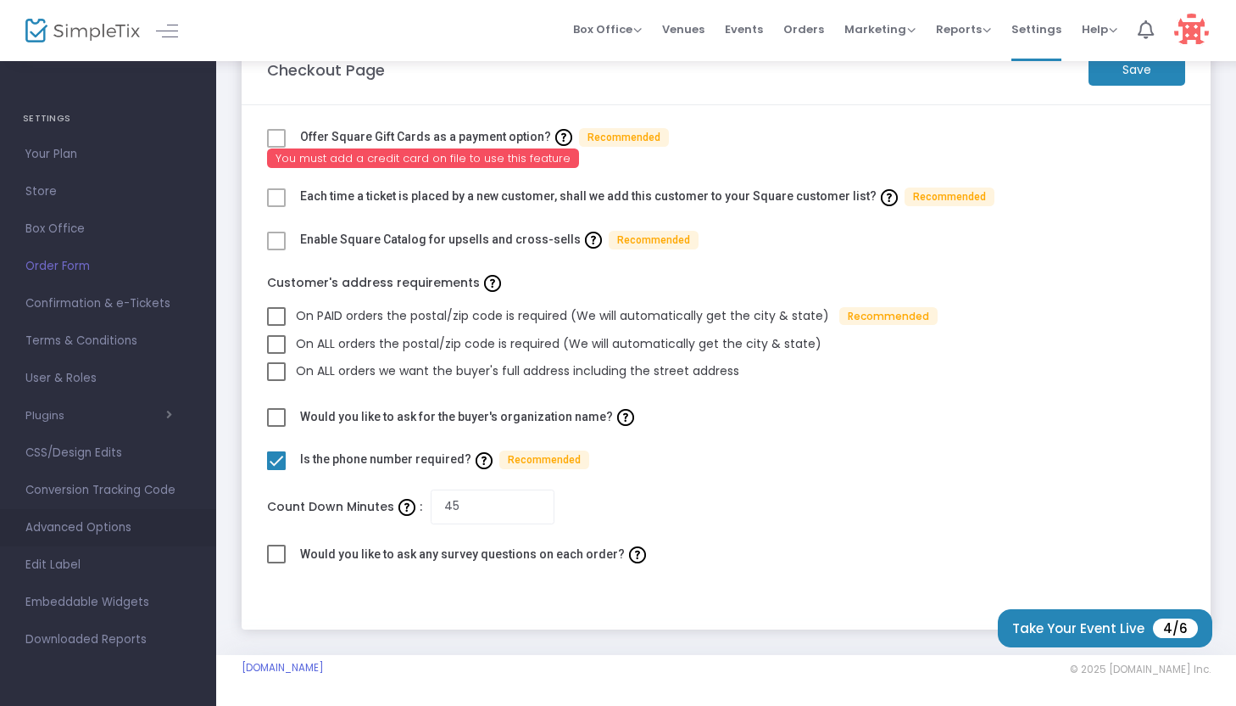
click at [73, 530] on span "Advanced Options" at bounding box center [107, 527] width 165 height 22
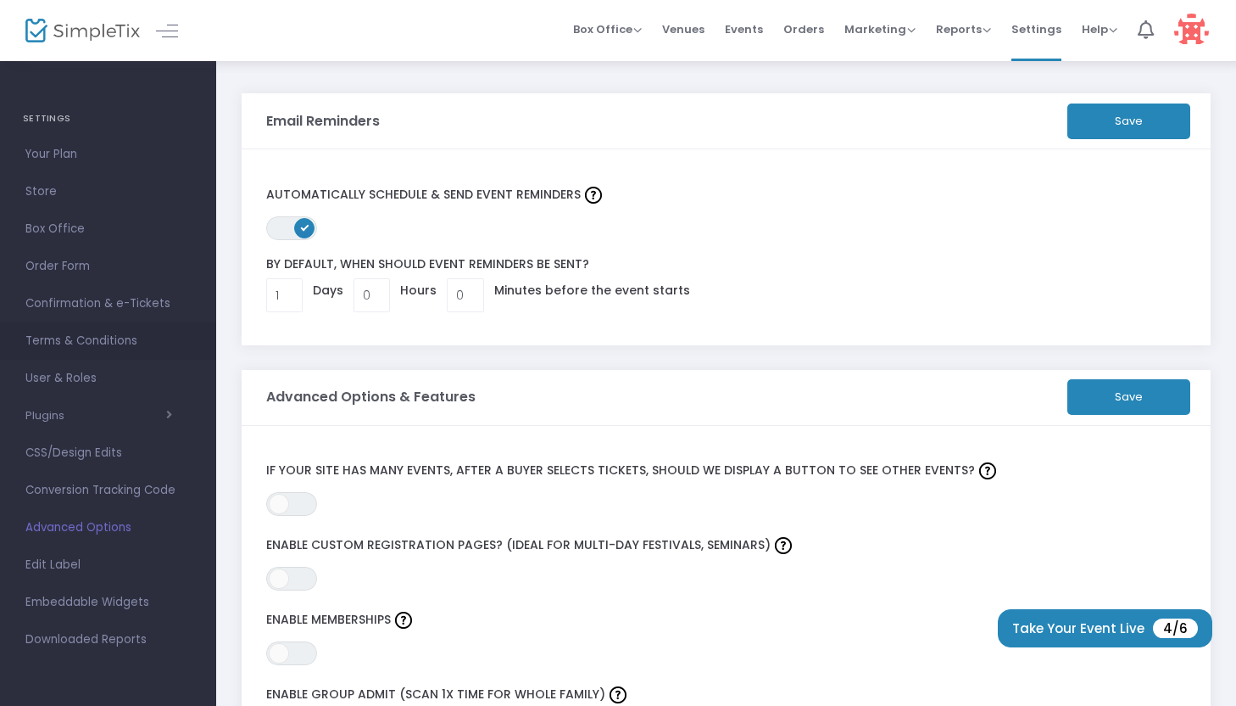
click at [105, 344] on span "Terms & Conditions" at bounding box center [107, 341] width 165 height 22
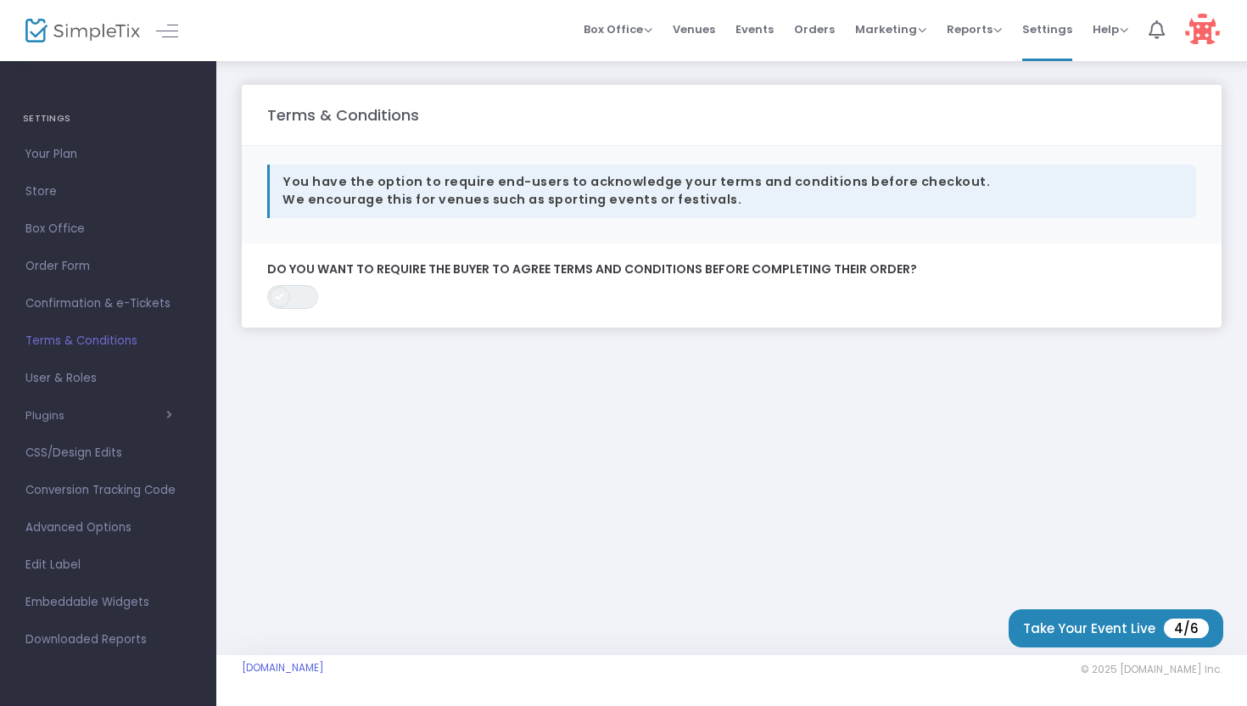
click at [283, 303] on span at bounding box center [280, 297] width 20 height 20
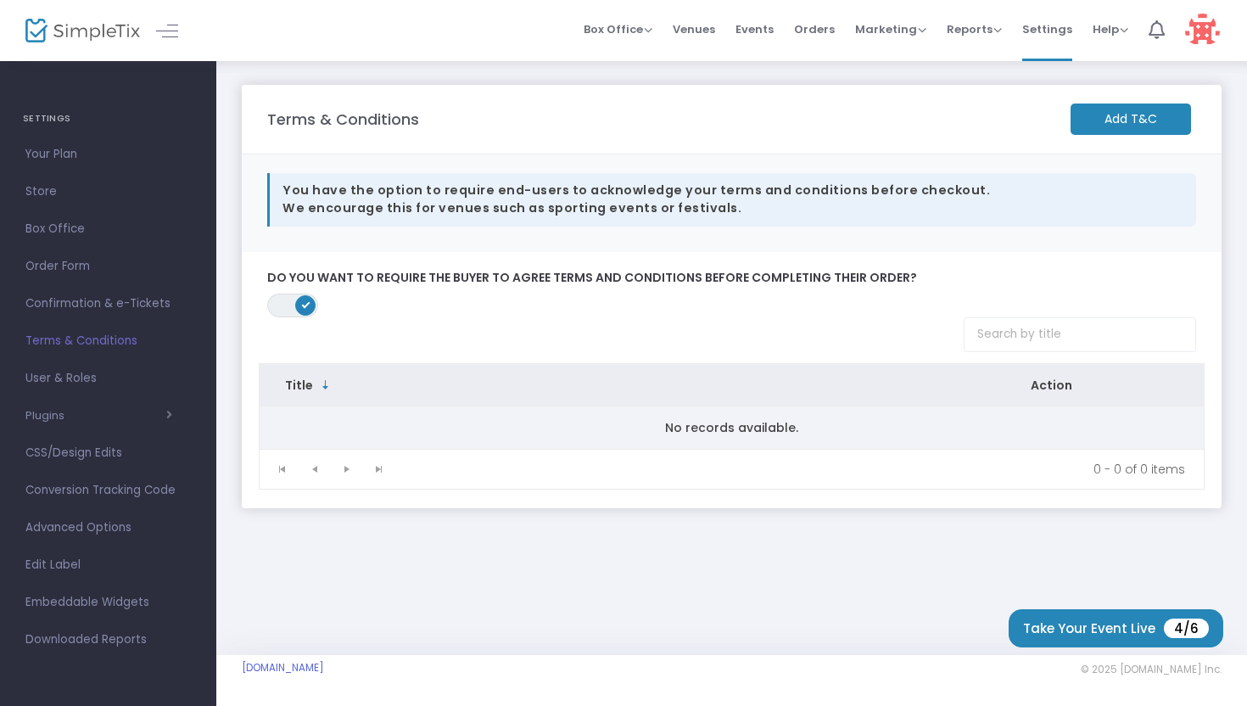
click at [378, 432] on td "No records available." at bounding box center [731, 427] width 944 height 42
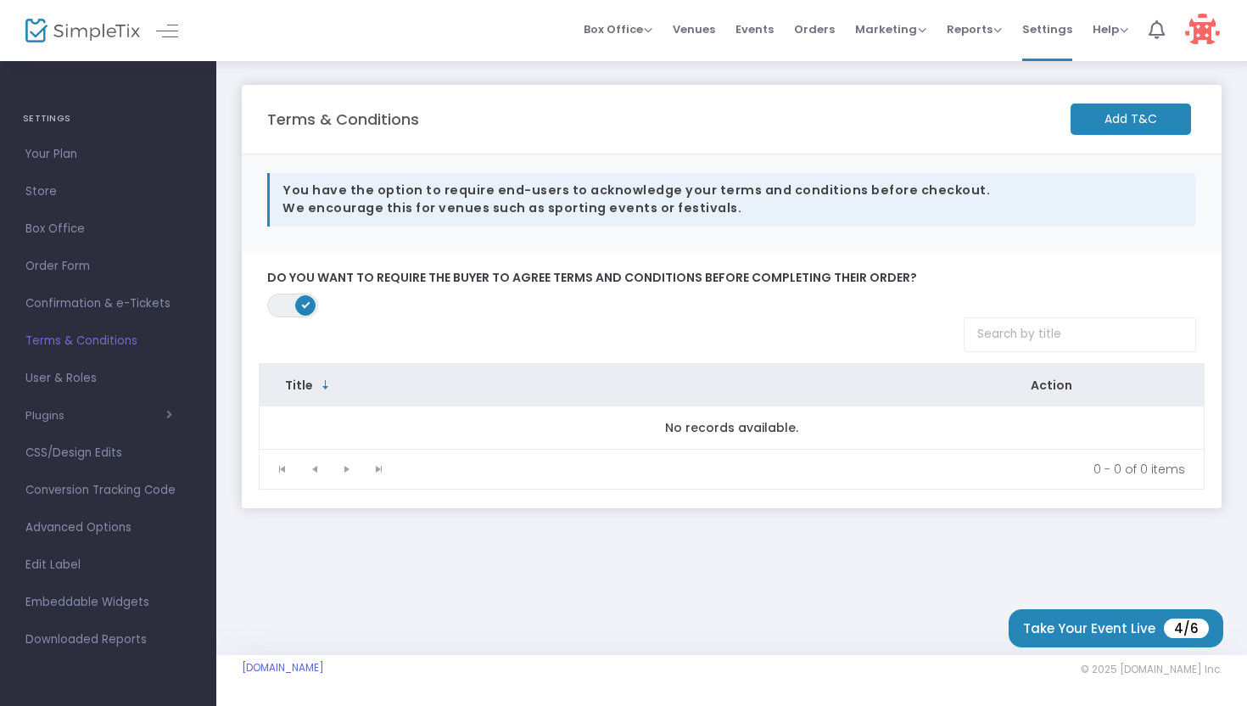
click at [335, 389] on span "Title" at bounding box center [632, 385] width 714 height 31
click at [483, 483] on kendo-pager "0 - 0 of 0 items" at bounding box center [731, 469] width 944 height 40
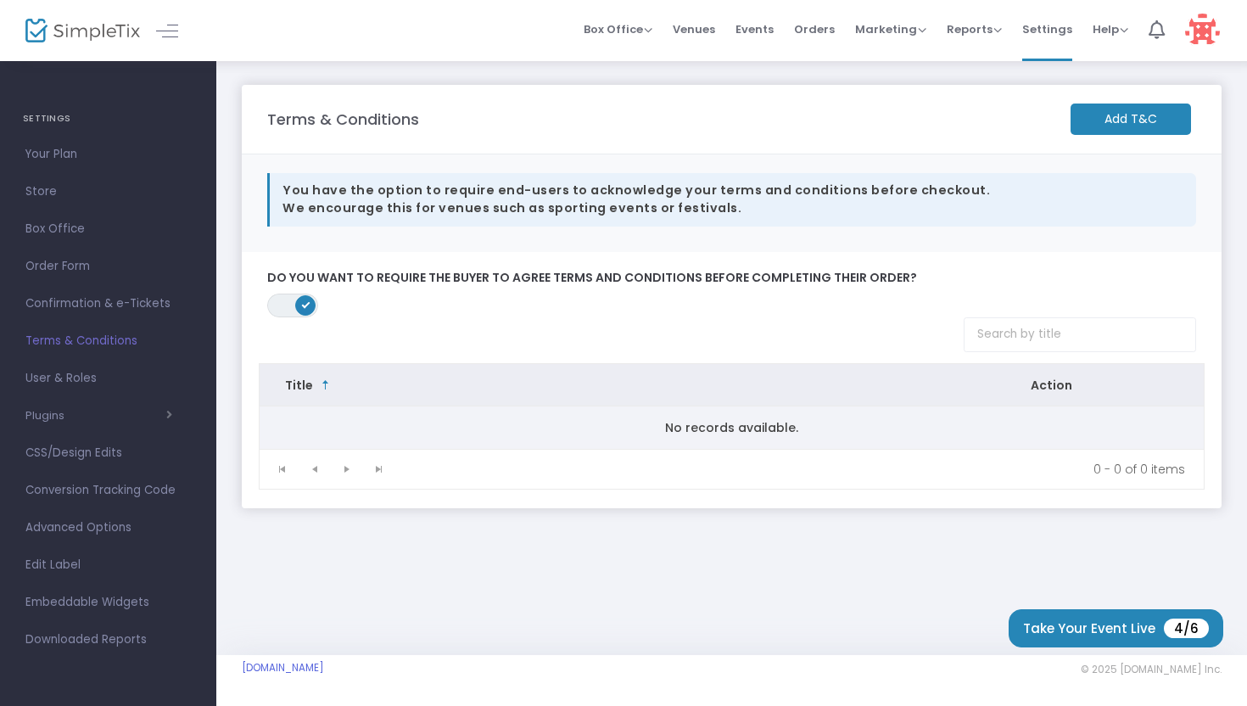
click at [803, 431] on td "No records available." at bounding box center [731, 427] width 944 height 42
click at [333, 427] on td "No records available." at bounding box center [731, 427] width 944 height 42
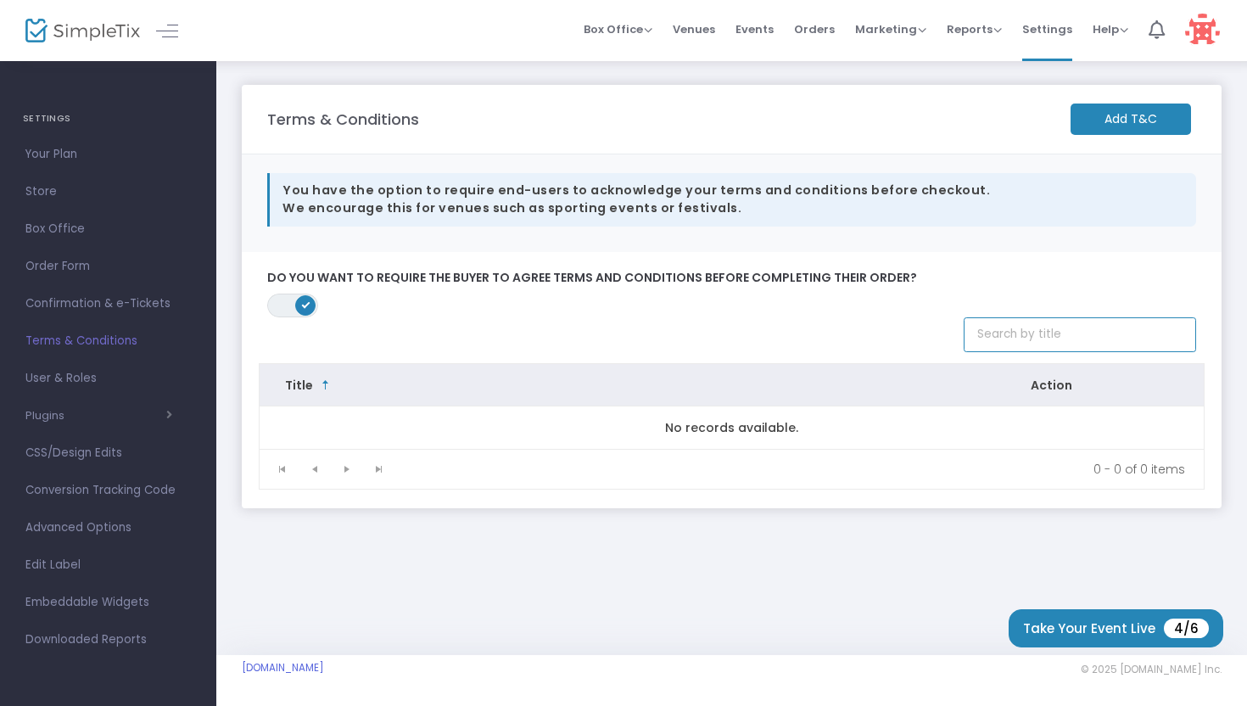
click at [991, 343] on input at bounding box center [1079, 334] width 232 height 35
click at [1102, 119] on m-button "Add T&C" at bounding box center [1130, 118] width 120 height 31
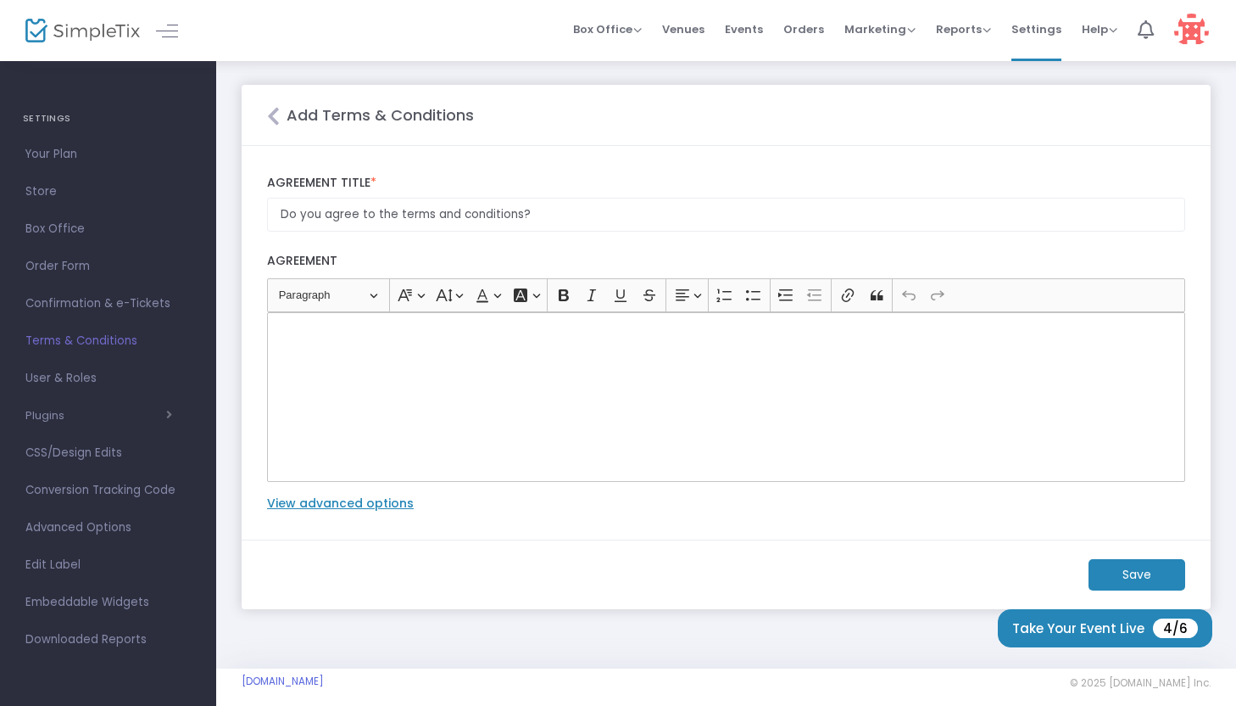
click at [682, 388] on div "Rich Text Editor, main" at bounding box center [726, 397] width 918 height 170
click at [1132, 572] on m-button "Save" at bounding box center [1137, 574] width 97 height 31
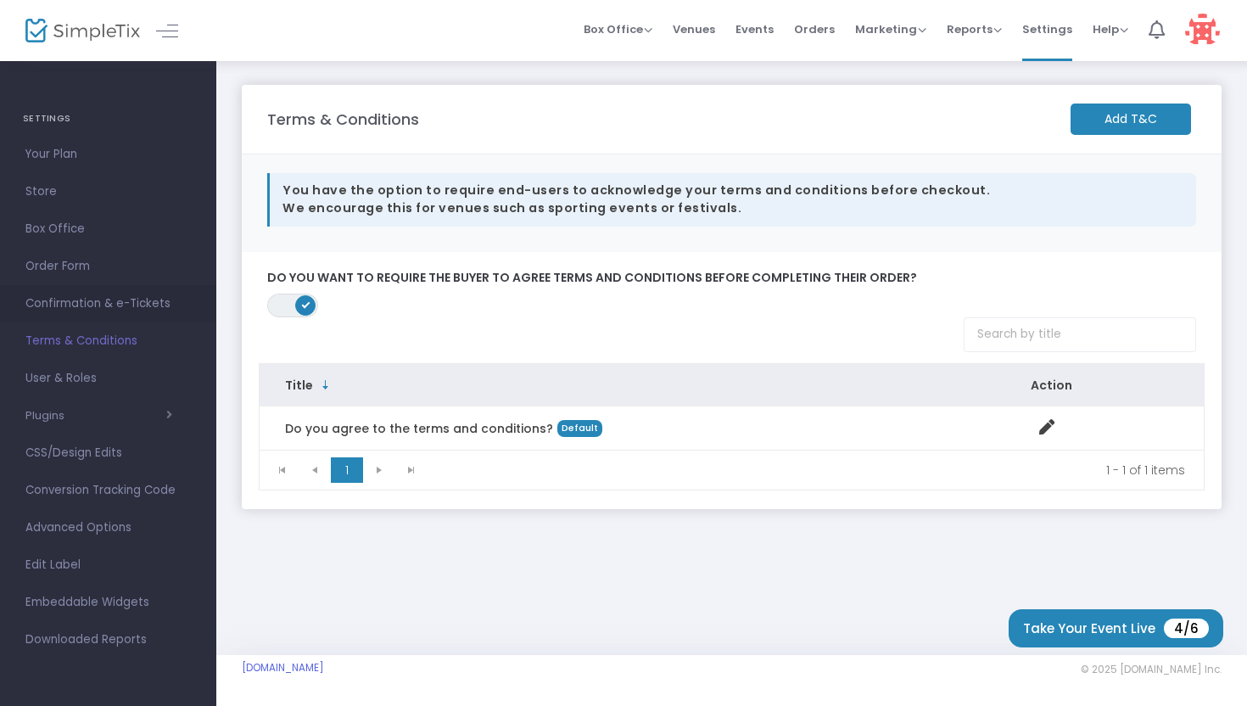
click at [84, 308] on span "Confirmation & e-Tickets" at bounding box center [107, 304] width 165 height 22
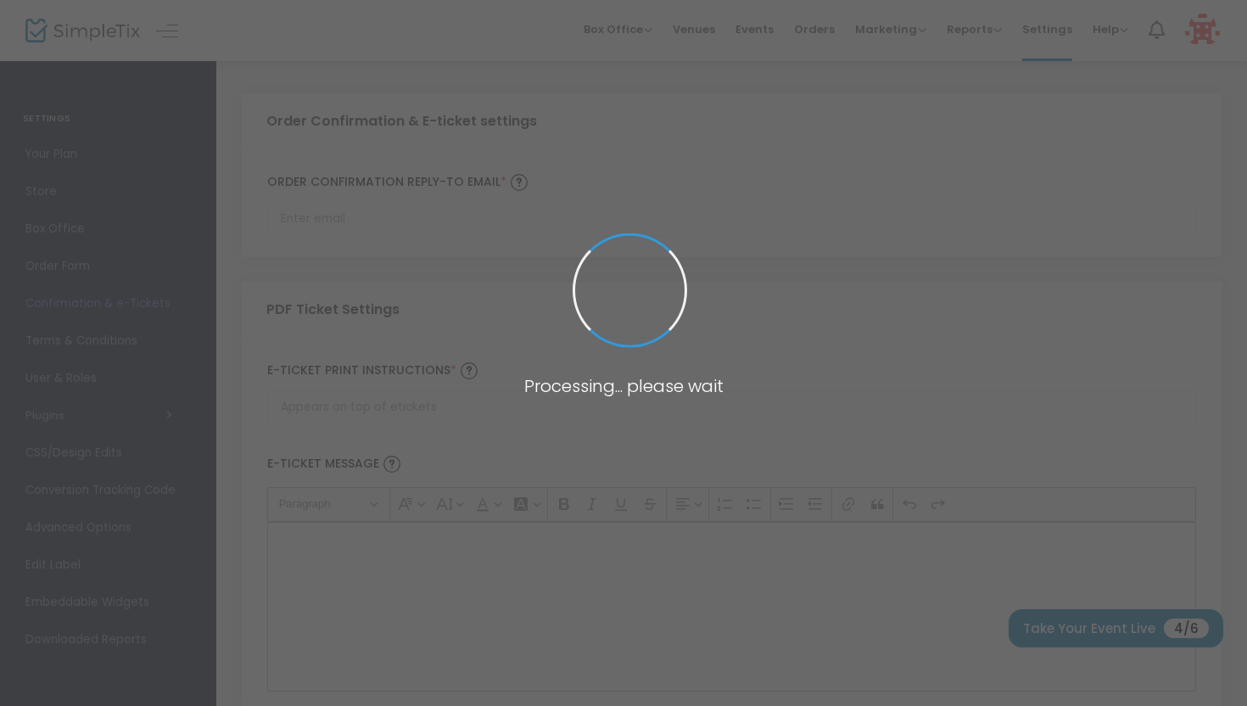
type input "[EMAIL_ADDRESS][DOMAIN_NAME]"
type input "Print and bring this ticket with you"
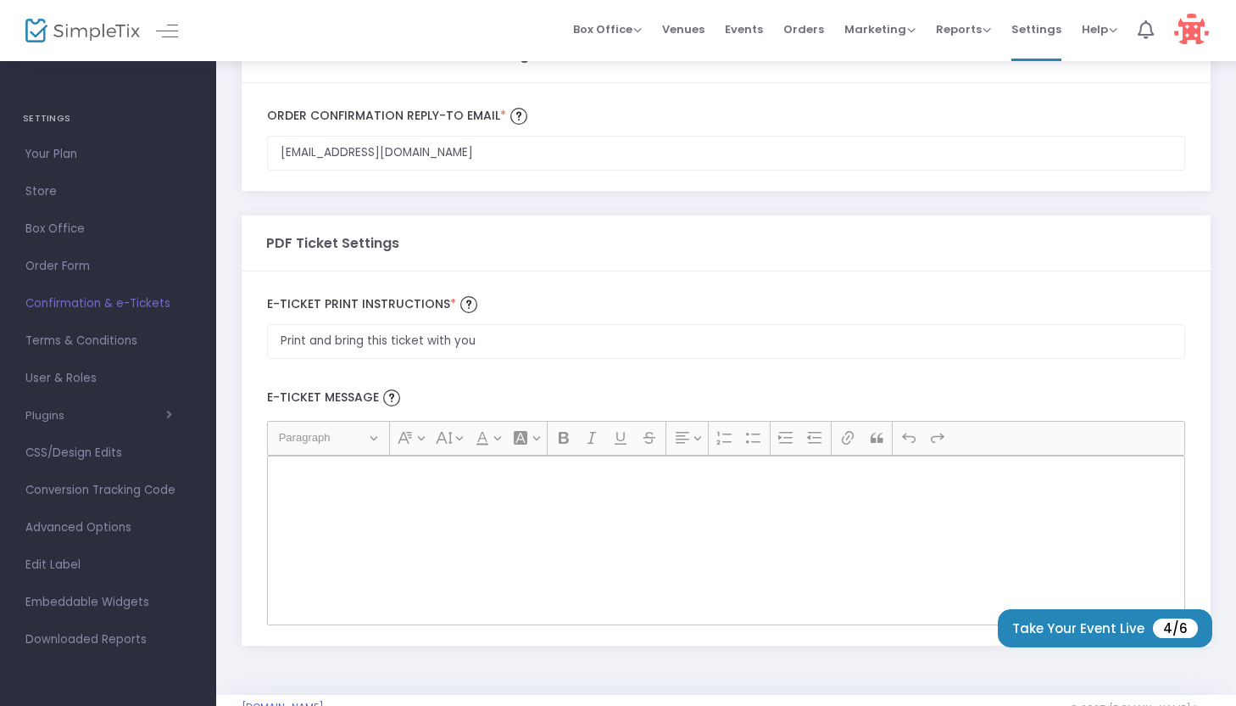
scroll to position [106, 0]
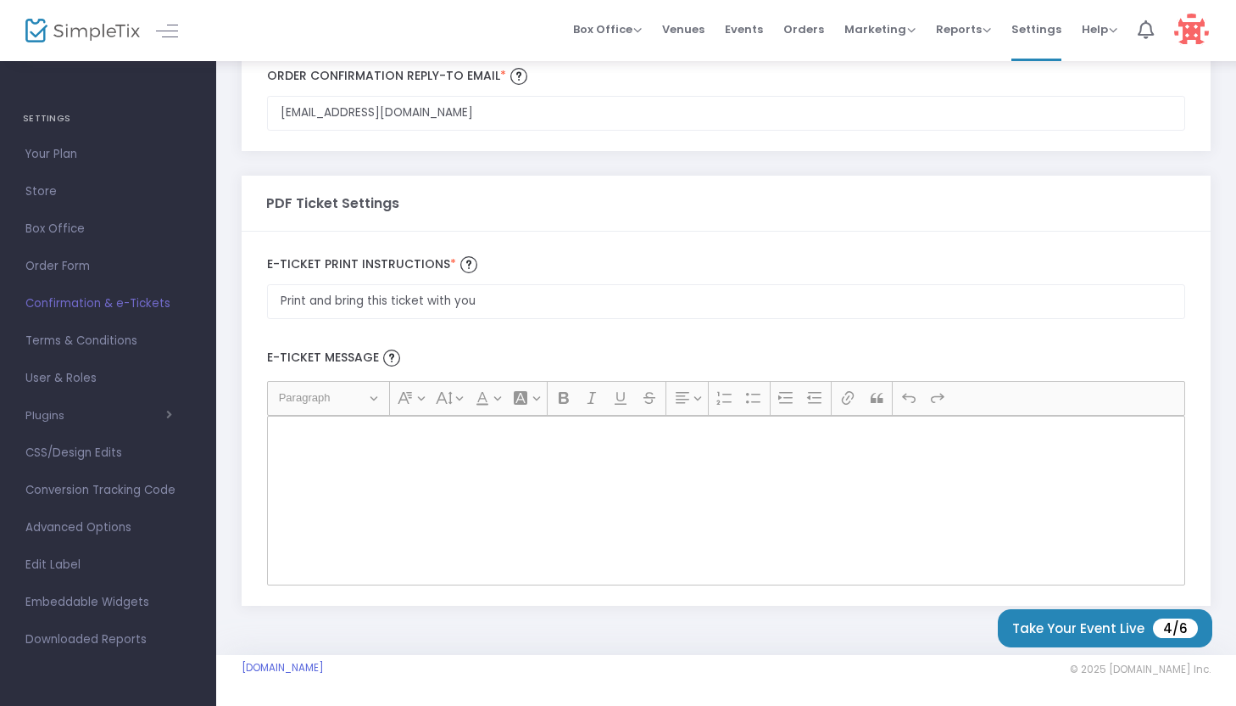
click at [506, 450] on div "Rich Text Editor, main" at bounding box center [726, 501] width 918 height 170
click at [494, 429] on p "Rich Text Editor, main" at bounding box center [726, 434] width 903 height 17
click at [472, 443] on div "Rich Text Editor, main" at bounding box center [726, 501] width 918 height 170
drag, startPoint x: 397, startPoint y: 428, endPoint x: 389, endPoint y: 423, distance: 9.2
click at [397, 428] on p "Rich Text Editor, main" at bounding box center [726, 434] width 903 height 17
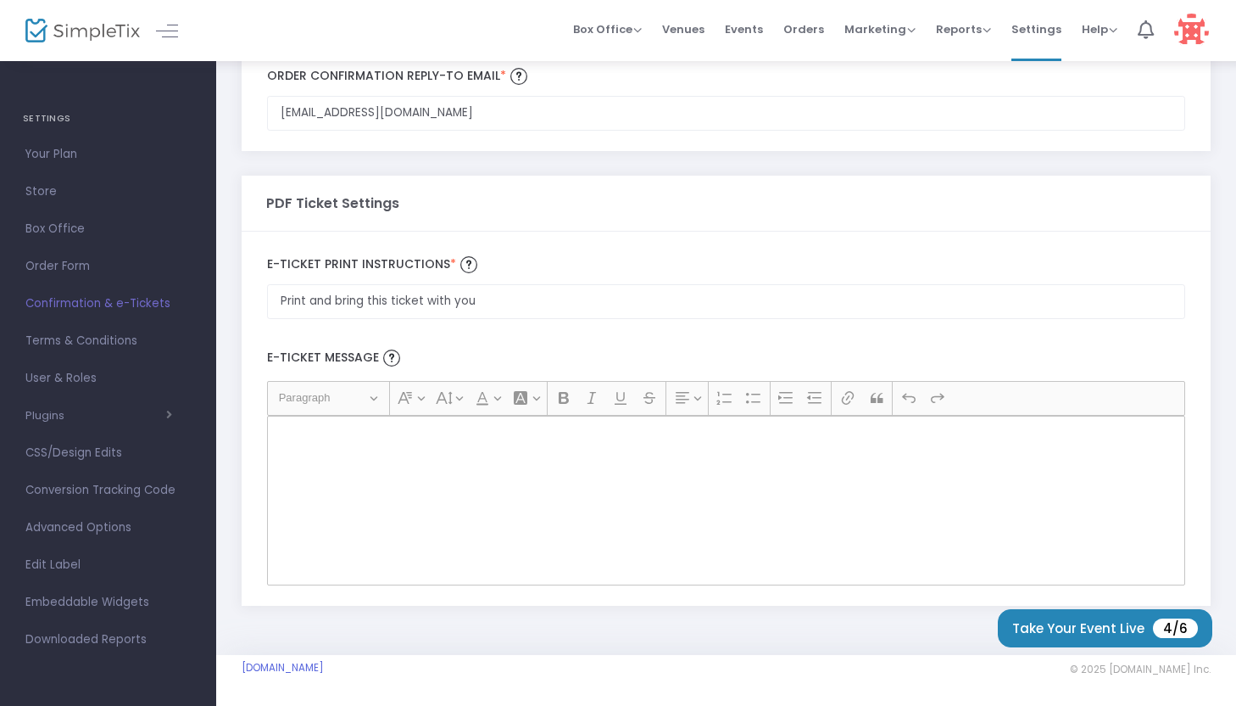
click at [381, 398] on button "Heading Paragraph" at bounding box center [328, 398] width 114 height 26
click at [379, 398] on button "Heading Paragraph" at bounding box center [328, 398] width 114 height 26
click at [338, 390] on span "Paragraph" at bounding box center [323, 398] width 88 height 20
click at [300, 426] on p "Rich Text Editor, main" at bounding box center [726, 434] width 903 height 17
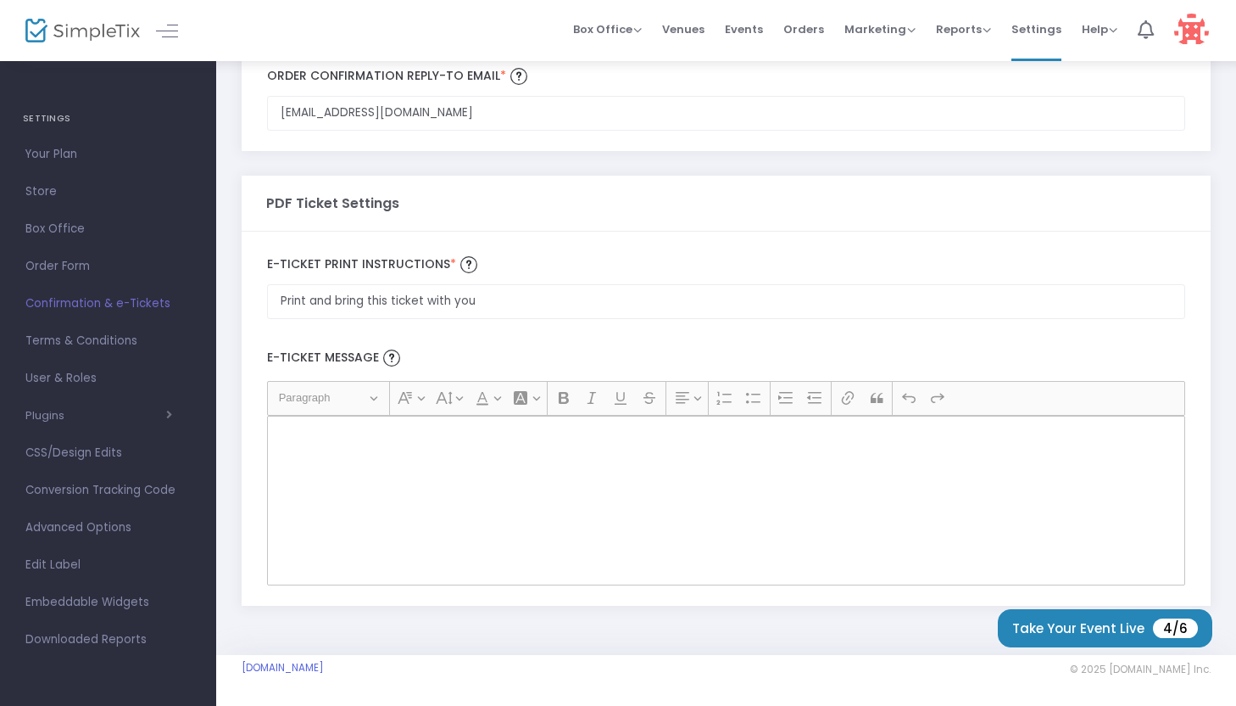
click at [296, 430] on p "Rich Text Editor, main" at bounding box center [726, 434] width 903 height 17
click at [285, 559] on div "Rich Text Editor, main" at bounding box center [726, 501] width 918 height 170
click at [309, 514] on div "Rich Text Editor, main" at bounding box center [726, 501] width 918 height 170
click at [309, 513] on div "Rich Text Editor, main" at bounding box center [726, 501] width 918 height 170
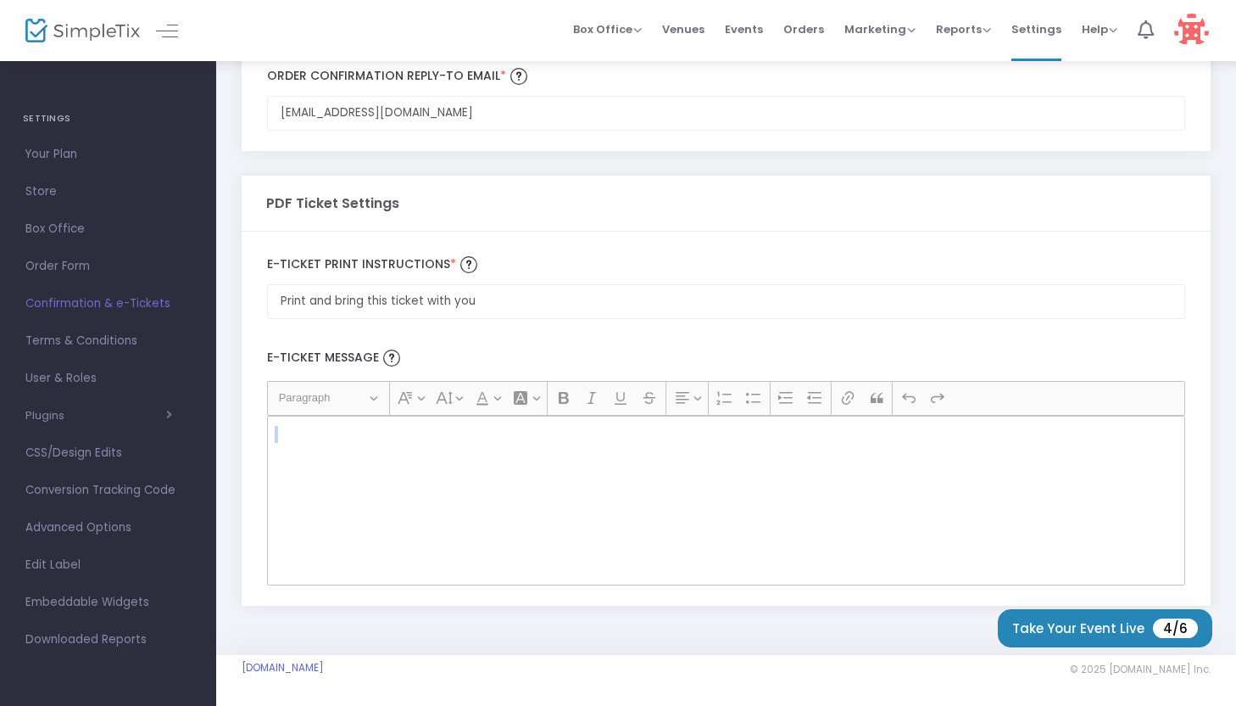
click at [522, 472] on div "Rich Text Editor, main" at bounding box center [726, 501] width 918 height 170
click at [542, 446] on div "Rich Text Editor, main" at bounding box center [726, 501] width 918 height 170
click at [566, 401] on icon "Editor toolbar" at bounding box center [563, 397] width 17 height 17
click at [854, 401] on icon "Editor toolbar" at bounding box center [848, 397] width 17 height 17
click at [878, 402] on icon "Editor toolbar" at bounding box center [877, 398] width 12 height 10
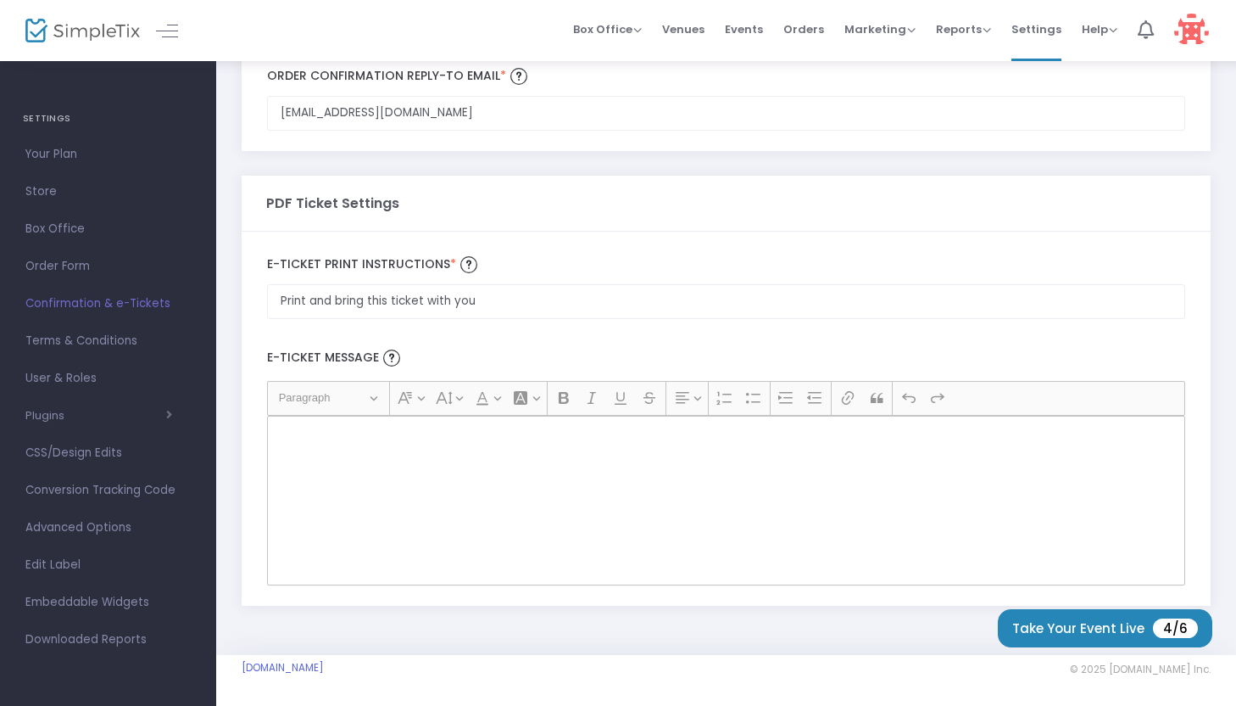
click at [907, 397] on icon "Editor toolbar" at bounding box center [909, 397] width 14 height 9
click at [562, 399] on icon "Editor toolbar" at bounding box center [563, 397] width 17 height 17
click at [591, 396] on icon "Editor toolbar" at bounding box center [591, 397] width 17 height 17
click at [504, 456] on div "Rich Text Editor, main" at bounding box center [726, 501] width 918 height 170
click at [390, 439] on p "Rich Text Editor, main" at bounding box center [726, 434] width 903 height 17
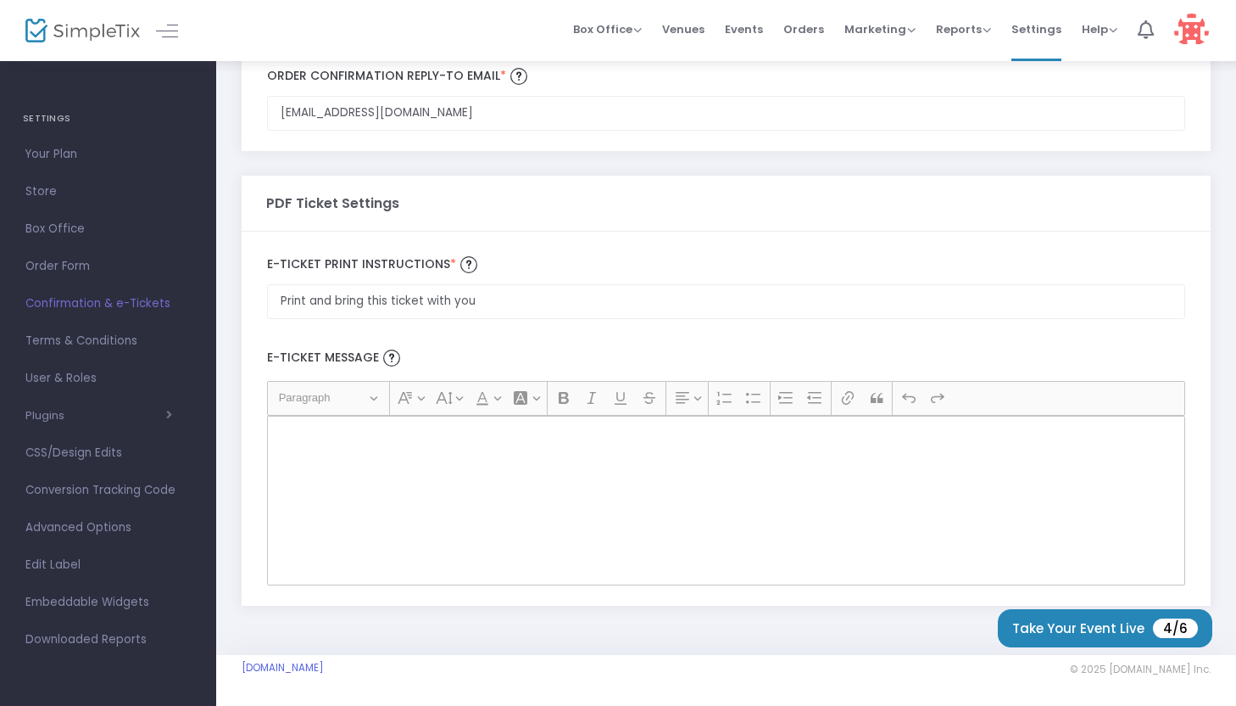
click at [500, 477] on div "Rich Text Editor, main" at bounding box center [726, 501] width 918 height 170
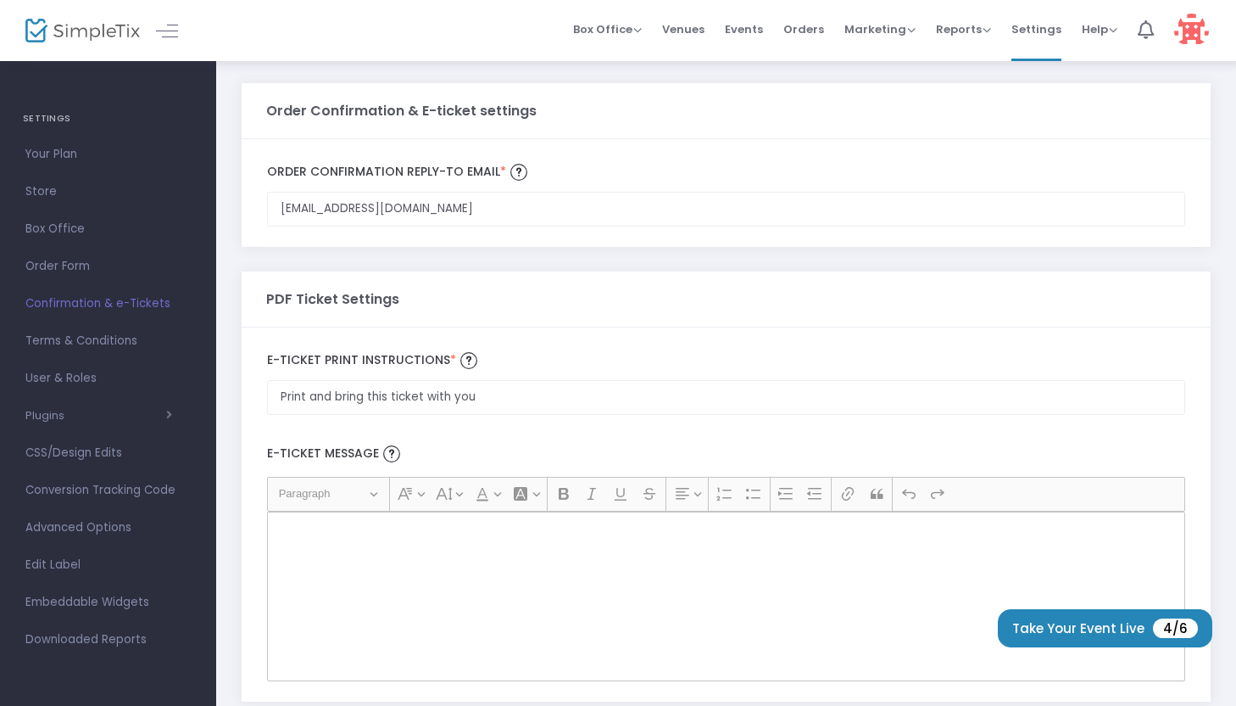
scroll to position [0, 0]
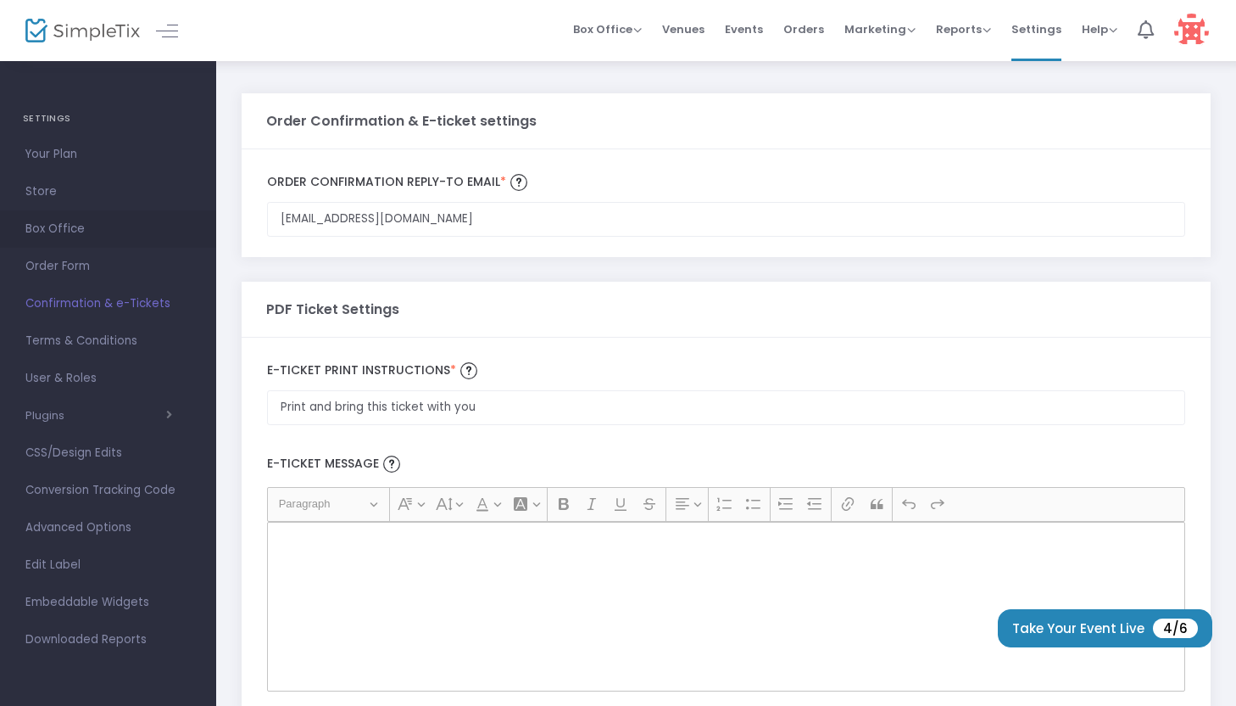
click at [69, 231] on span "Box Office" at bounding box center [107, 229] width 165 height 22
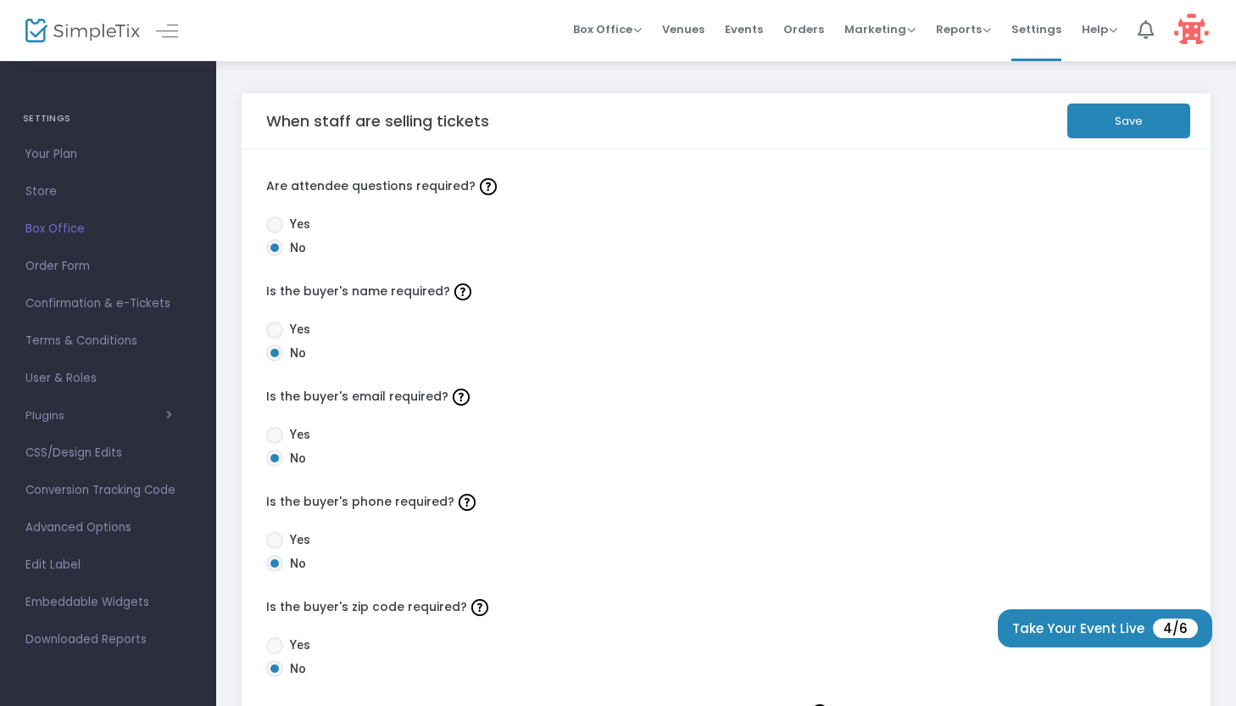
click at [276, 435] on span at bounding box center [274, 435] width 17 height 17
click at [275, 444] on input "Yes" at bounding box center [274, 444] width 1 height 1
radio input "true"
click at [282, 543] on span at bounding box center [274, 540] width 17 height 17
click at [275, 549] on input "Yes" at bounding box center [274, 549] width 1 height 1
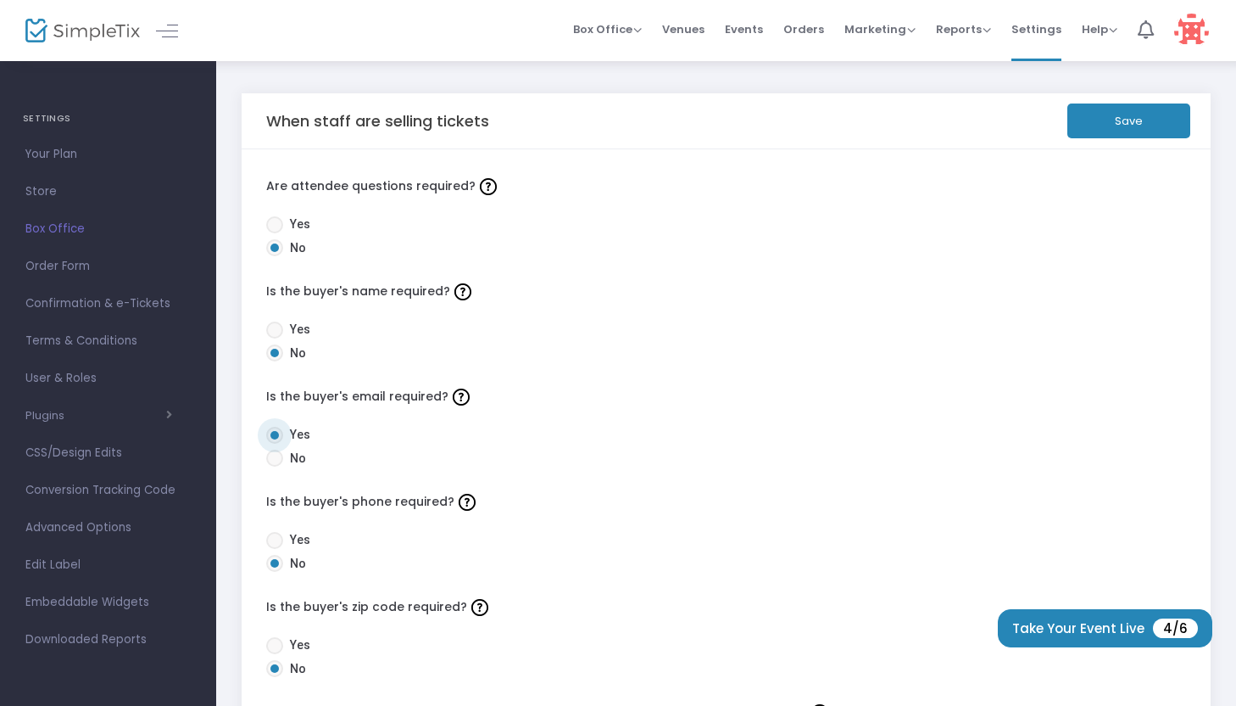
radio input "true"
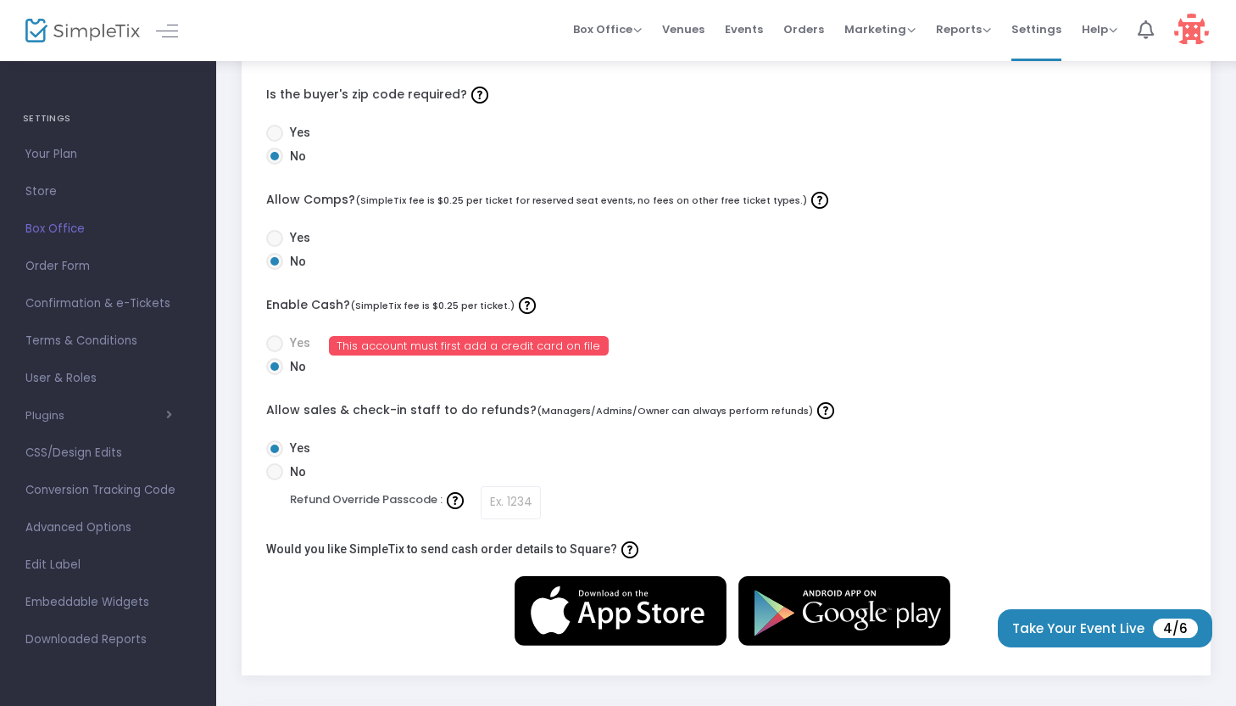
scroll to position [509, 0]
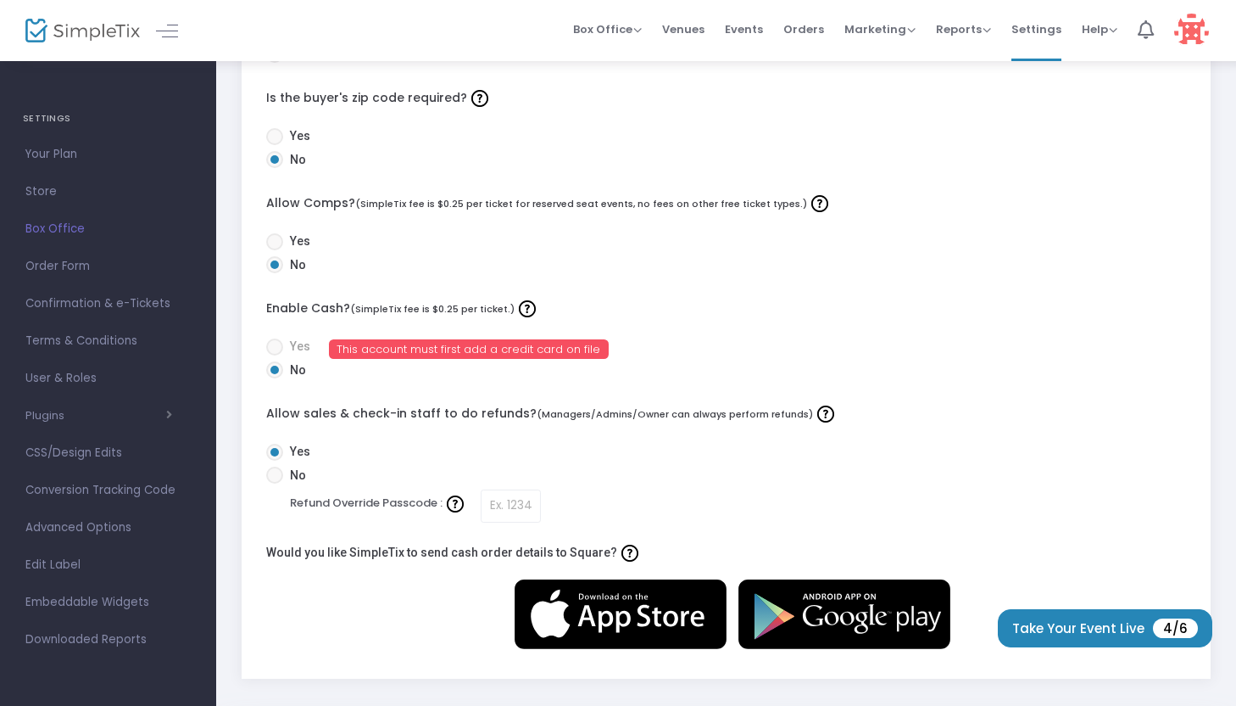
click at [279, 479] on span at bounding box center [274, 474] width 17 height 17
click at [275, 483] on input "No" at bounding box center [274, 483] width 1 height 1
radio input "true"
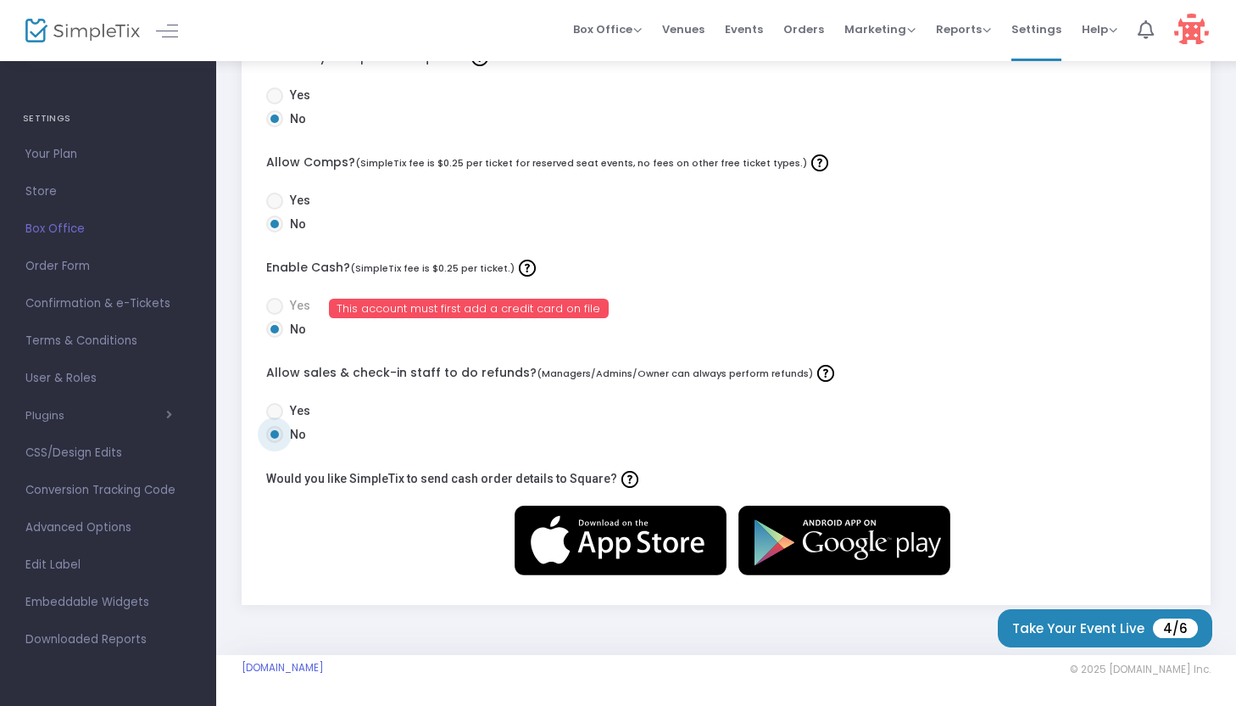
scroll to position [0, 0]
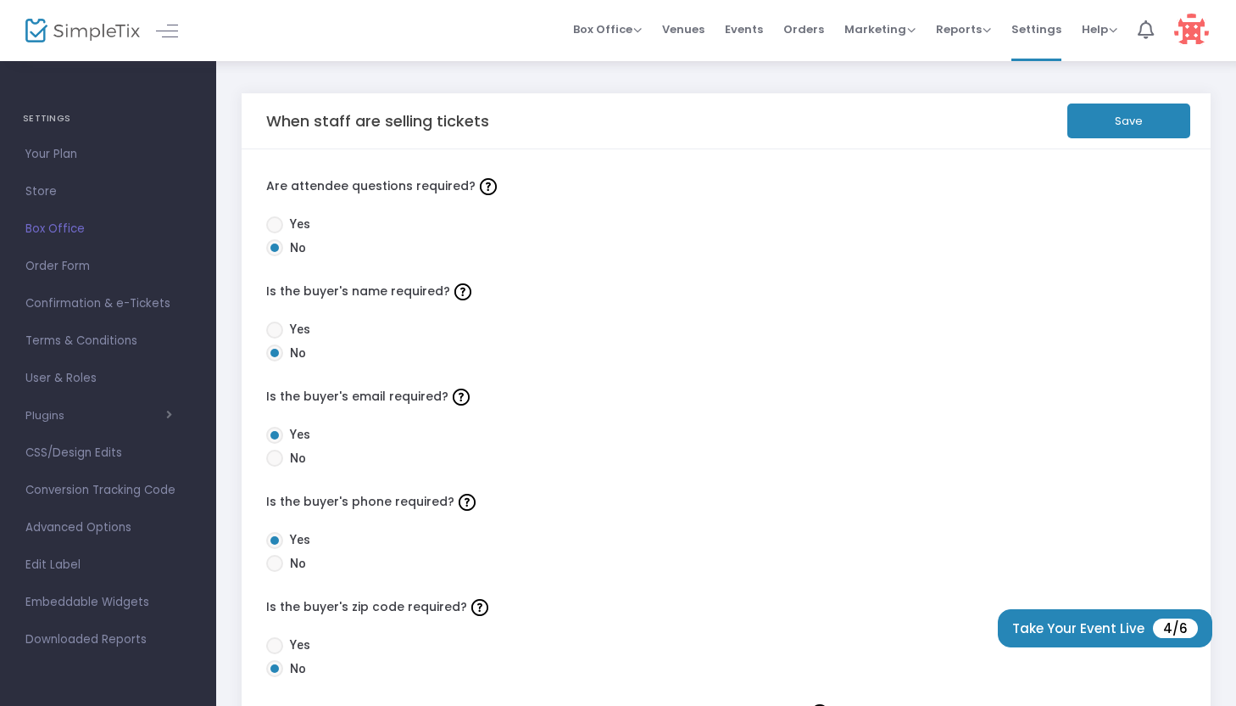
click at [1092, 124] on button "Save" at bounding box center [1129, 120] width 123 height 35
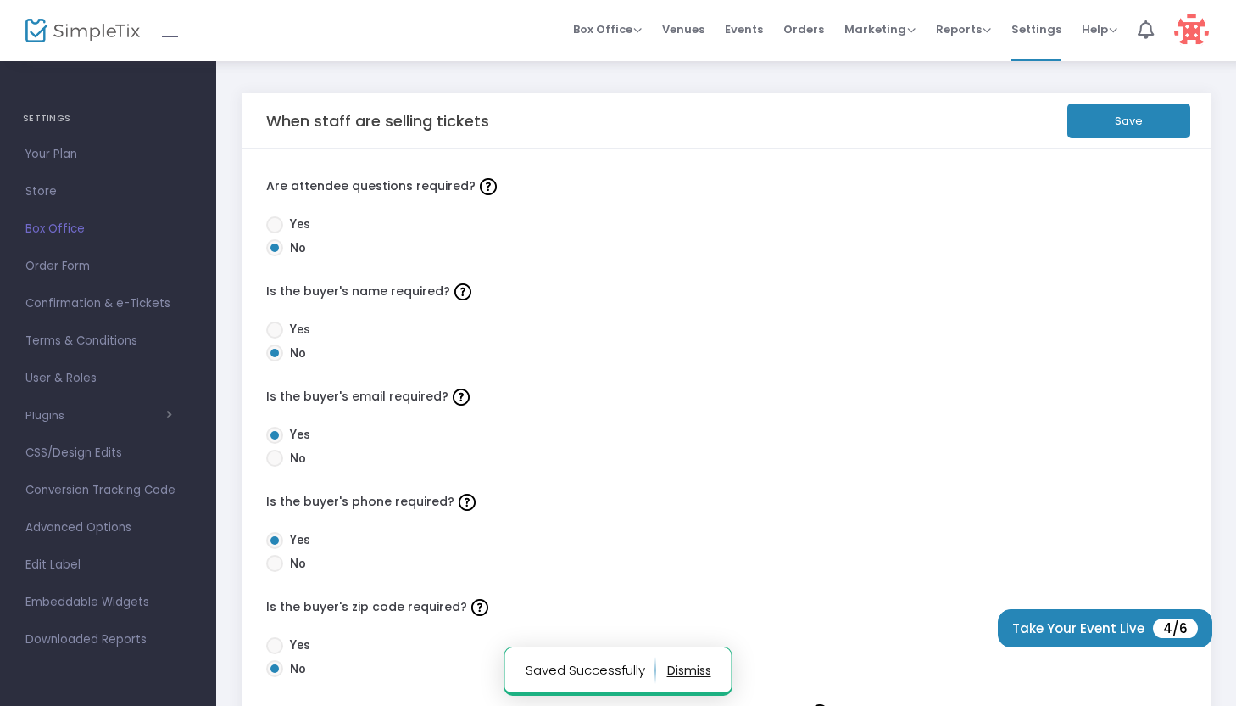
click at [681, 667] on button "button" at bounding box center [689, 669] width 44 height 27
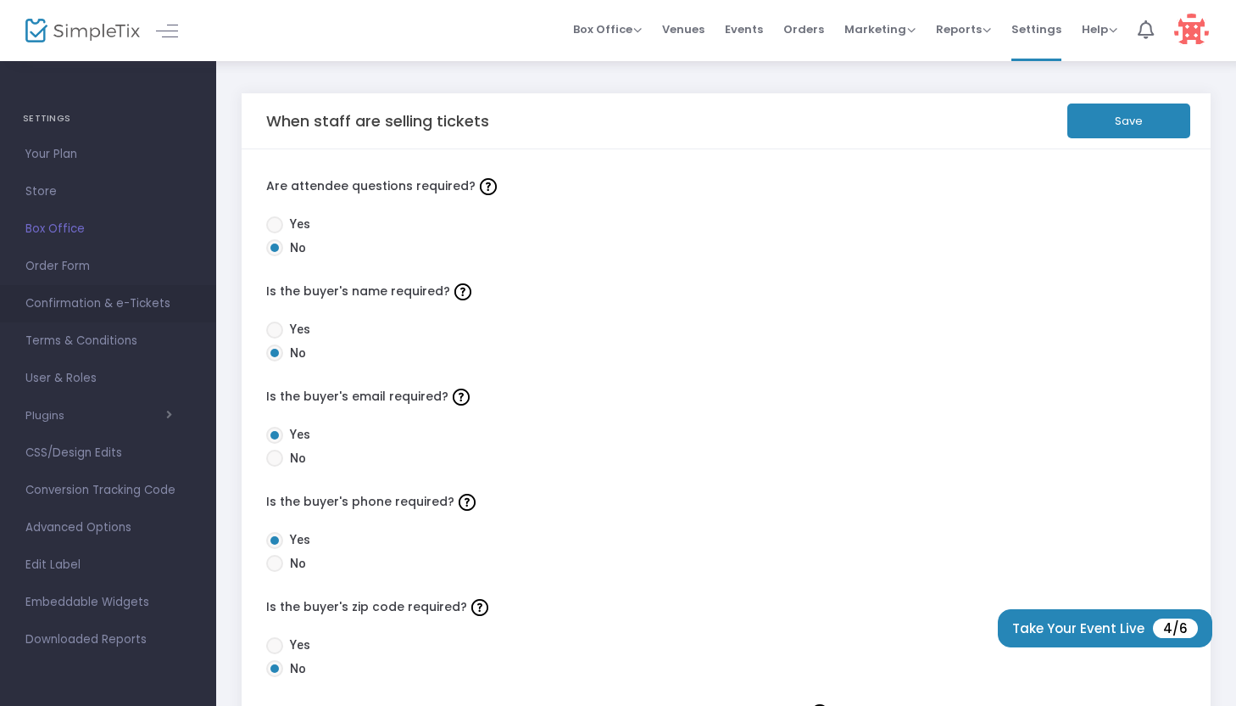
click at [134, 309] on span "Confirmation & e-Tickets" at bounding box center [107, 304] width 165 height 22
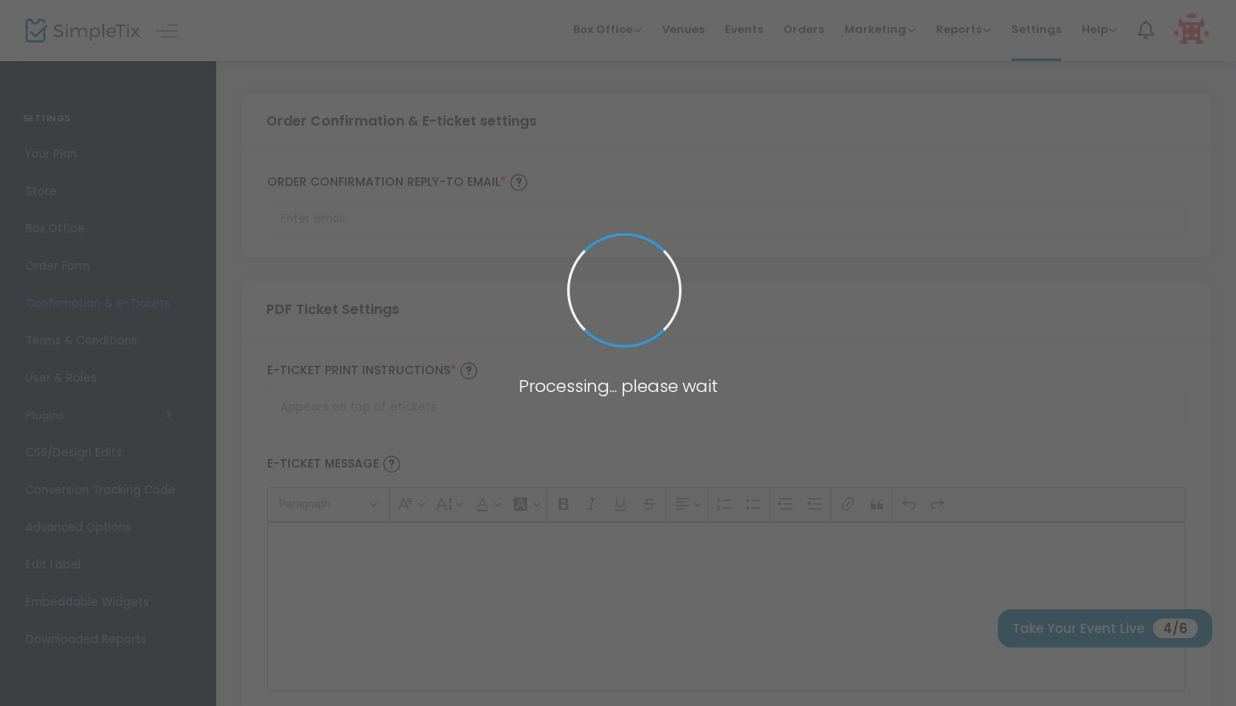
type input "[EMAIL_ADDRESS][DOMAIN_NAME]"
type input "Print and bring this ticket with you"
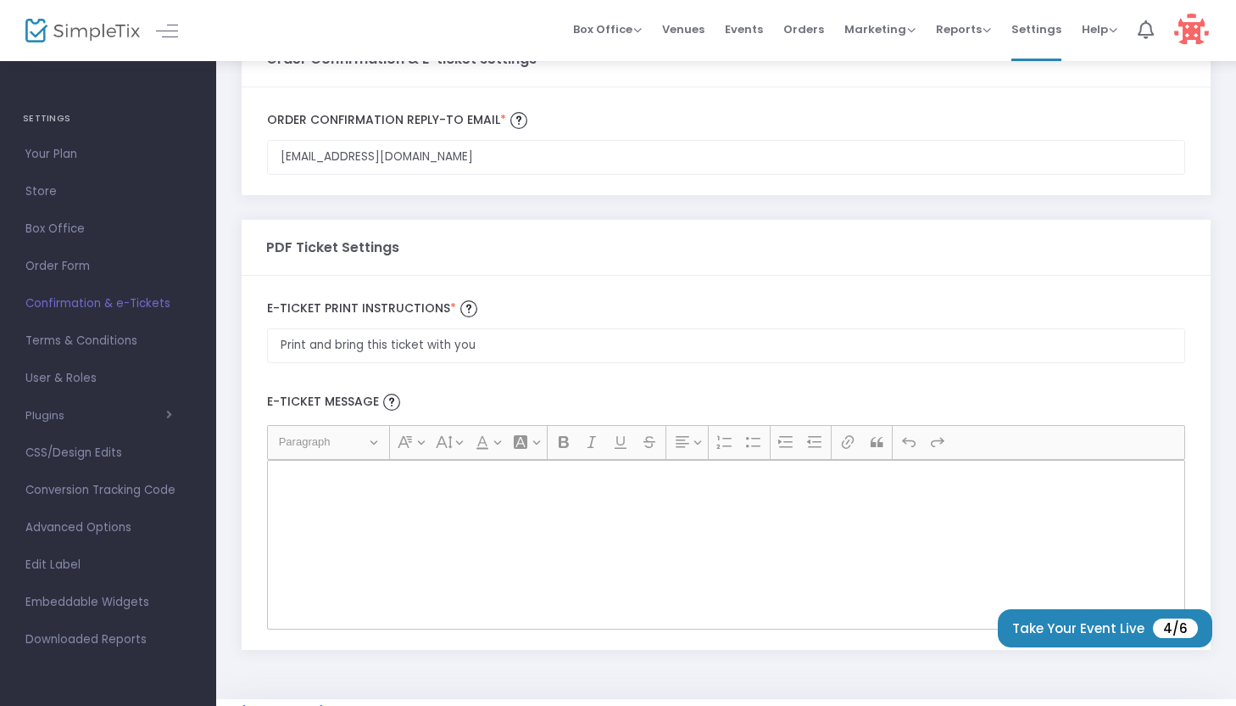
scroll to position [106, 0]
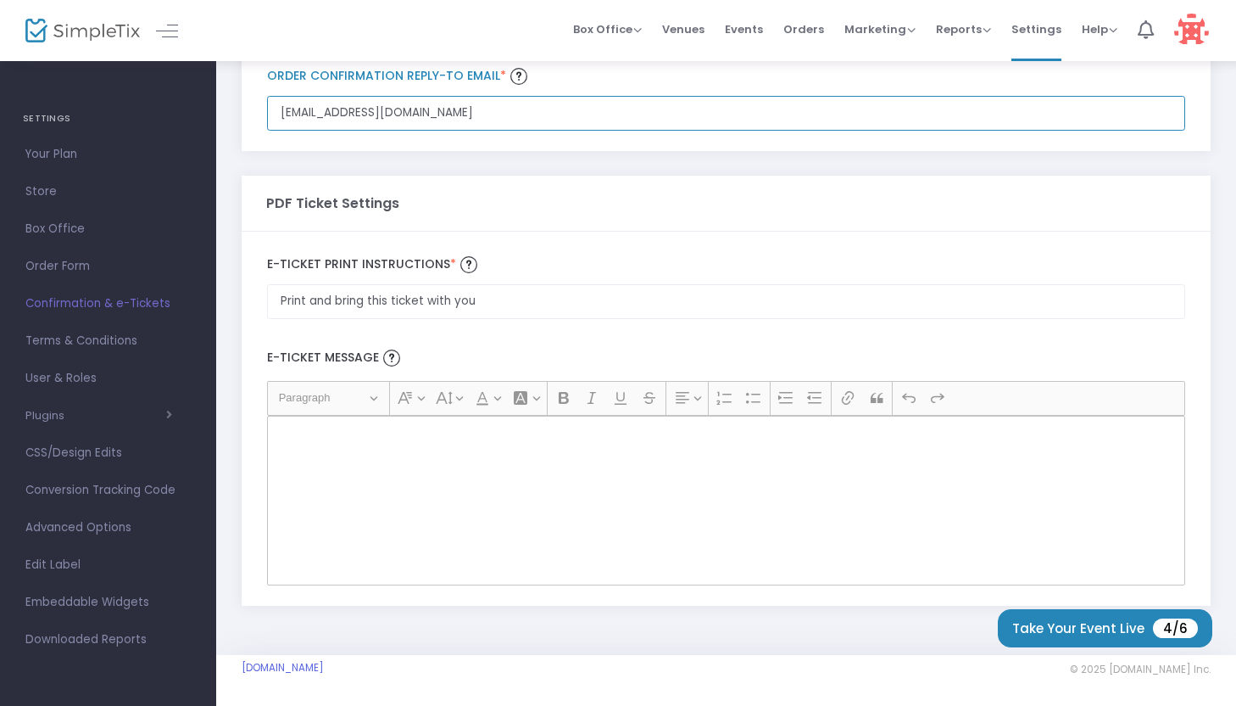
click at [467, 111] on input "[EMAIL_ADDRESS][DOMAIN_NAME]" at bounding box center [726, 113] width 918 height 35
type input "ZACHPRICE502@GMAIL.com"
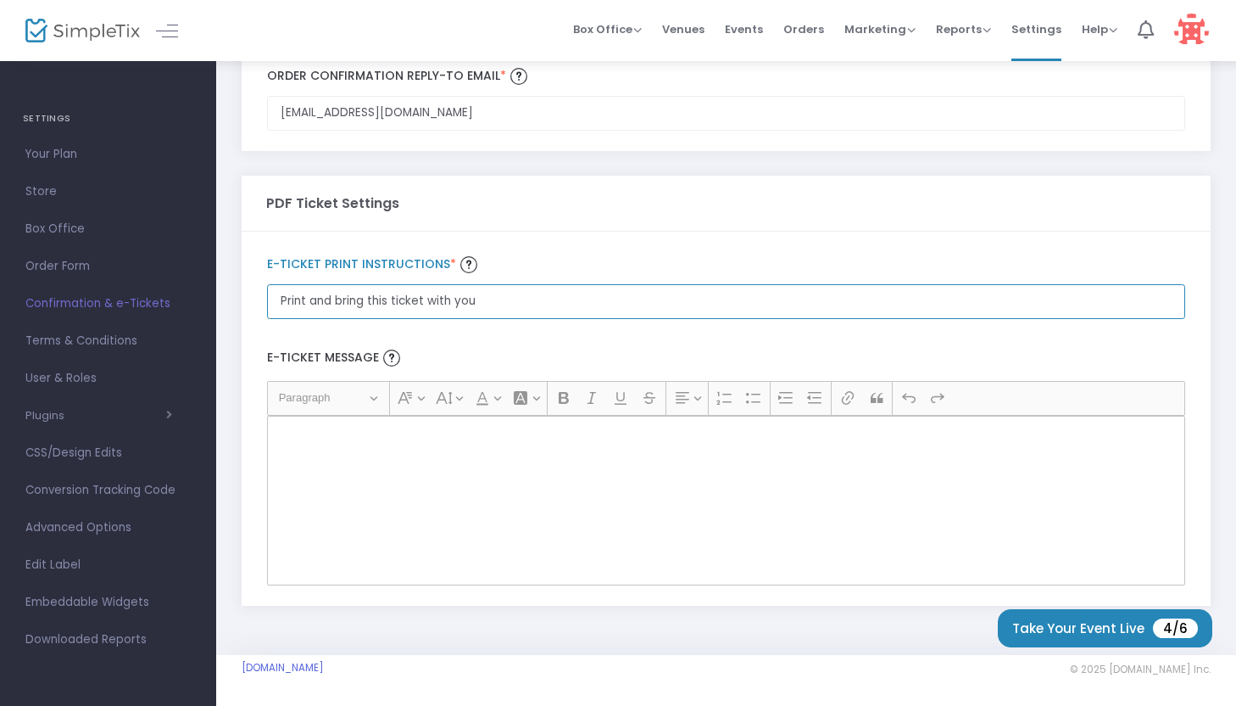
click at [517, 306] on input "Print and bring this ticket with you" at bounding box center [726, 301] width 918 height 35
click at [280, 302] on input "Print and bring this ticket with you" at bounding box center [726, 301] width 918 height 35
click at [291, 304] on input "Olease Print and bring this ticket with you" at bounding box center [726, 301] width 918 height 35
click at [544, 304] on input "Please Print and bring this ticket with you" at bounding box center [726, 301] width 918 height 35
type input "Please Print and bring this ticket with you, thank you"
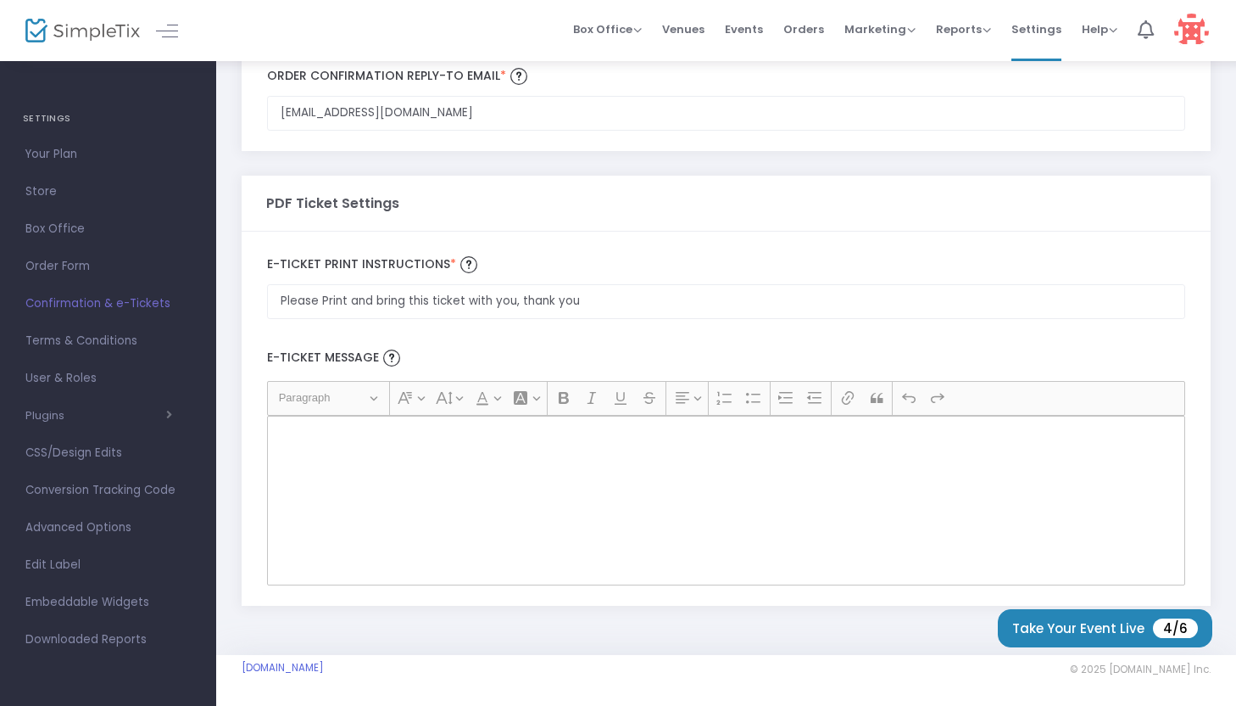
click at [617, 470] on div "Rich Text Editor, main" at bounding box center [726, 501] width 918 height 170
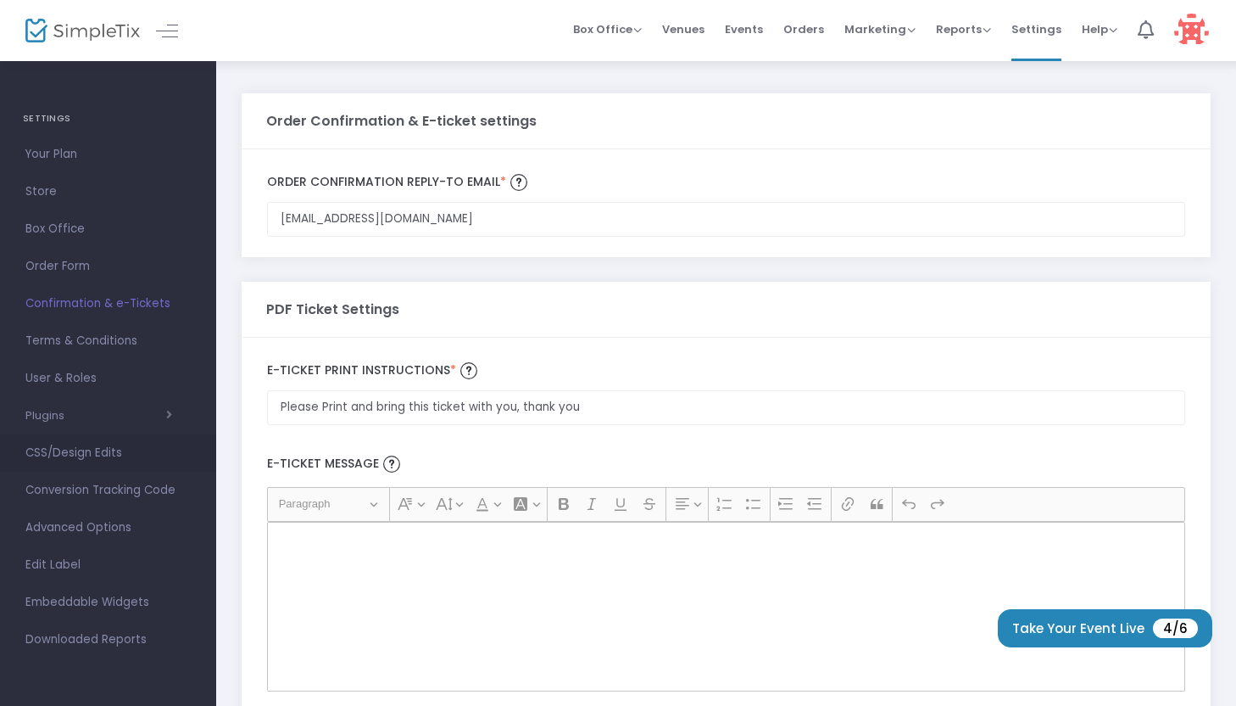
click at [94, 457] on span "CSS/Design Edits" at bounding box center [107, 453] width 165 height 22
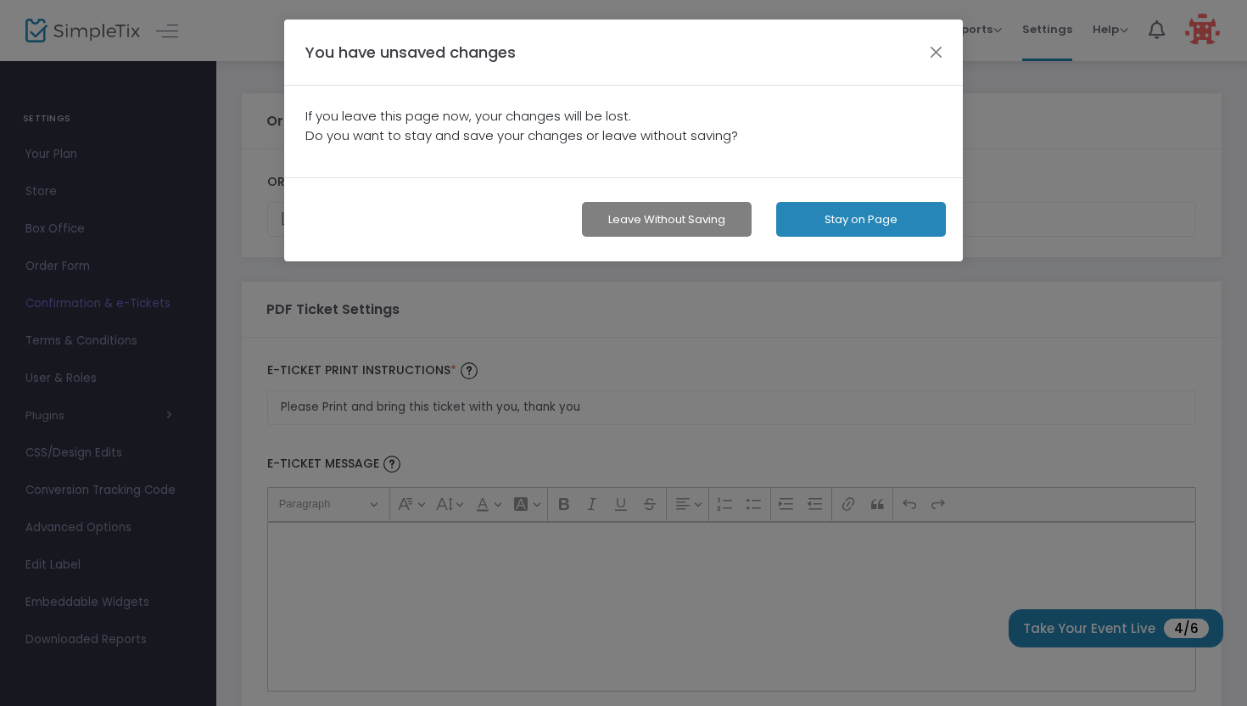
click at [840, 224] on button "Stay on Page" at bounding box center [861, 219] width 170 height 35
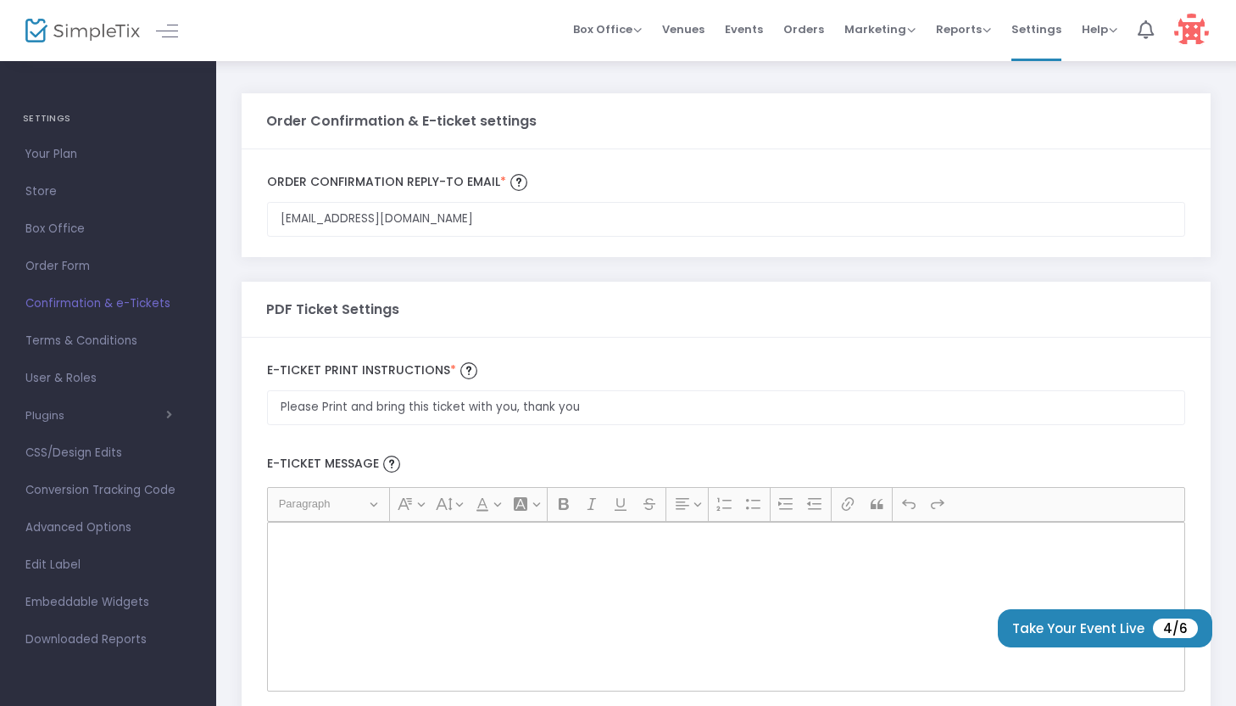
click at [694, 559] on div "Rich Text Editor, main" at bounding box center [726, 607] width 918 height 170
click at [100, 527] on span "Advanced Options" at bounding box center [107, 527] width 165 height 22
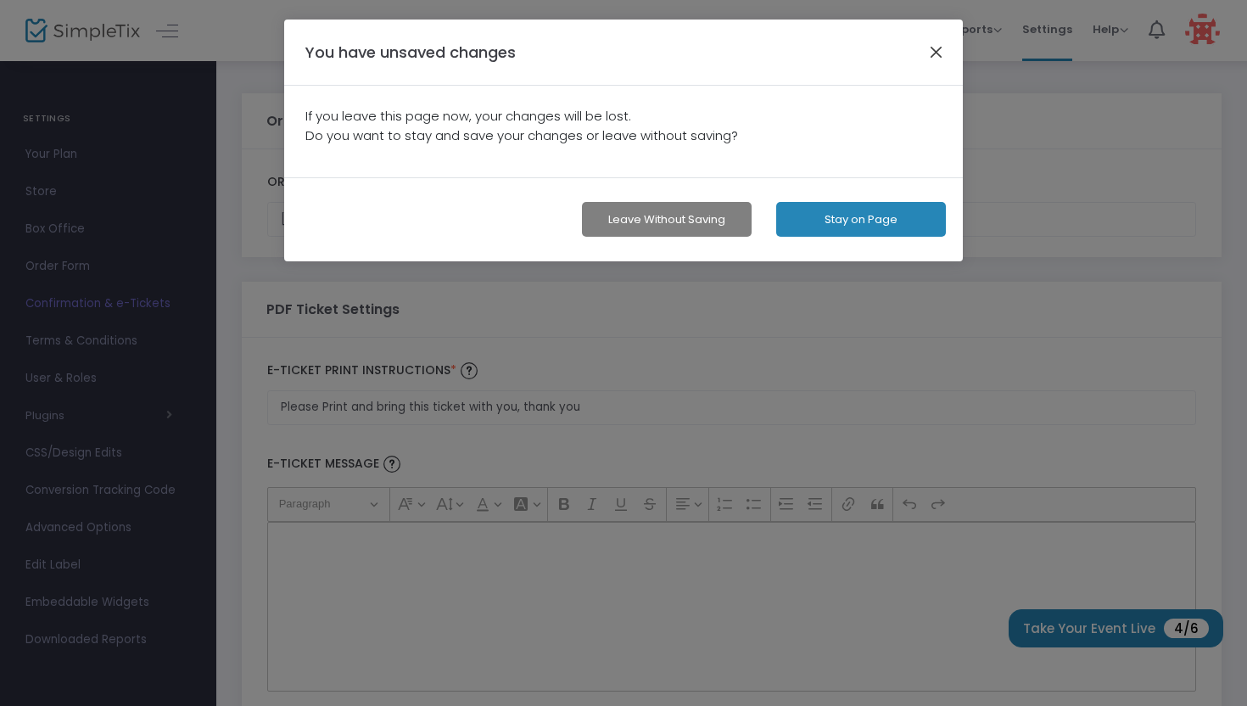
click at [935, 54] on button "button" at bounding box center [936, 52] width 22 height 22
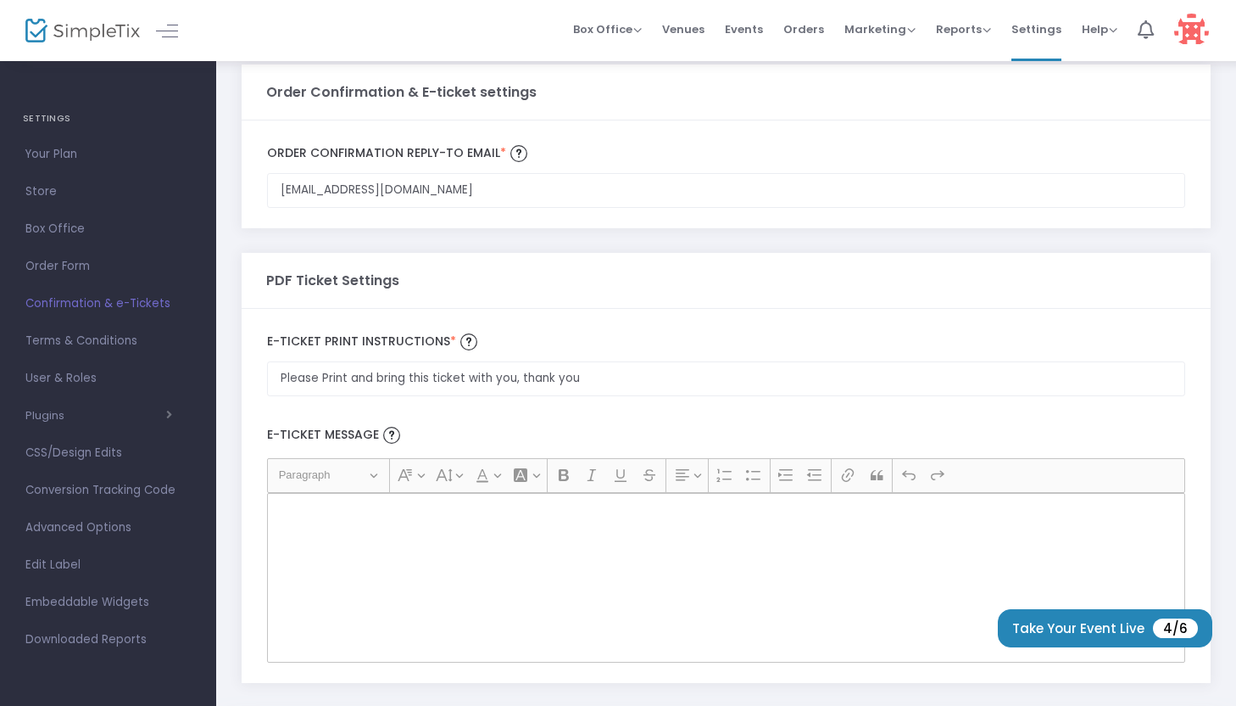
scroll to position [106, 0]
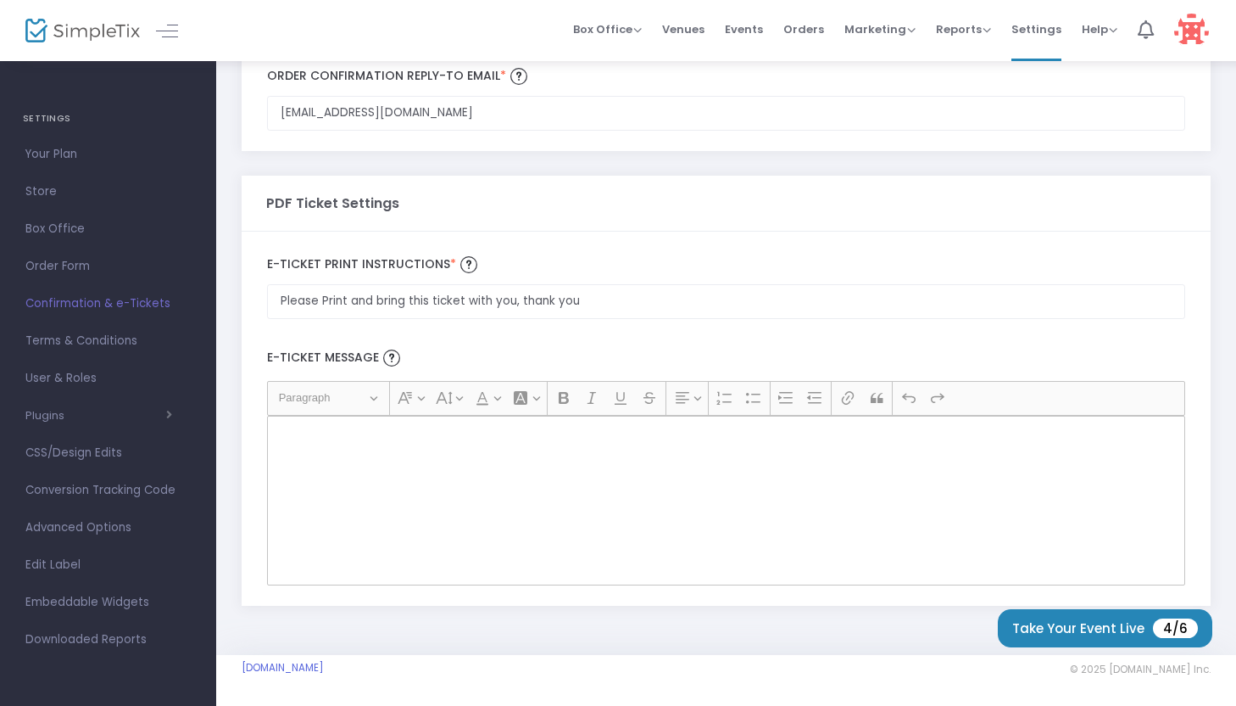
click at [344, 430] on p "Rich Text Editor, main" at bounding box center [726, 434] width 903 height 17
click at [470, 423] on div "Rich Text Editor, main" at bounding box center [726, 501] width 918 height 170
click at [596, 438] on p "Rich Text Editor, main" at bounding box center [726, 434] width 903 height 17
click at [389, 354] on img at bounding box center [391, 357] width 17 height 17
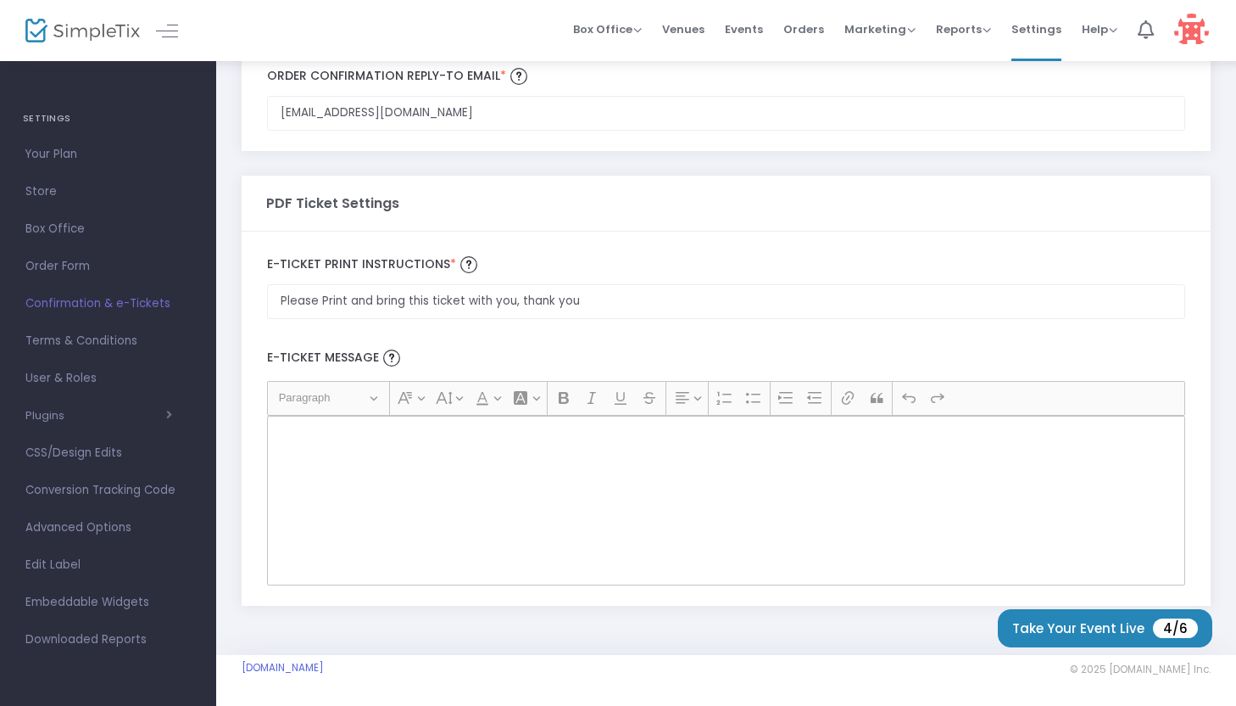
click at [433, 351] on label "E-Ticket Message" at bounding box center [726, 358] width 935 height 45
click at [427, 432] on p "Rich Text Editor, main" at bounding box center [726, 434] width 903 height 17
click at [580, 464] on div "Rich Text Editor, main" at bounding box center [726, 501] width 918 height 170
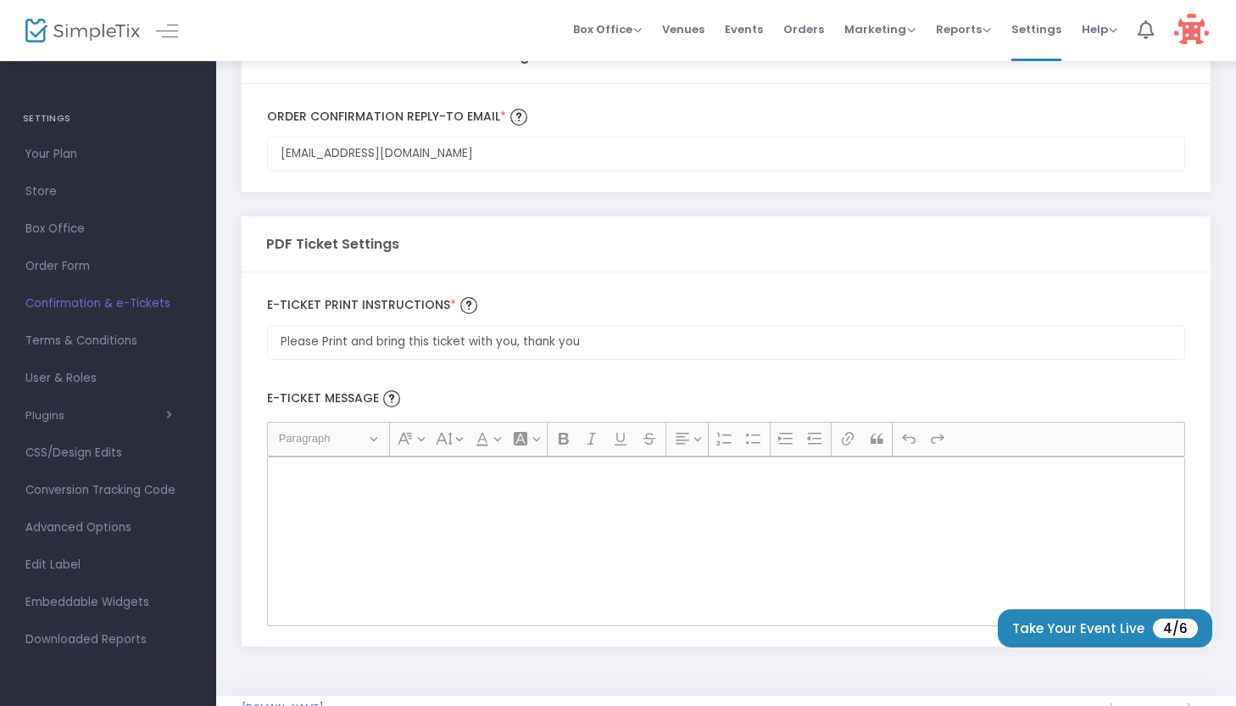
scroll to position [0, 0]
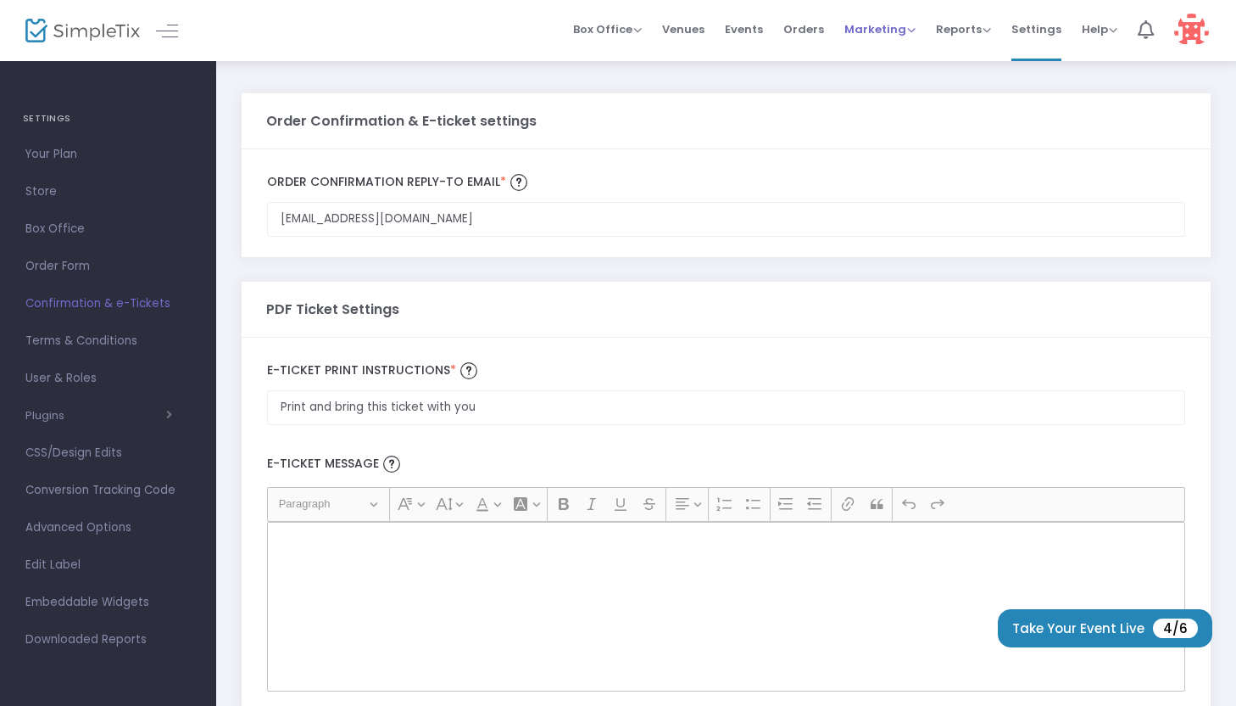
click at [915, 37] on div "Marketing Promo Codes Quantity Discounts Affiliate" at bounding box center [880, 29] width 71 height 17
click at [915, 30] on span "Marketing" at bounding box center [880, 29] width 71 height 16
click at [642, 31] on span "Box Office" at bounding box center [607, 29] width 69 height 16
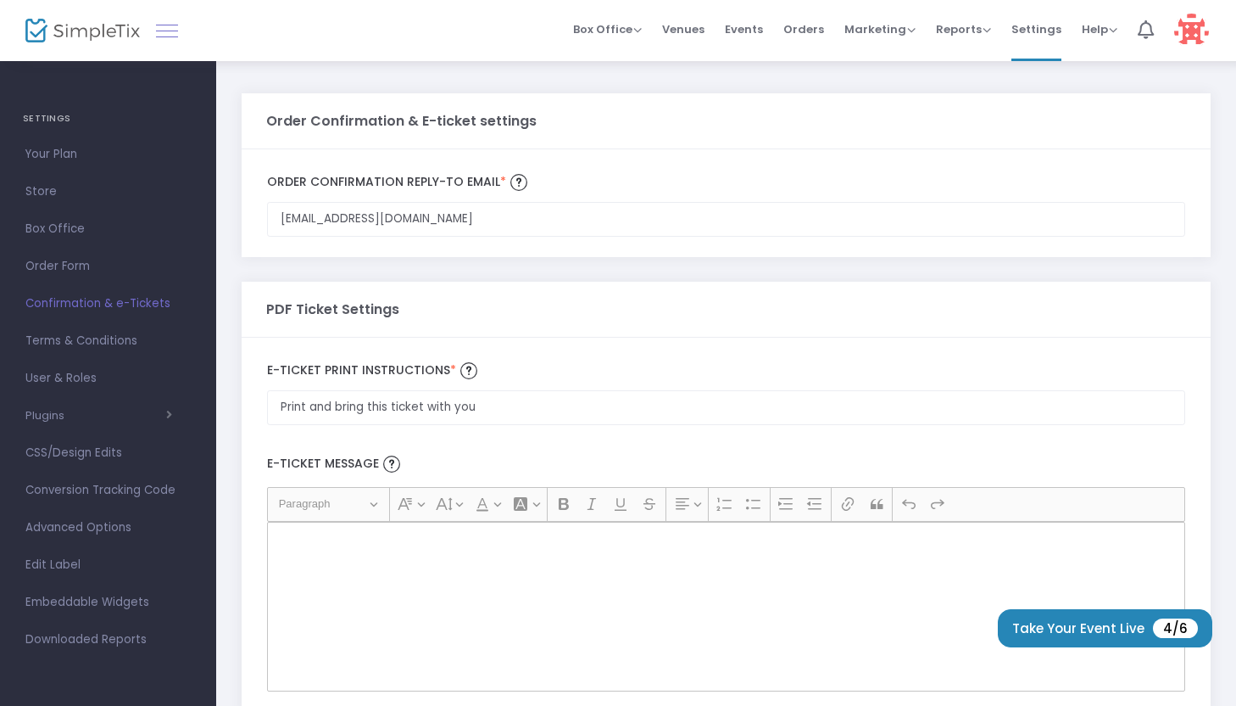
click at [164, 37] on link at bounding box center [167, 31] width 22 height 22
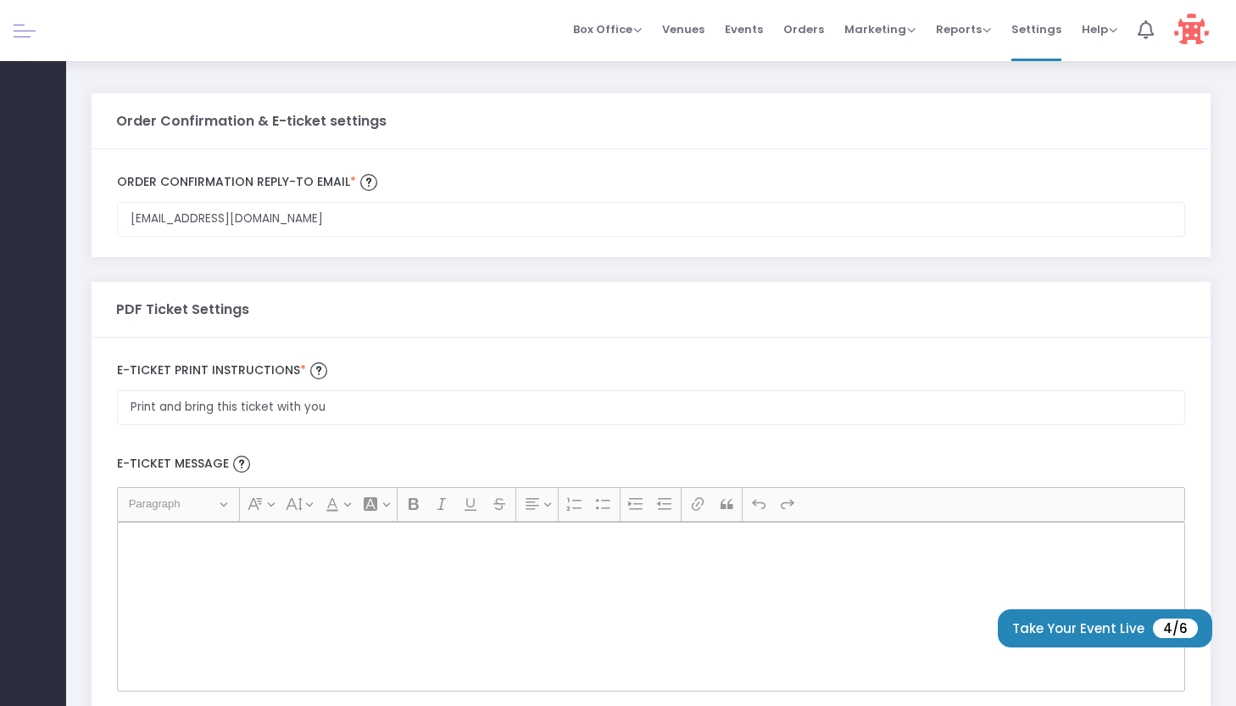
click at [20, 29] on link at bounding box center [25, 31] width 22 height 22
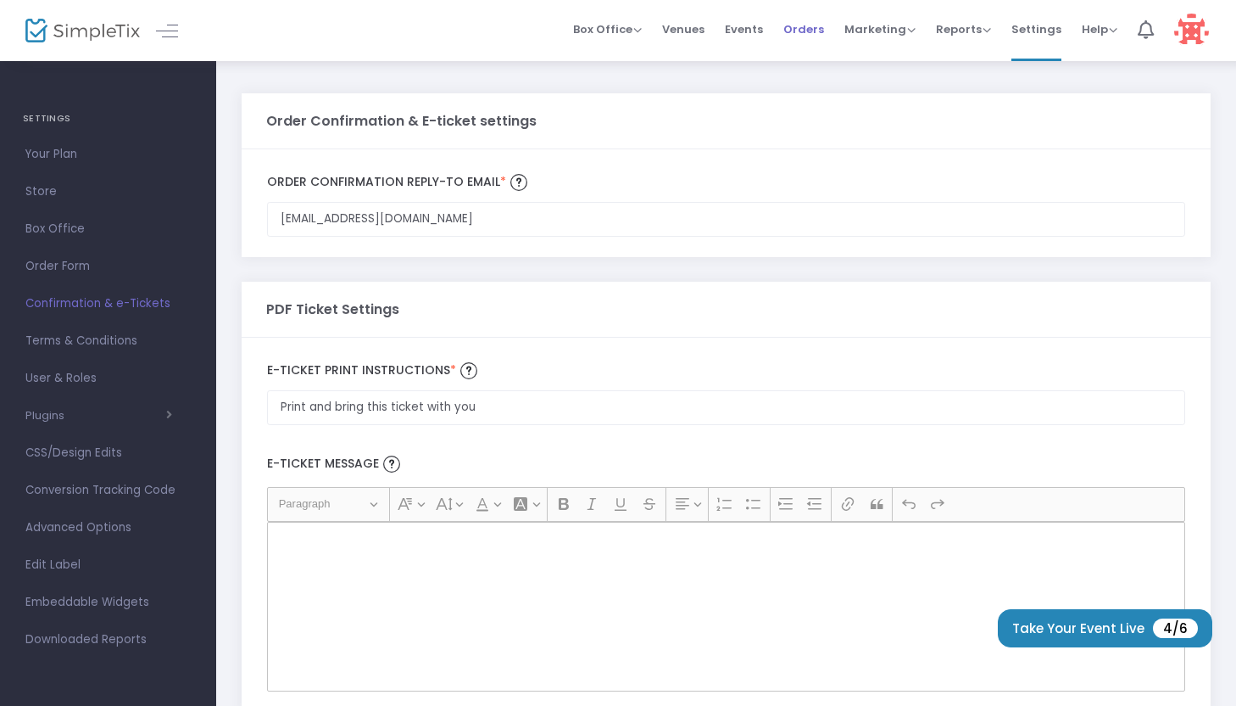
click at [806, 34] on span "Orders" at bounding box center [804, 29] width 41 height 43
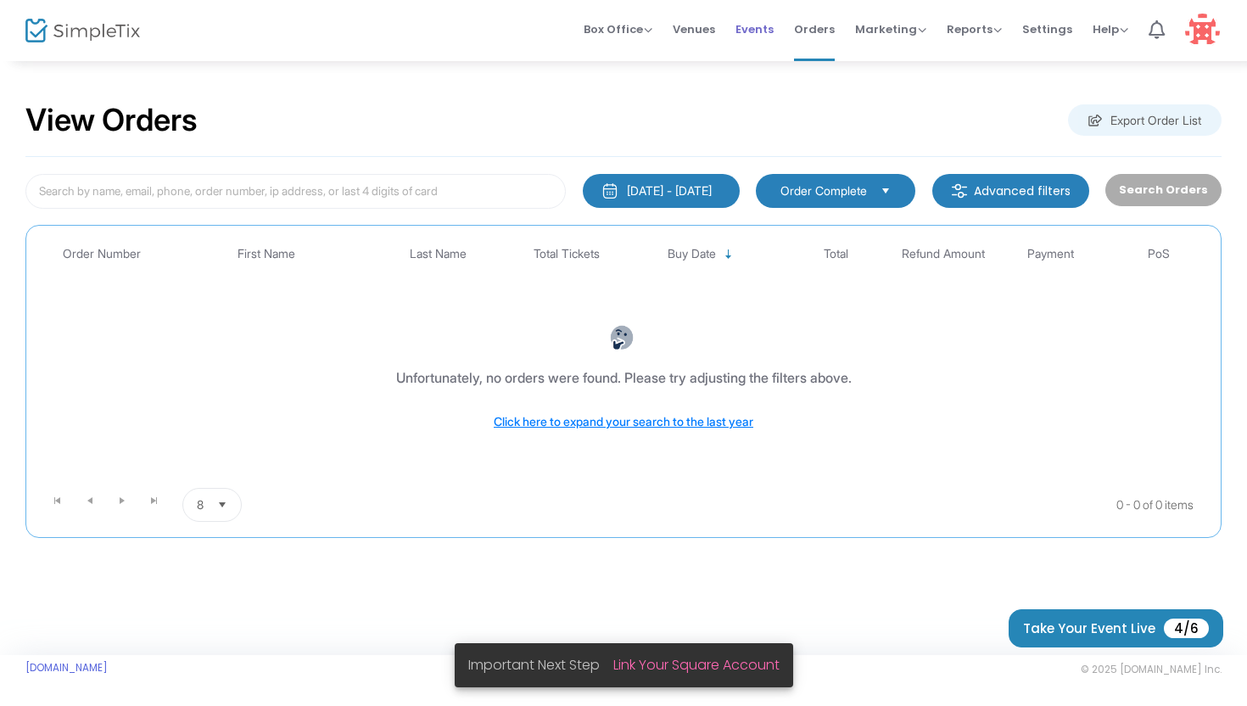
click at [767, 36] on span "Events" at bounding box center [754, 29] width 38 height 43
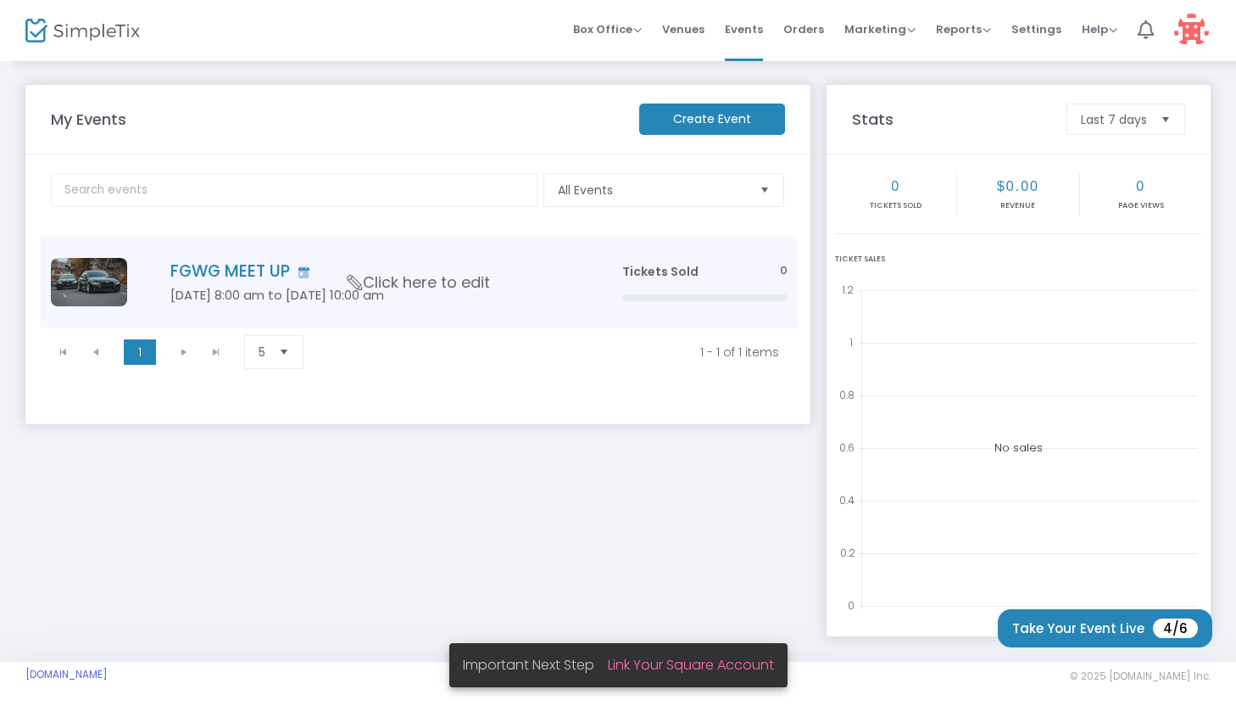
click at [360, 291] on span "Click here to edit" at bounding box center [419, 282] width 142 height 22
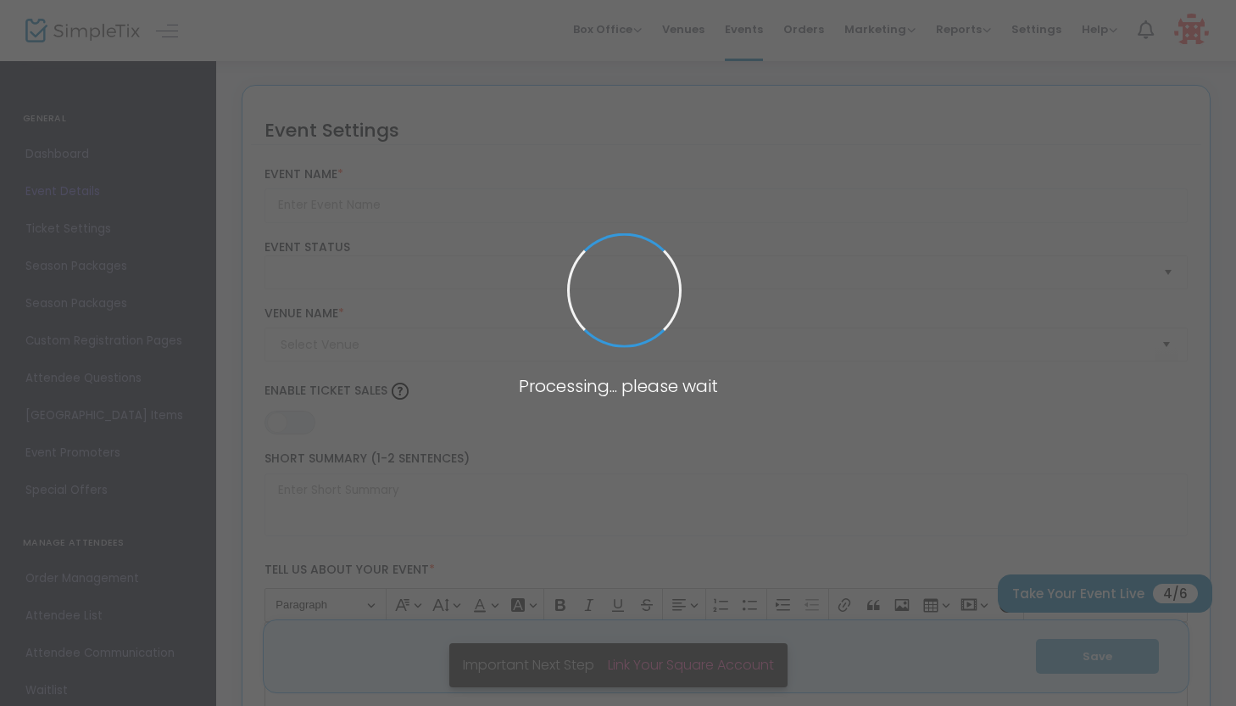
type input "FGWG MEET UP"
type textarea "GOOD PEOPLE"
type input "Register Now"
type input "HOTEL SPARK"
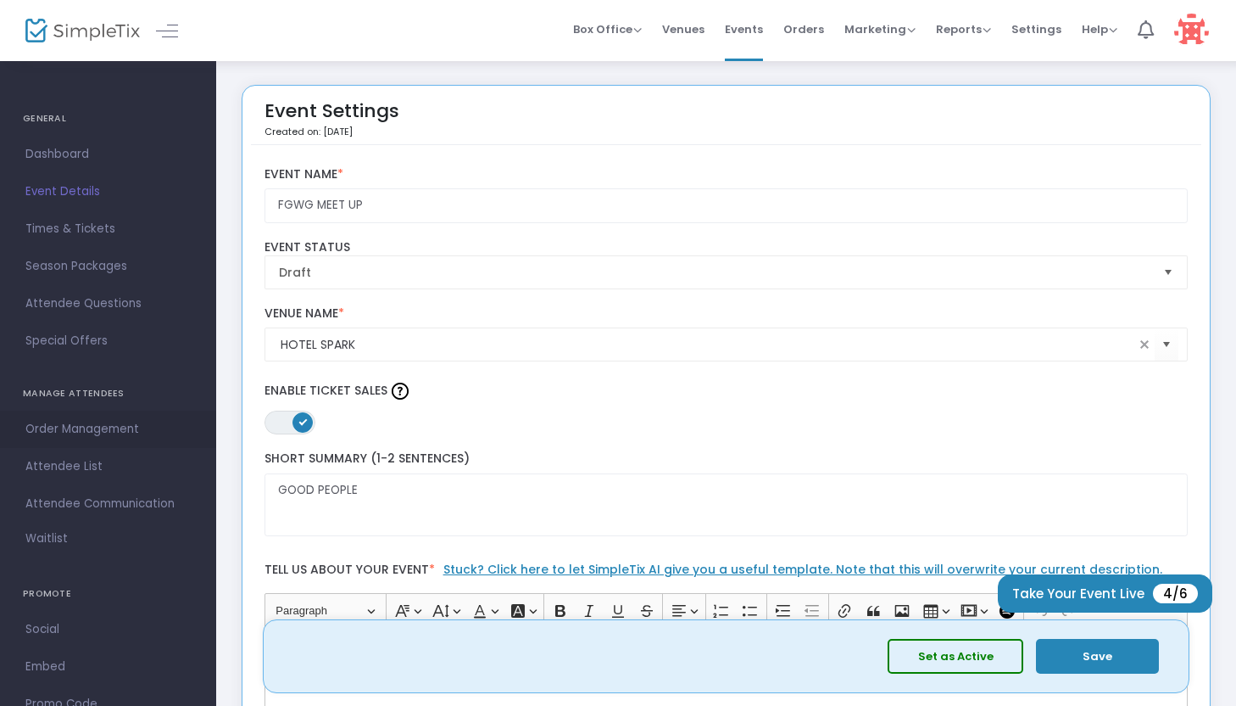
click at [119, 432] on span "Order Management" at bounding box center [107, 429] width 165 height 22
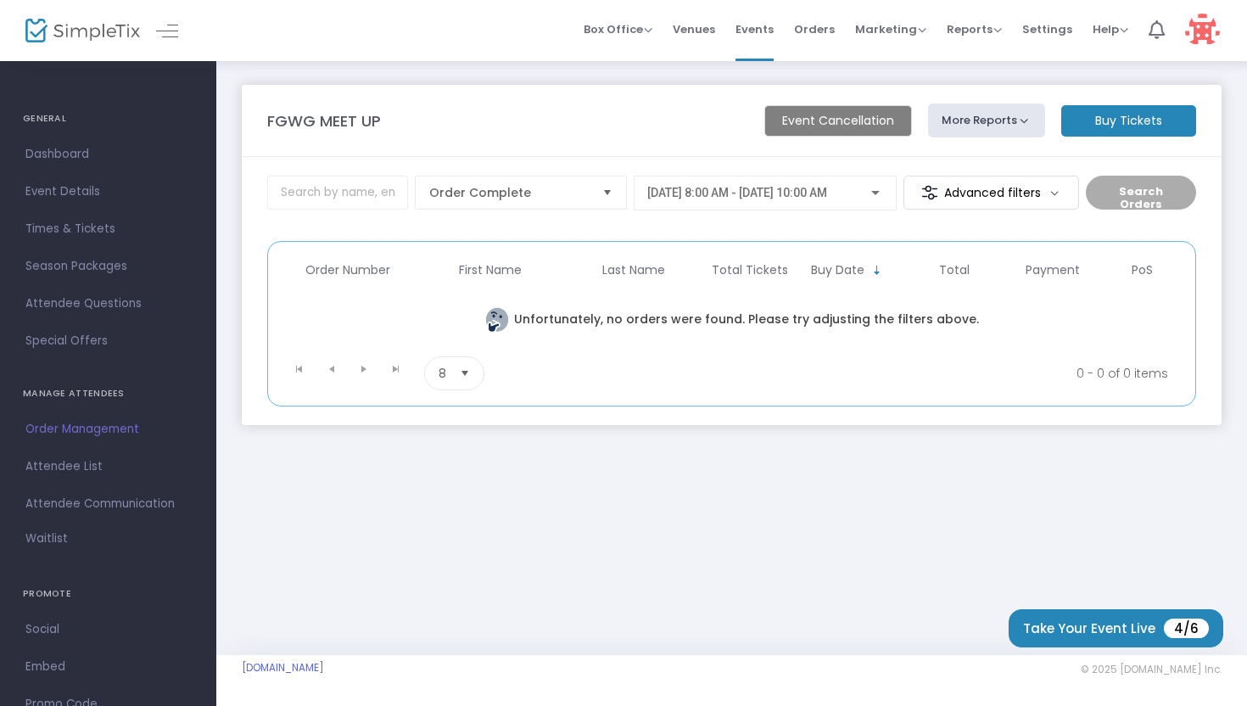
click at [1050, 201] on m-button "Advanced filters" at bounding box center [991, 193] width 176 height 34
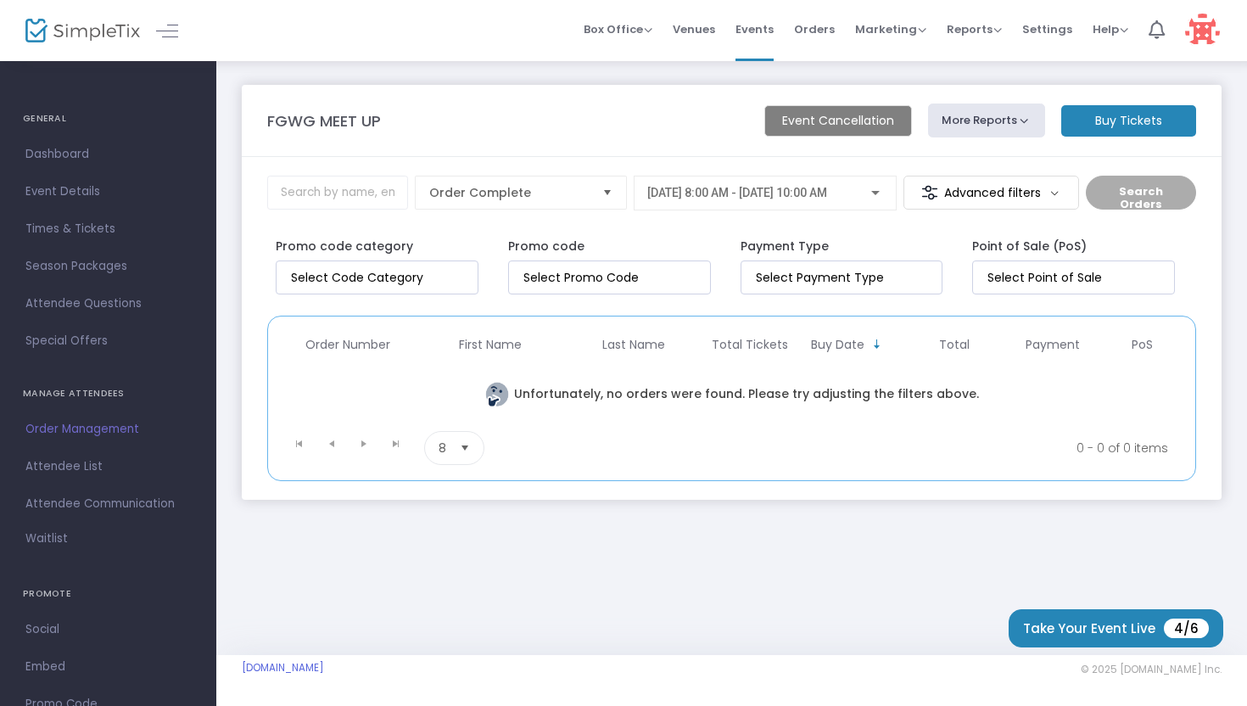
click at [1050, 201] on m-button "Advanced filters" at bounding box center [991, 193] width 176 height 34
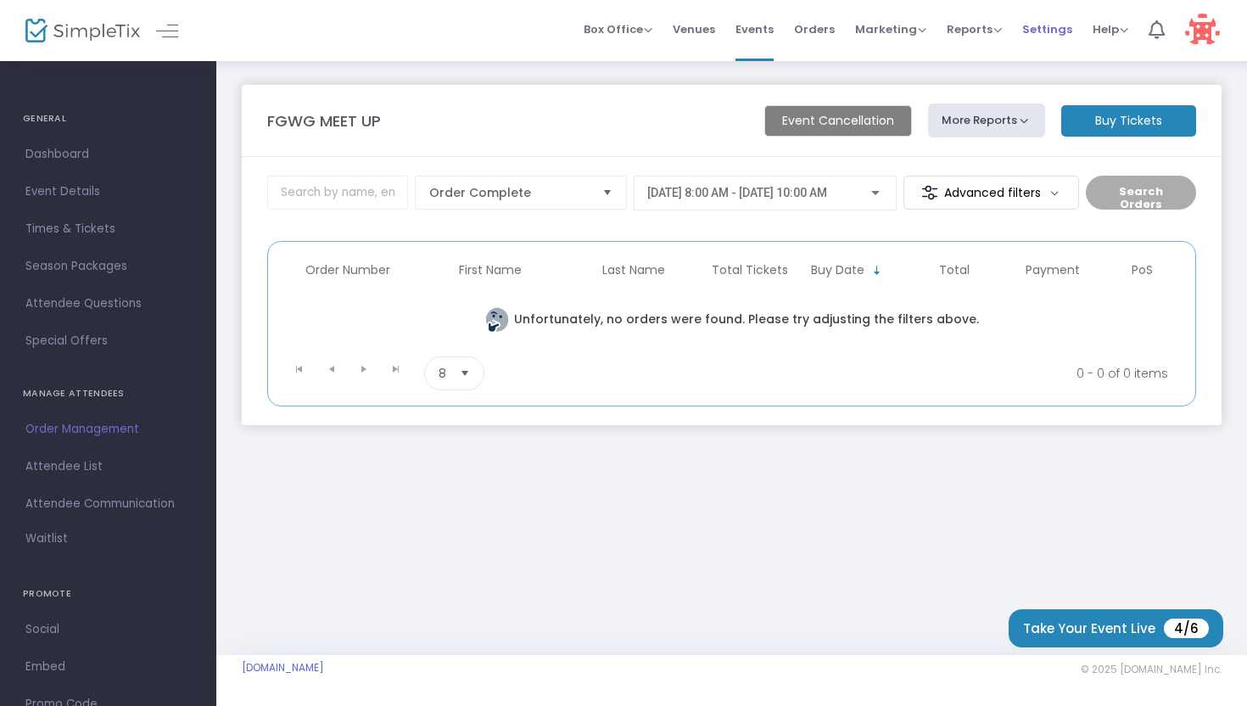
click at [1057, 32] on span "Settings" at bounding box center [1047, 29] width 50 height 43
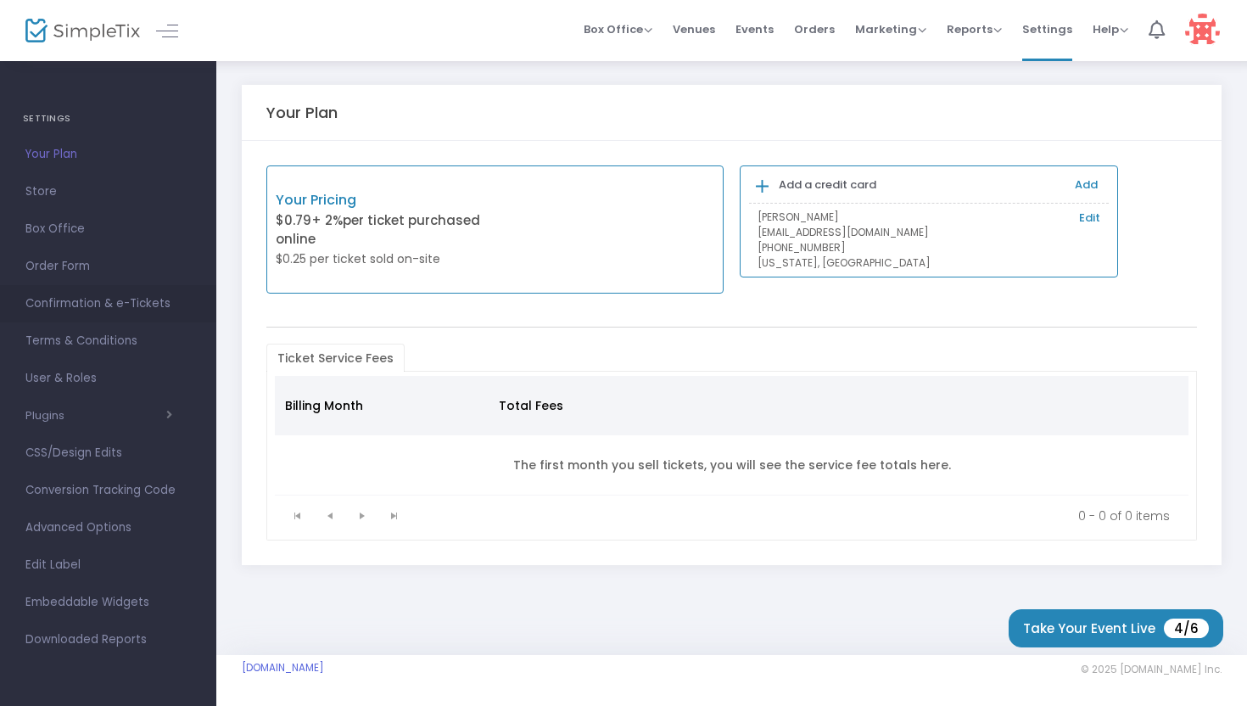
click at [110, 313] on span "Confirmation & e-Tickets" at bounding box center [107, 304] width 165 height 22
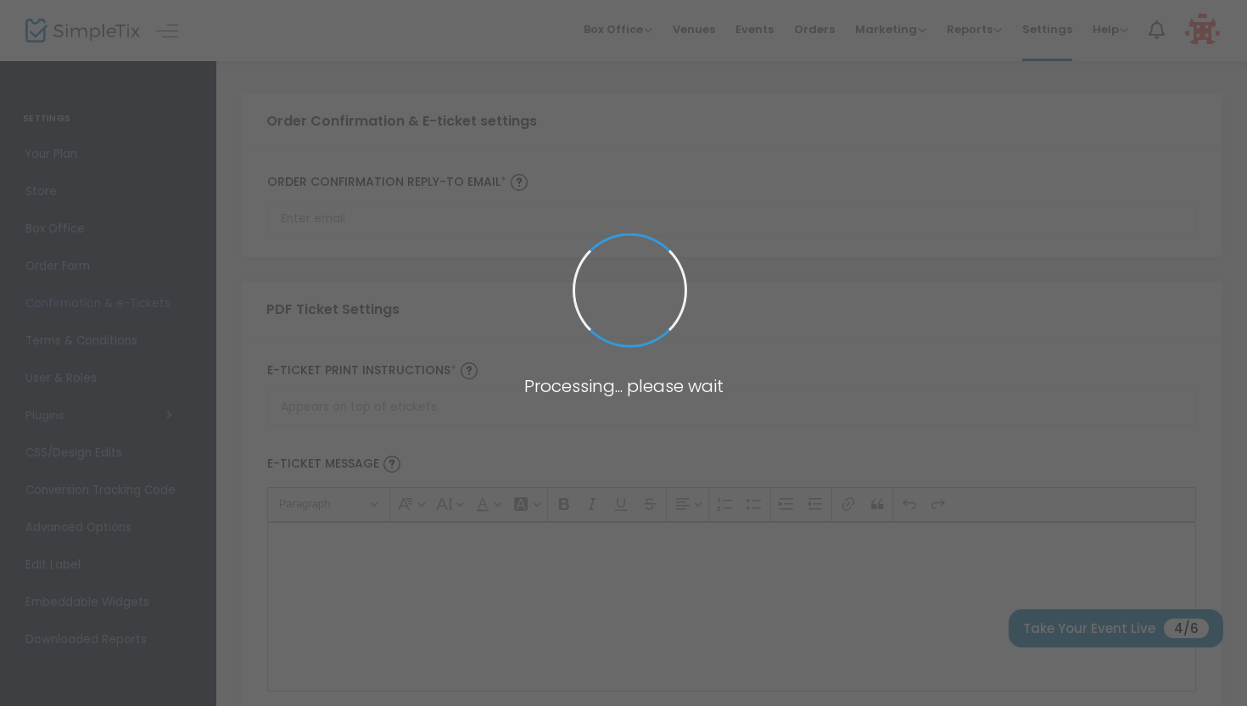
type input "[EMAIL_ADDRESS][DOMAIN_NAME]"
type input "Print and bring this ticket with you"
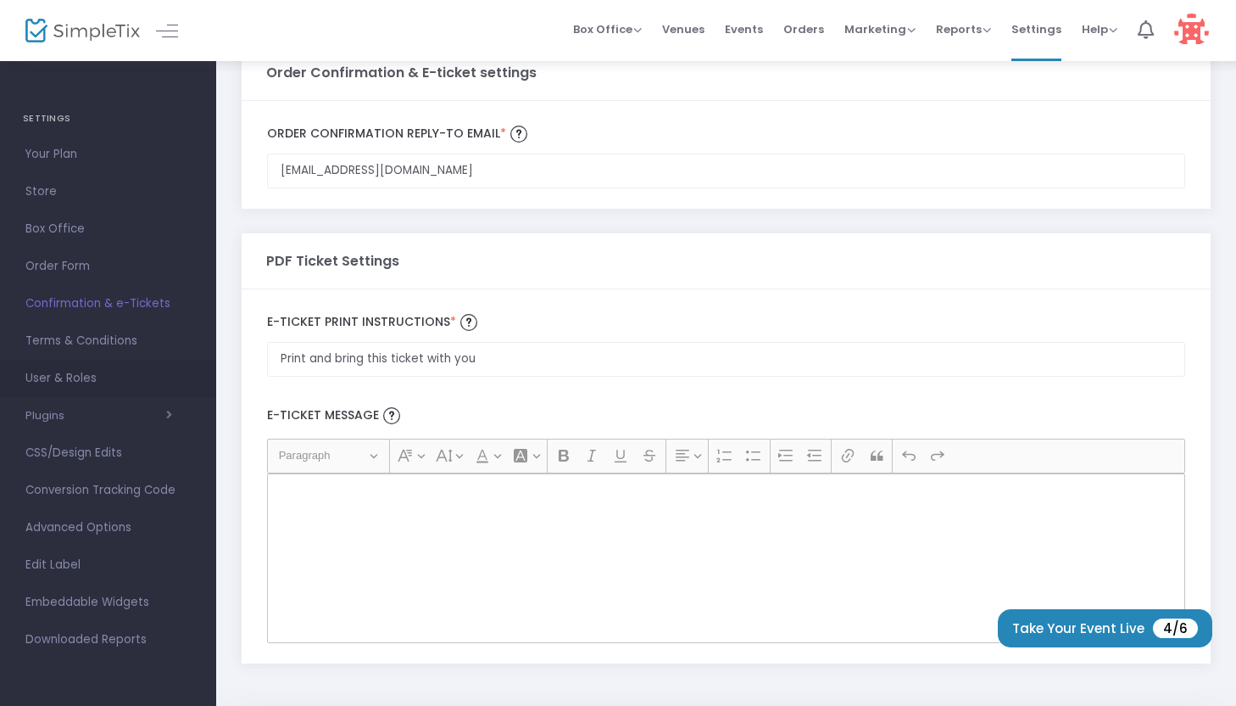
scroll to position [106, 0]
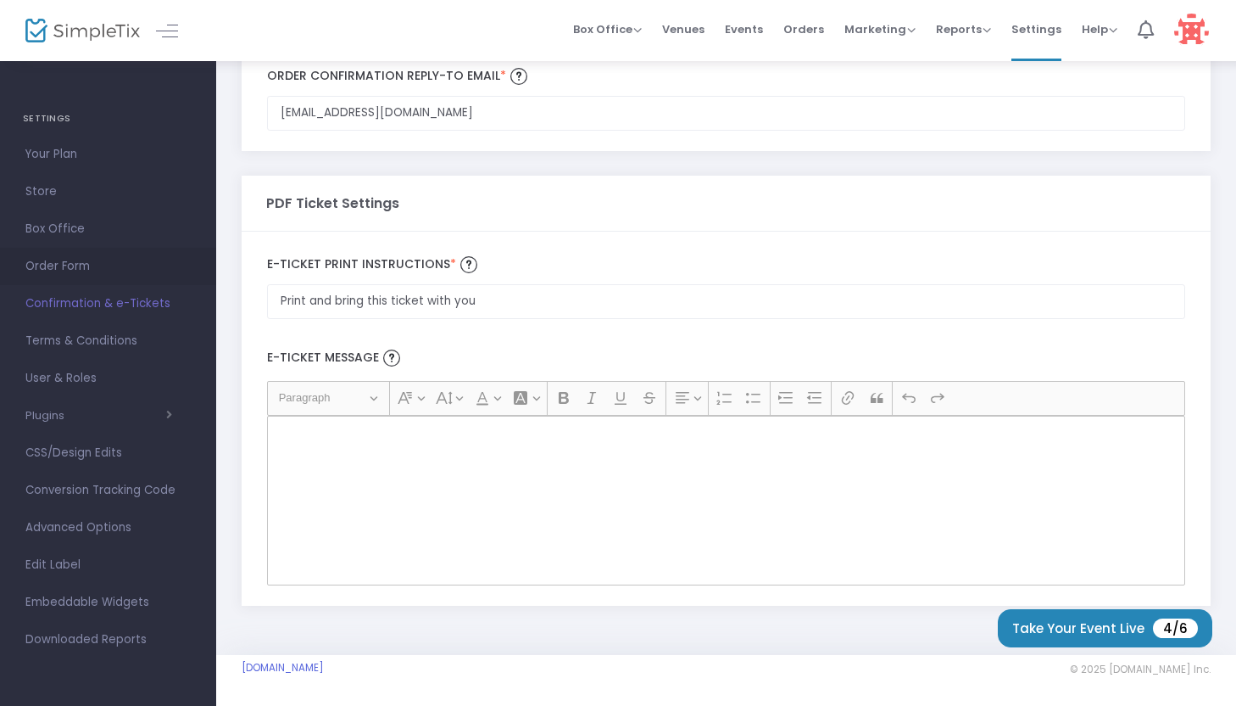
click at [68, 272] on span "Order Form" at bounding box center [107, 266] width 165 height 22
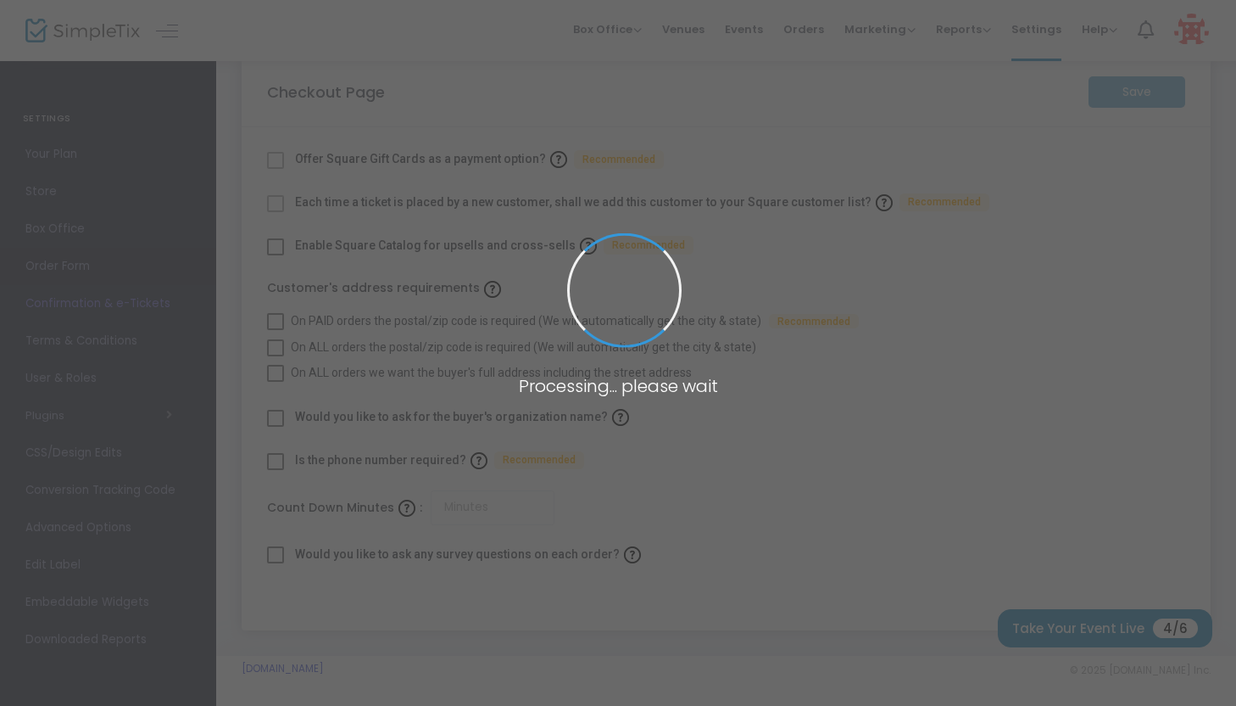
checkbox input "true"
type input "45"
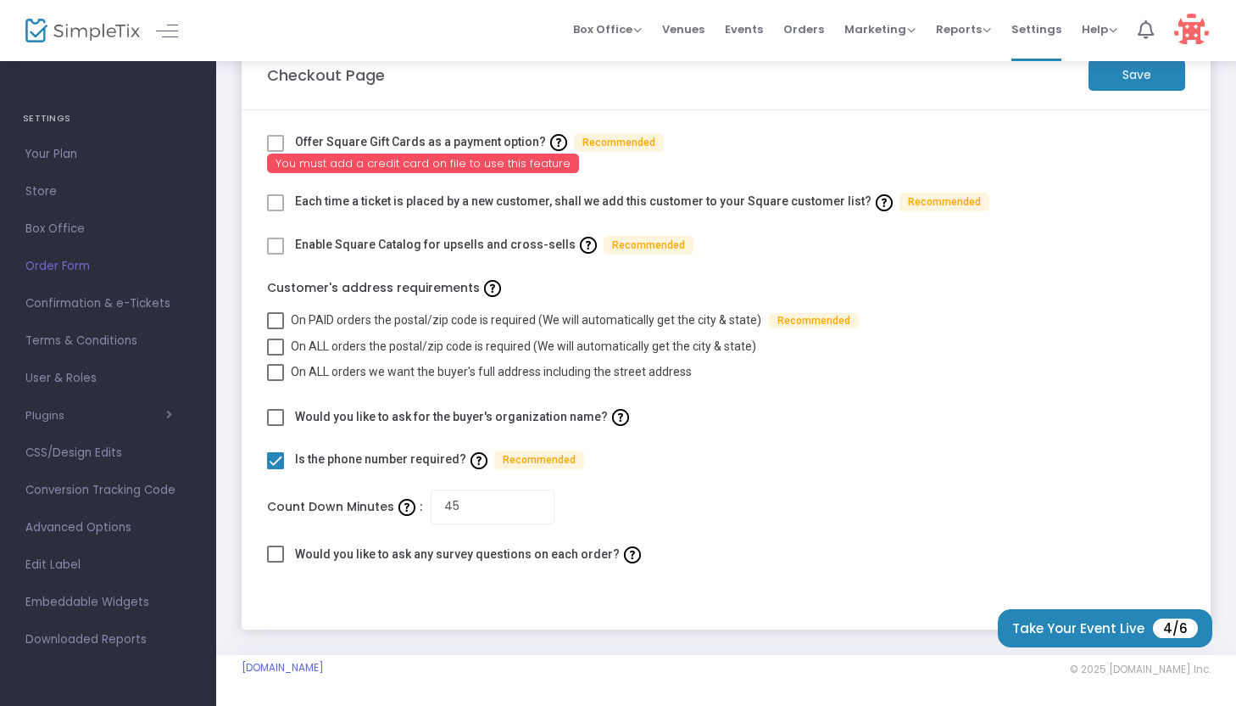
click at [278, 206] on span at bounding box center [275, 202] width 17 height 17
click at [277, 201] on span at bounding box center [275, 202] width 17 height 17
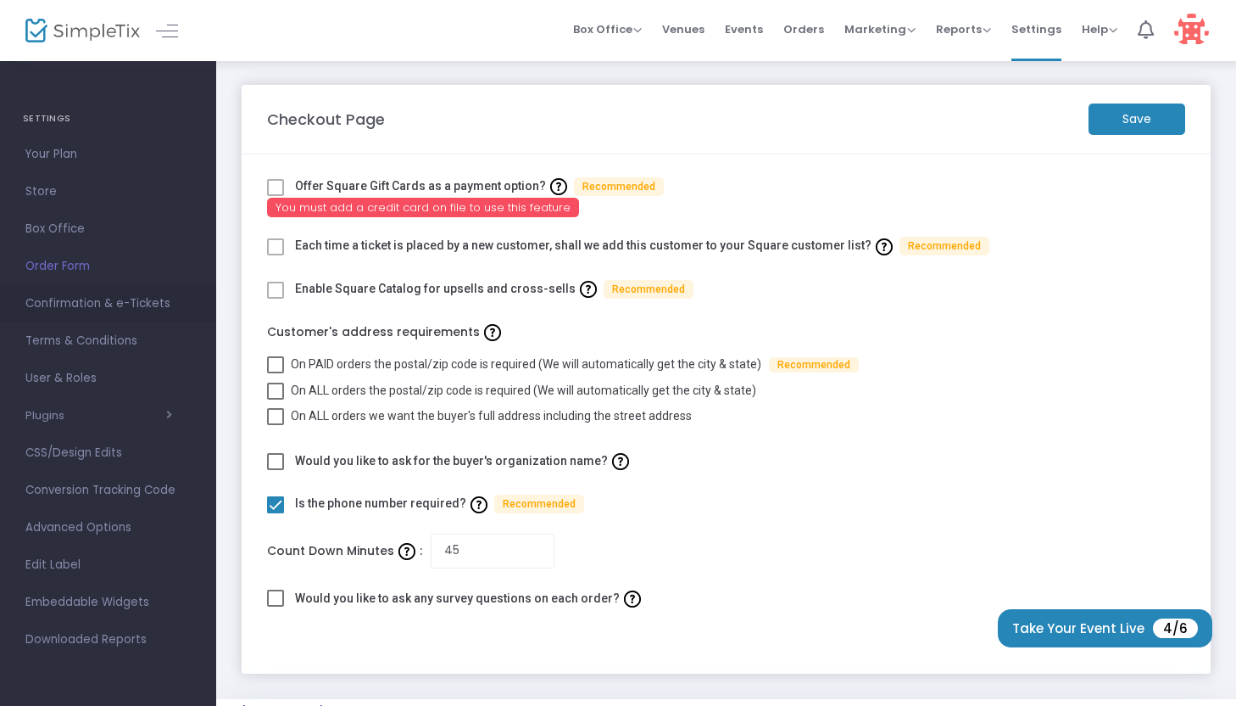
click at [88, 310] on span "Confirmation & e-Tickets" at bounding box center [107, 304] width 165 height 22
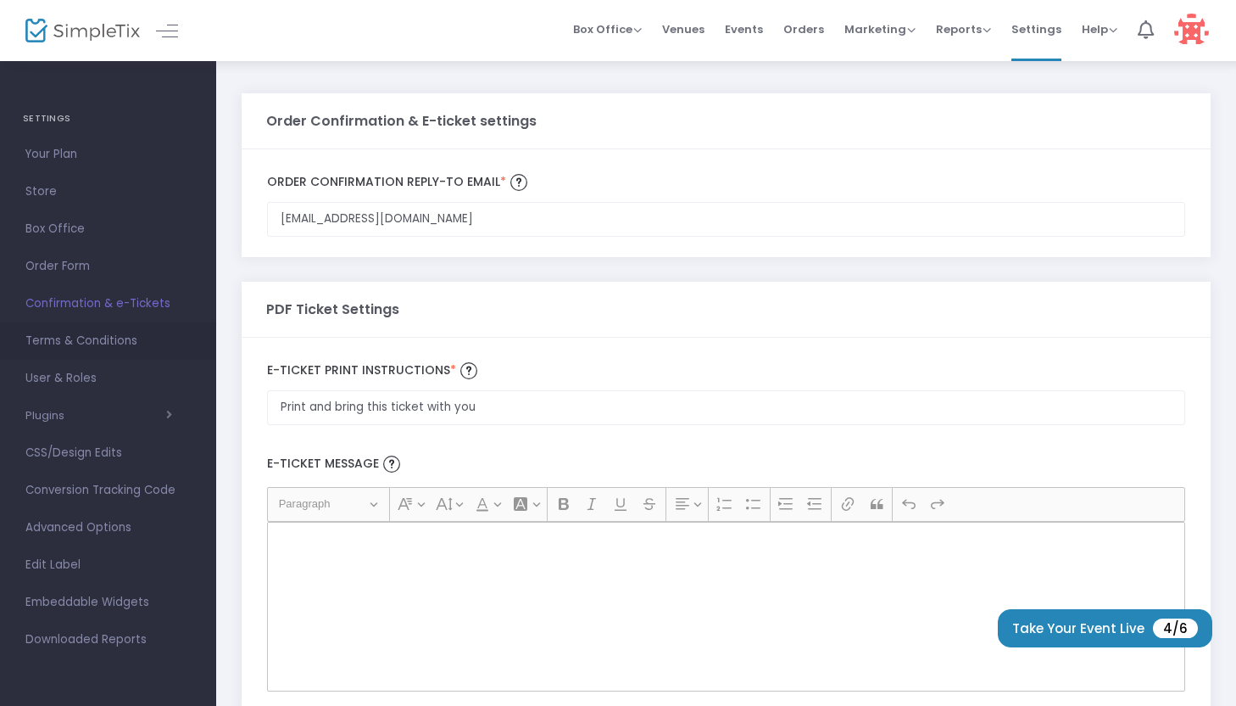
click at [95, 341] on span "Terms & Conditions" at bounding box center [107, 341] width 165 height 22
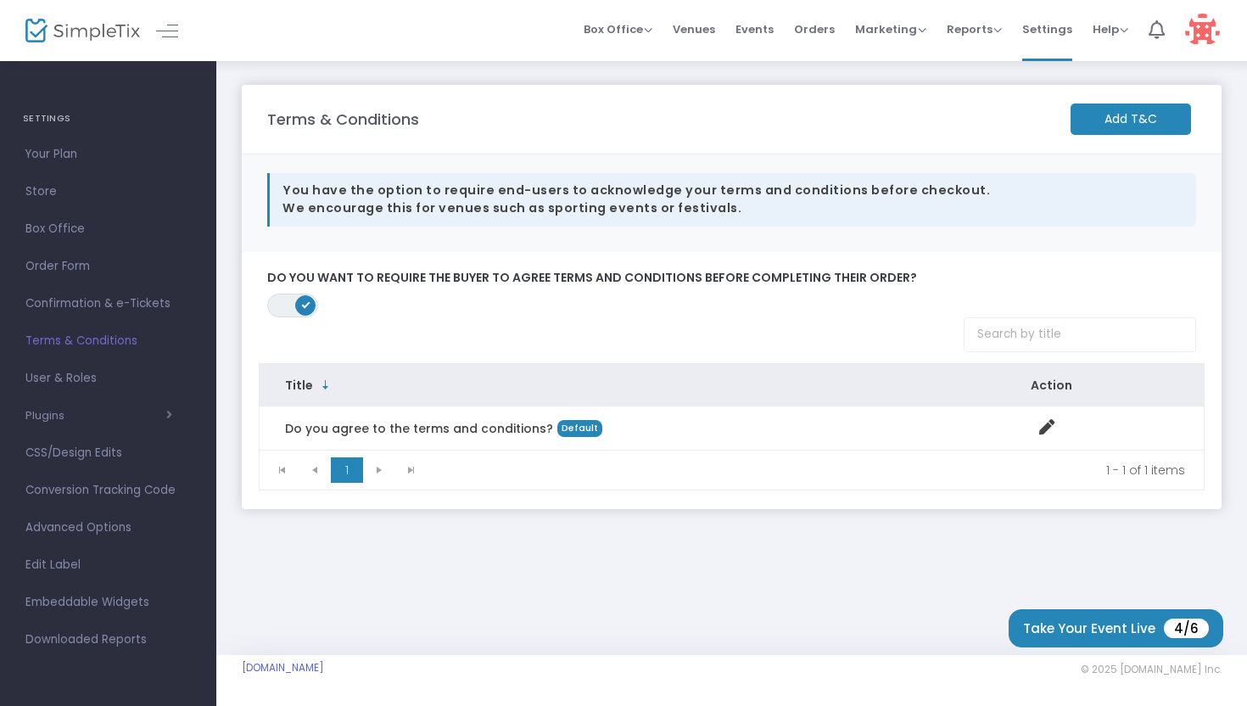
click at [1114, 125] on m-button "Add T&C" at bounding box center [1130, 118] width 120 height 31
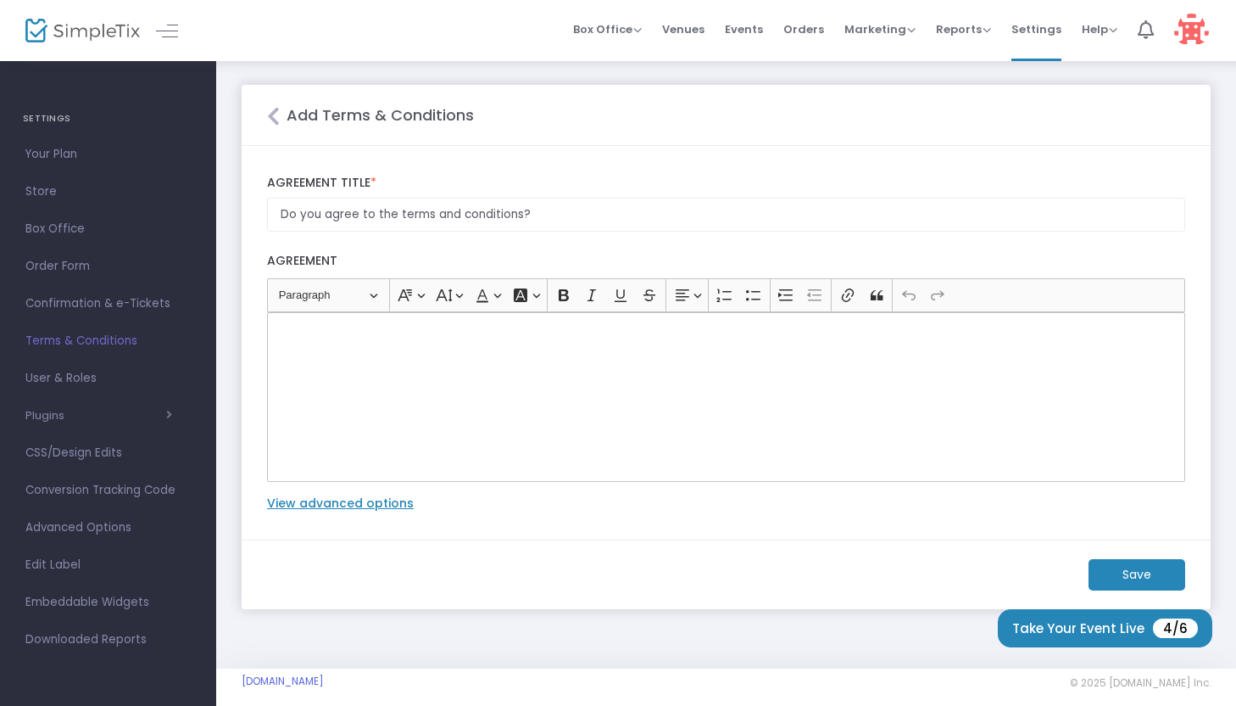
click at [787, 348] on div "Rich Text Editor, main" at bounding box center [726, 397] width 918 height 170
click at [1118, 567] on m-button "Save" at bounding box center [1137, 574] width 97 height 31
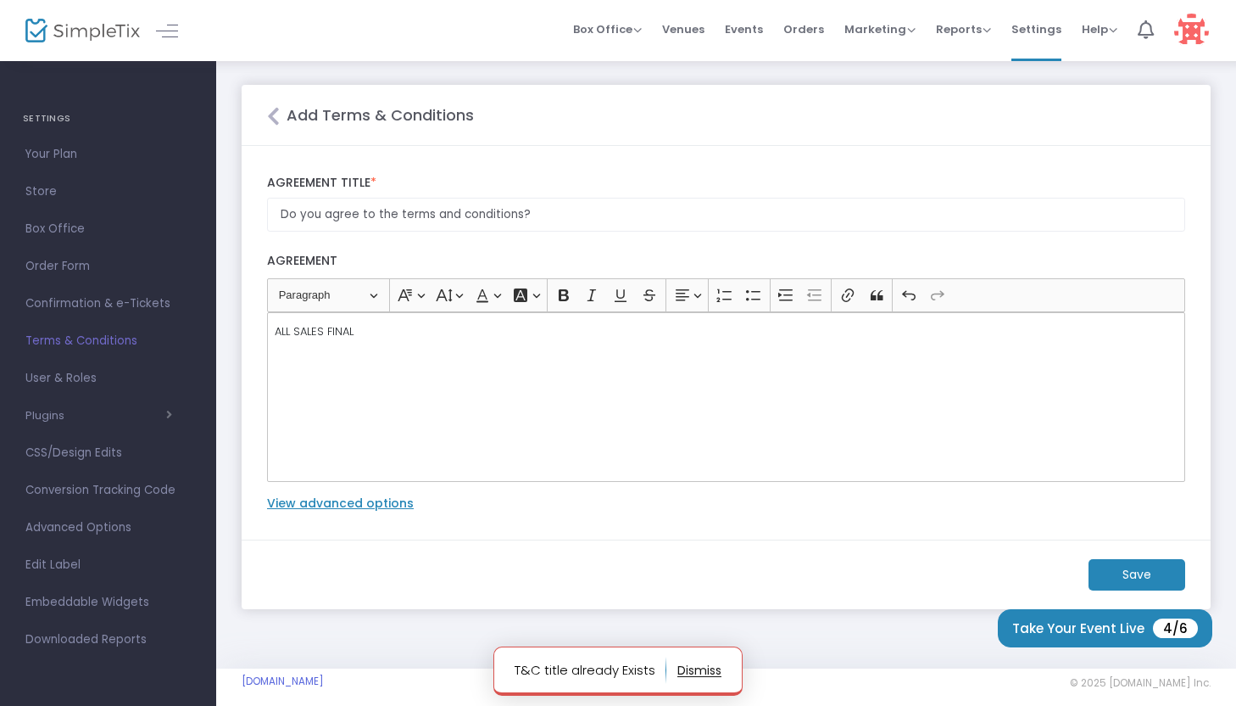
click at [713, 668] on button "button" at bounding box center [700, 669] width 44 height 27
click at [275, 113] on icon "Close" at bounding box center [273, 116] width 13 height 20
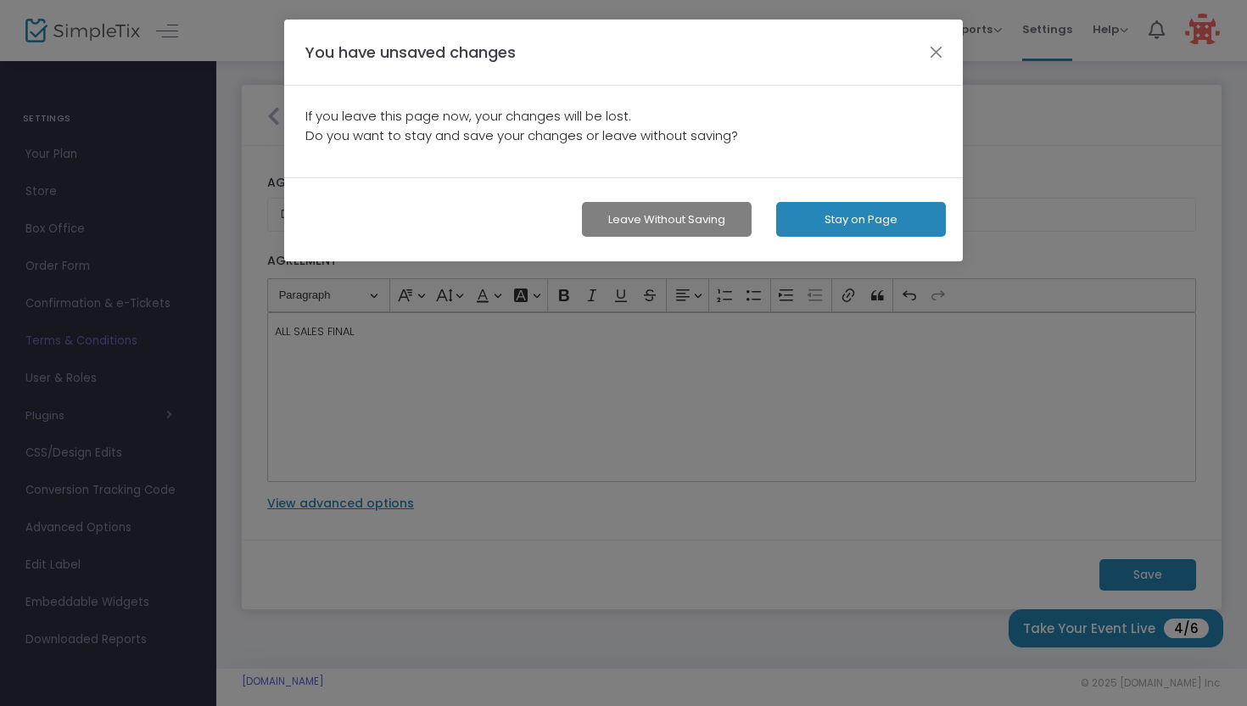
click at [730, 220] on button "Leave without Saving" at bounding box center [667, 219] width 170 height 35
